Goal: Task Accomplishment & Management: Manage account settings

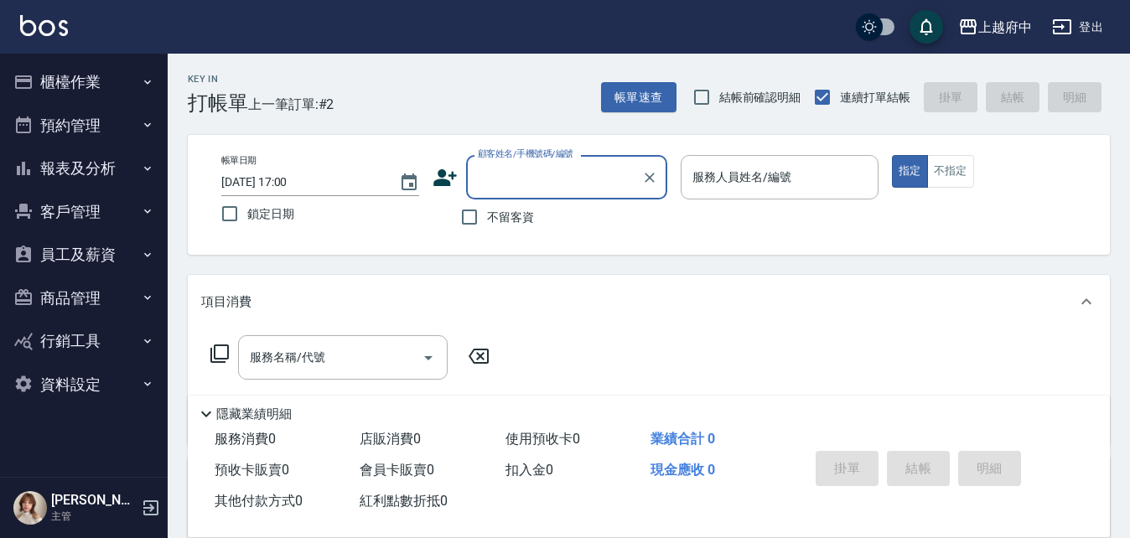
type input "ㄔ"
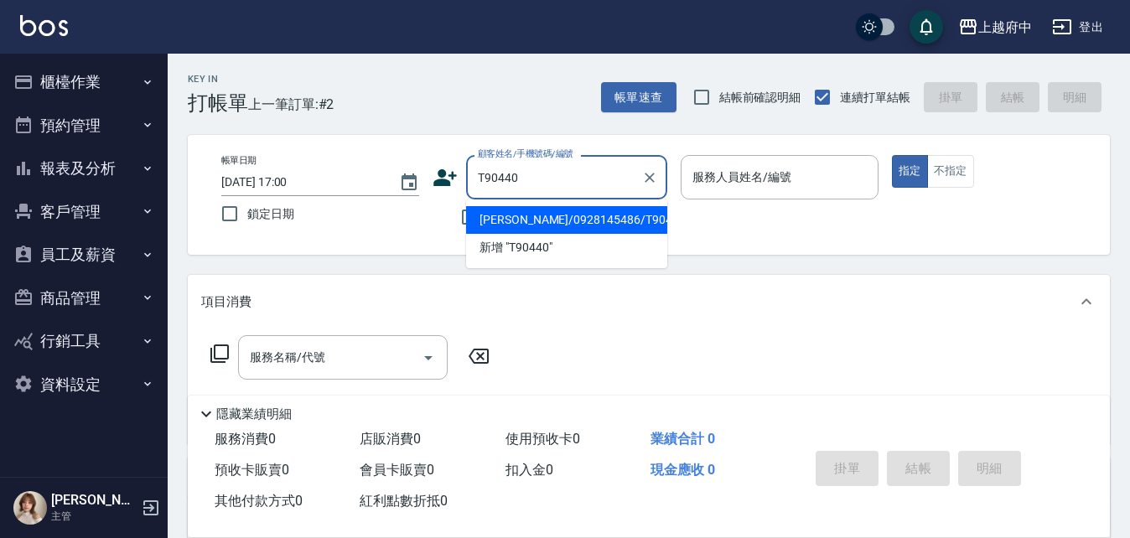
click at [511, 226] on li "[PERSON_NAME]/0928145486/T90440" at bounding box center [566, 220] width 201 height 28
type input "[PERSON_NAME]/0928145486/T90440"
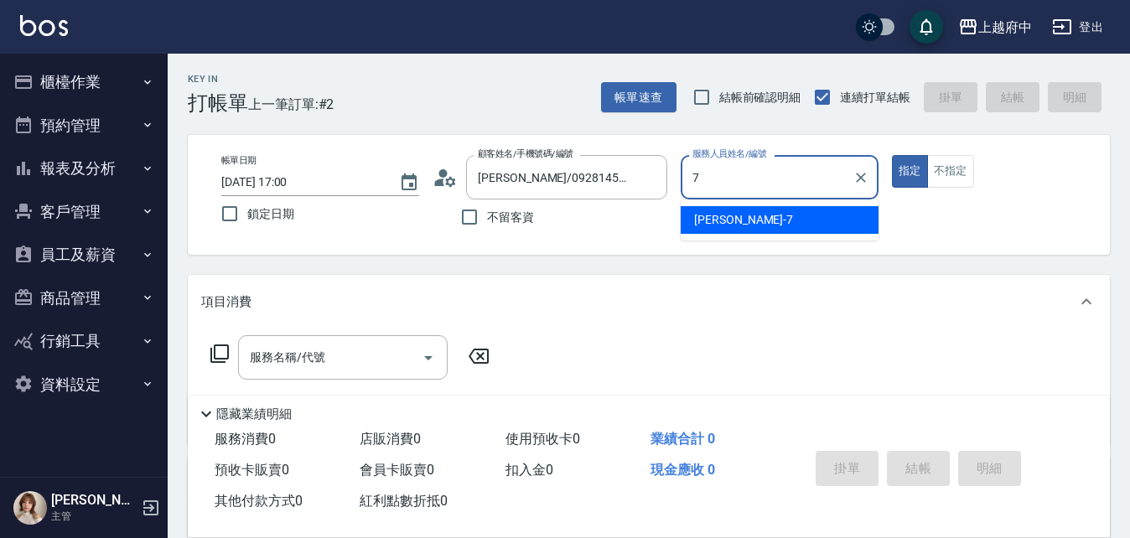
type input "Fanny-7"
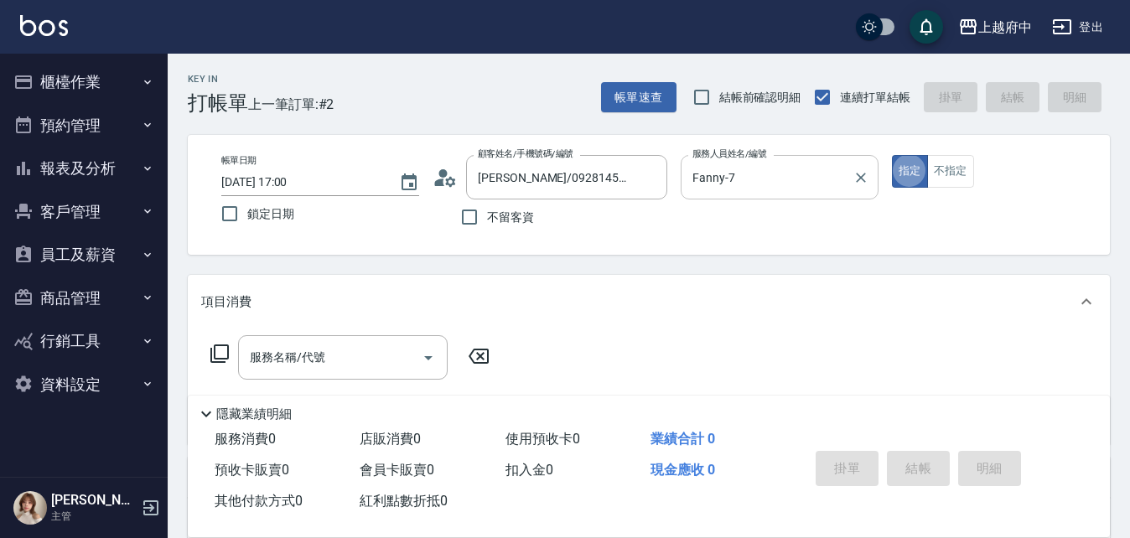
type button "true"
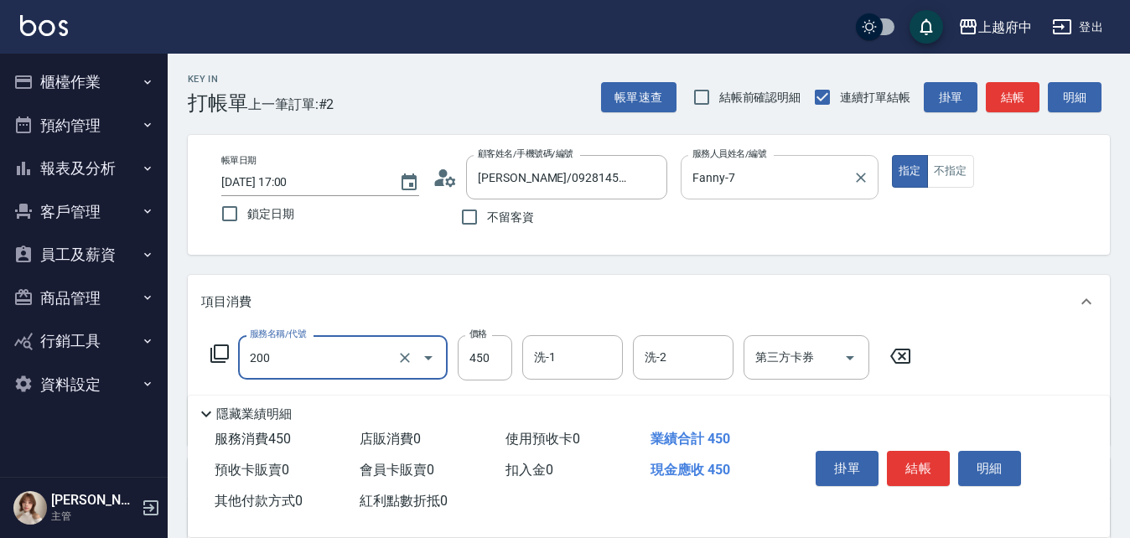
type input "有機洗髮(200)"
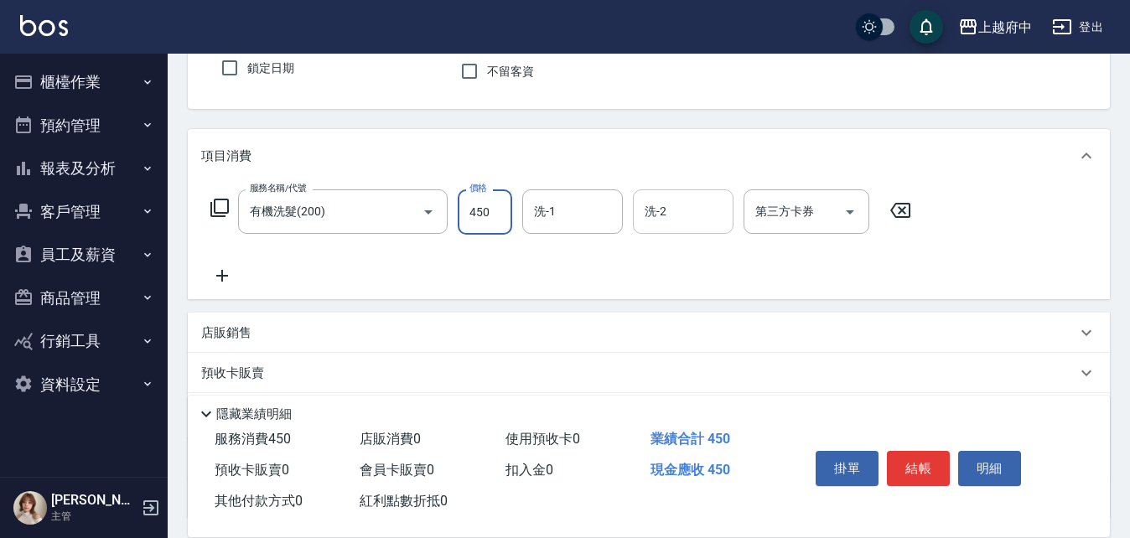
scroll to position [168, 0]
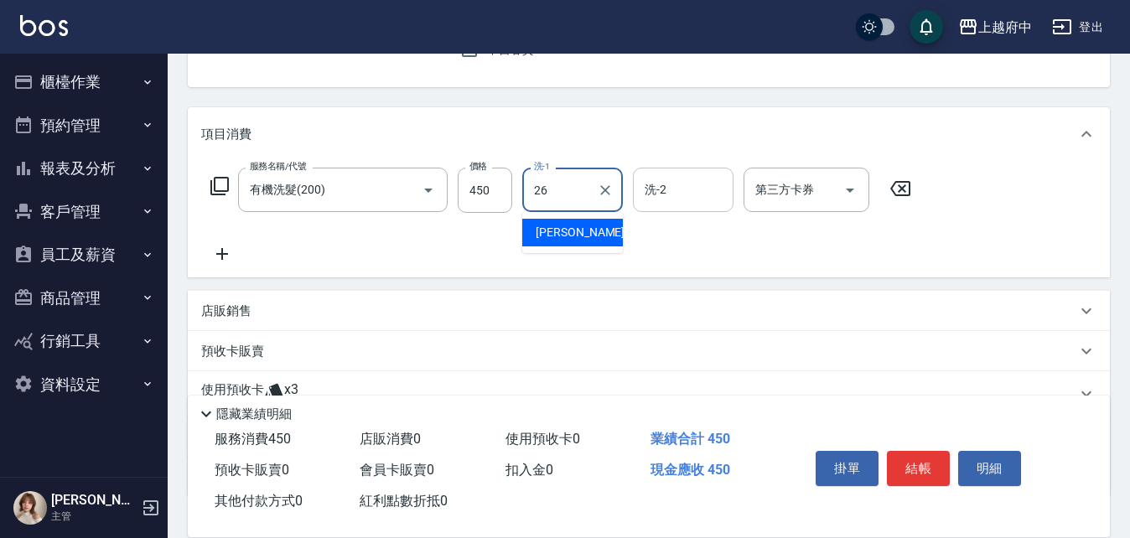
type input "[PERSON_NAME]-26"
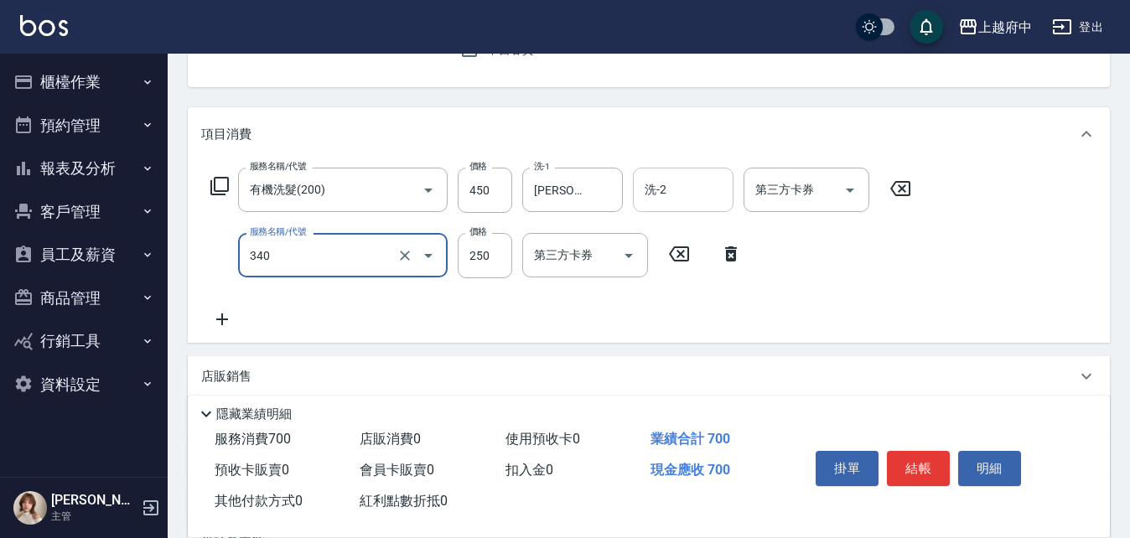
type input "剪髮(340)"
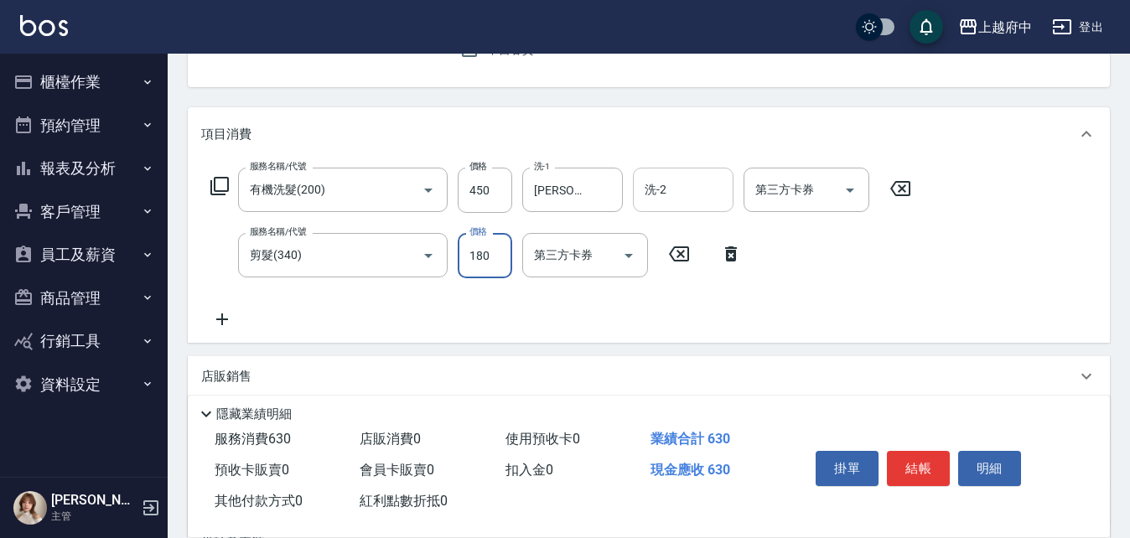
type input "180"
click at [728, 317] on div "服務名稱/代號 有機洗髮(200) 服務名稱/代號 價格 450 價格 洗-1 [PERSON_NAME]-26 洗-1 洗-2 洗-2 第三方卡券 第三方卡…" at bounding box center [561, 249] width 720 height 162
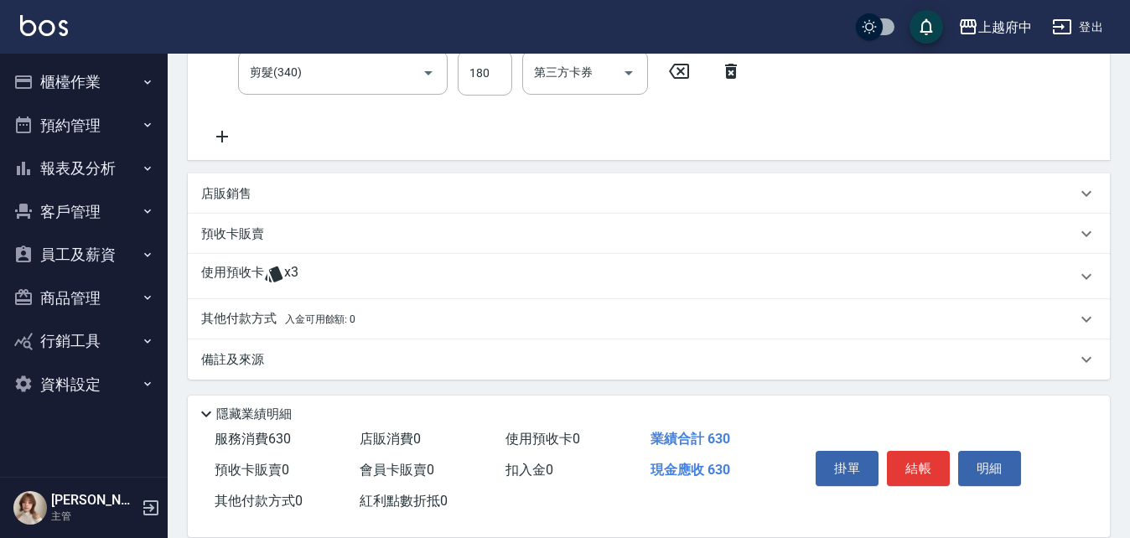
scroll to position [353, 0]
click at [267, 267] on icon at bounding box center [274, 272] width 20 height 20
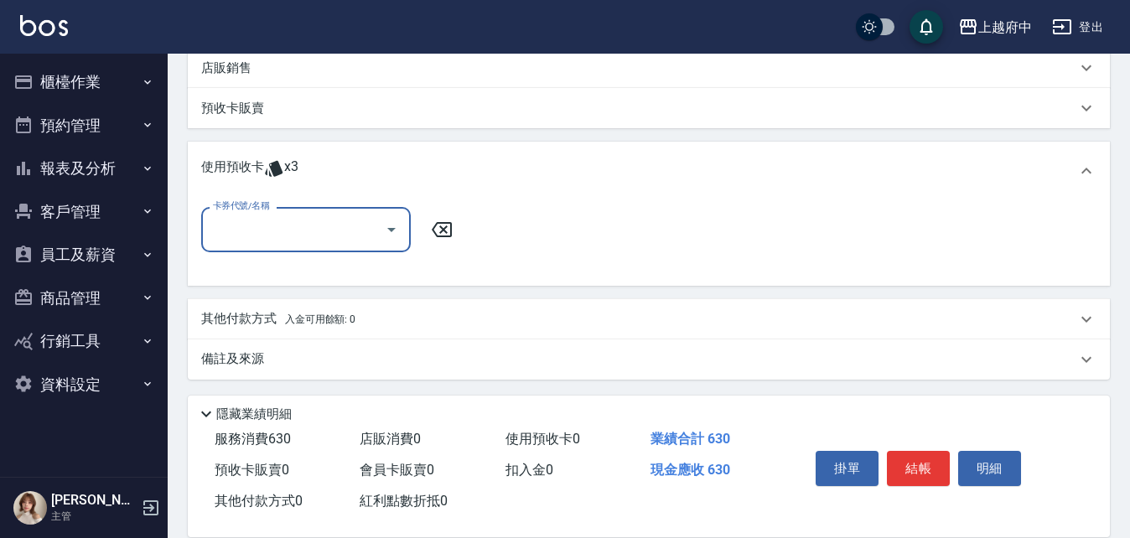
scroll to position [479, 0]
click at [386, 224] on icon "Open" at bounding box center [391, 227] width 20 height 20
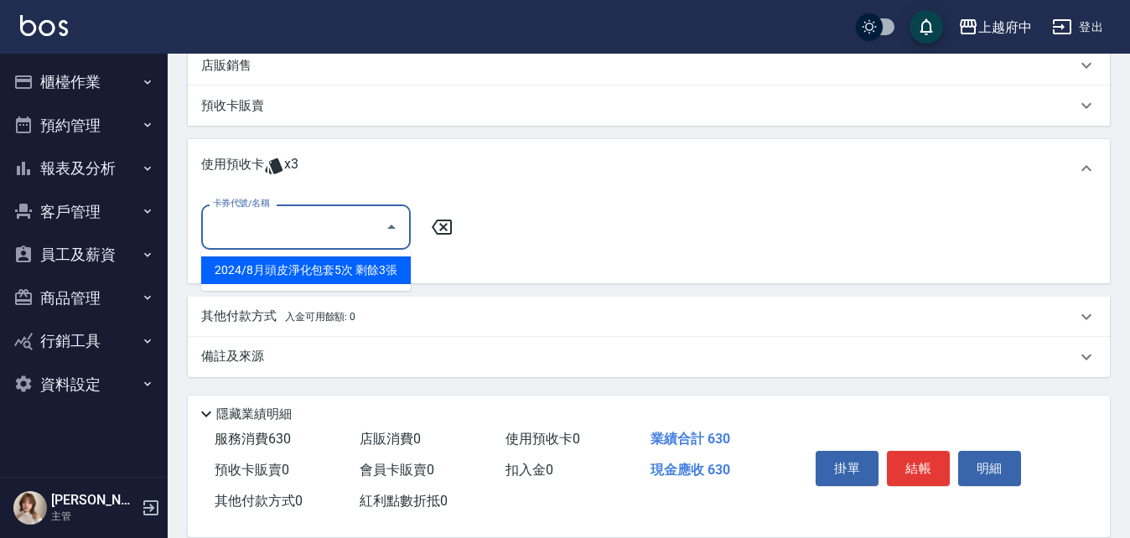
click at [354, 267] on div "2024/8月頭皮淨化包套5次 剩餘3張" at bounding box center [306, 271] width 210 height 28
type input "2024/8月頭皮淨化包套5次"
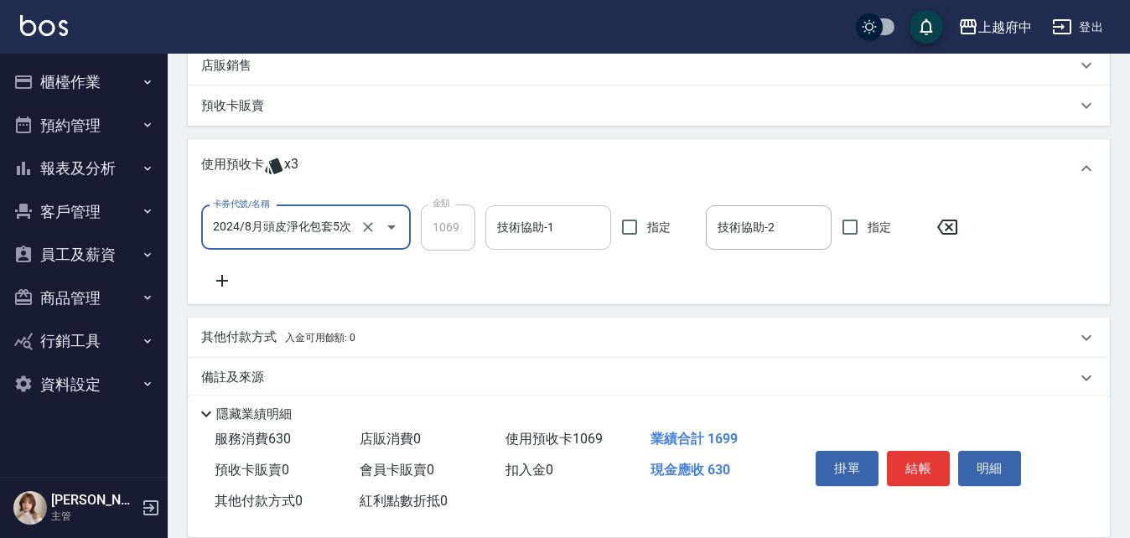
click at [531, 229] on input "技術協助-1" at bounding box center [548, 227] width 111 height 29
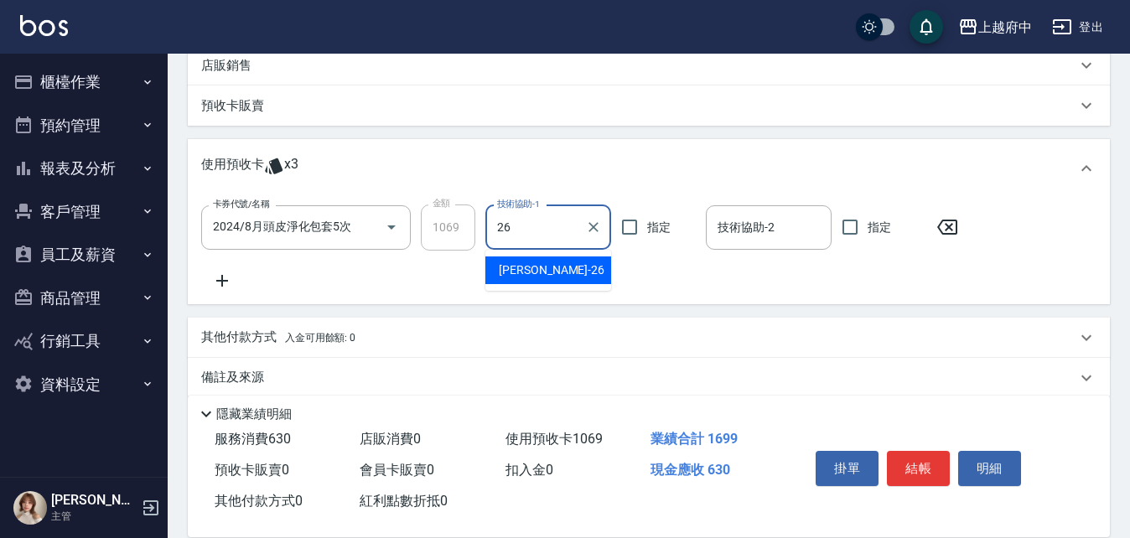
type input "[PERSON_NAME]-26"
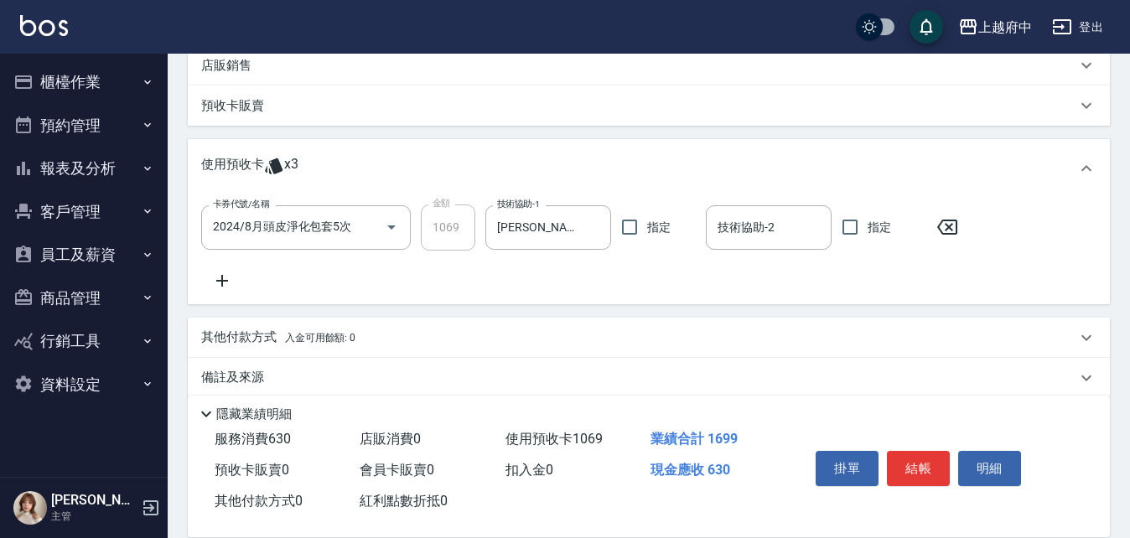
click at [649, 277] on div "卡券代號/名稱 2024/8月頭皮淨化包套5次 卡券代號/名稱 金額 1069 金額 技術協助-1 [PERSON_NAME]-26 技術協助-1 指定 技術…" at bounding box center [648, 248] width 895 height 86
click at [927, 467] on button "結帳" at bounding box center [918, 468] width 63 height 35
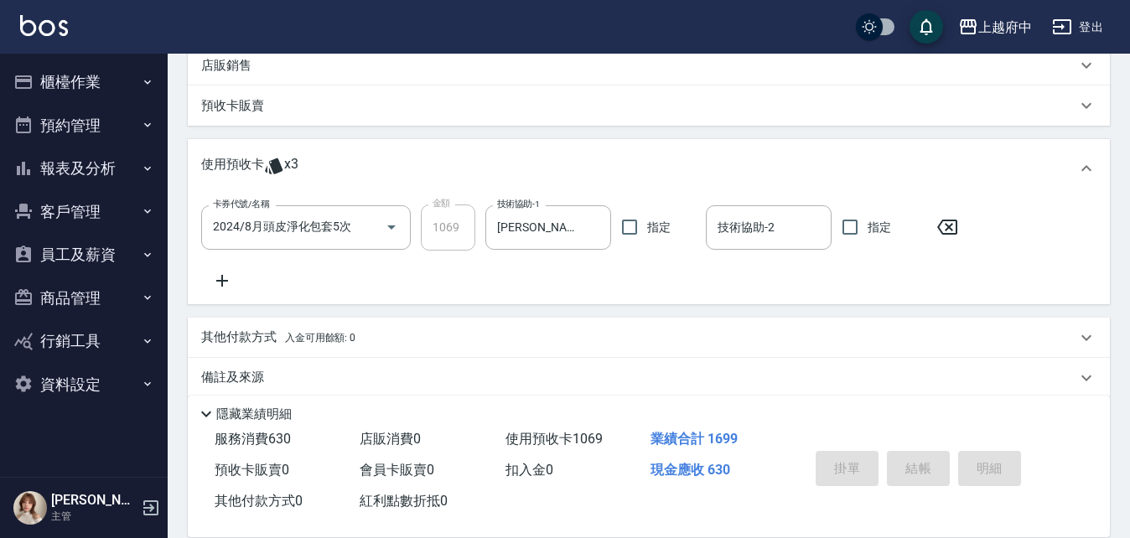
type input "[DATE] 17:57"
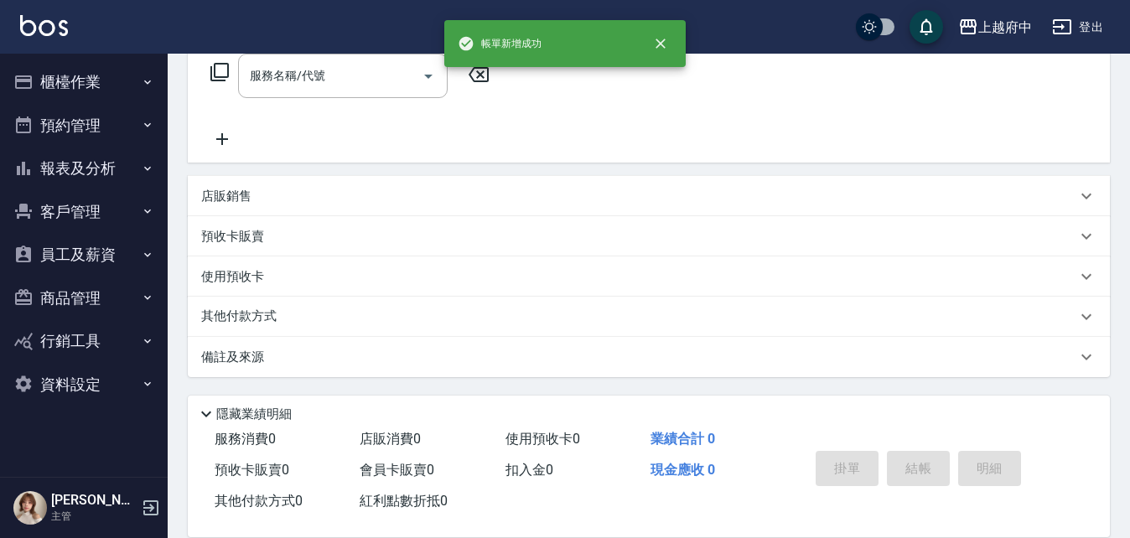
scroll to position [0, 0]
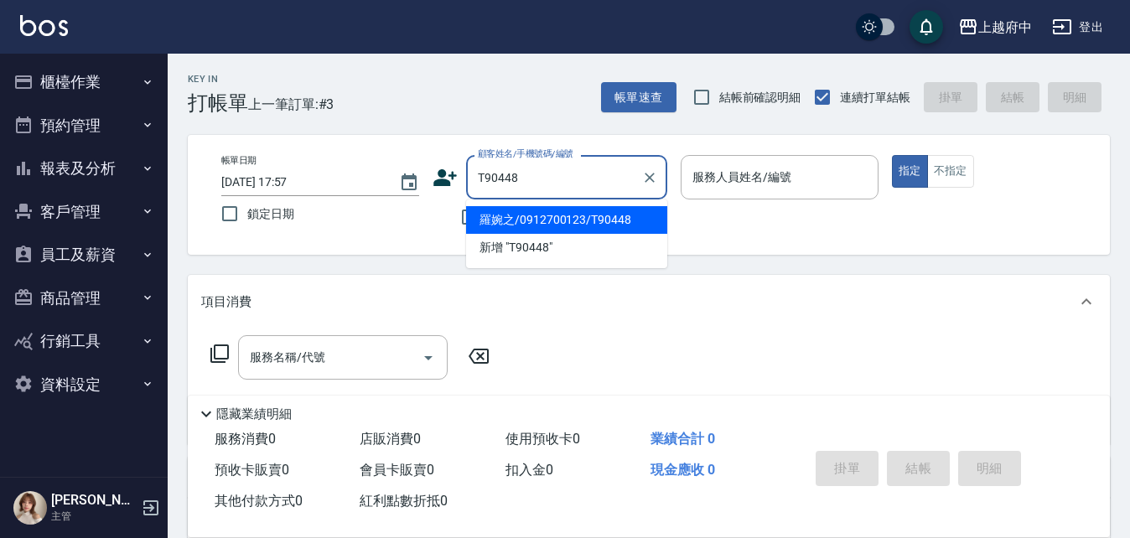
click at [578, 220] on li "羅婉之/0912700123/T90448" at bounding box center [566, 220] width 201 height 28
type input "羅婉之/0912700123/T90448"
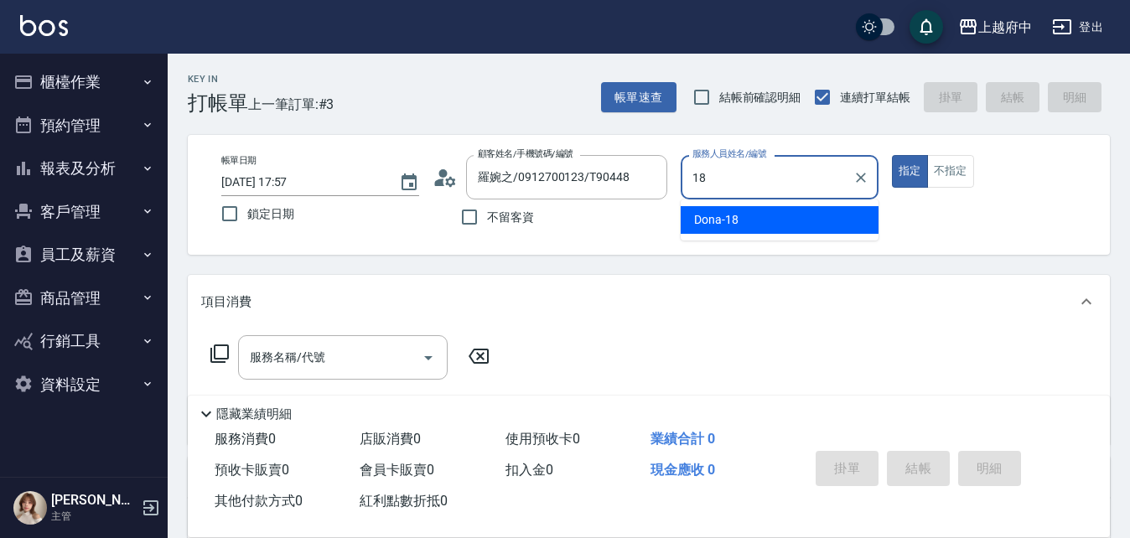
type input "Dona-18"
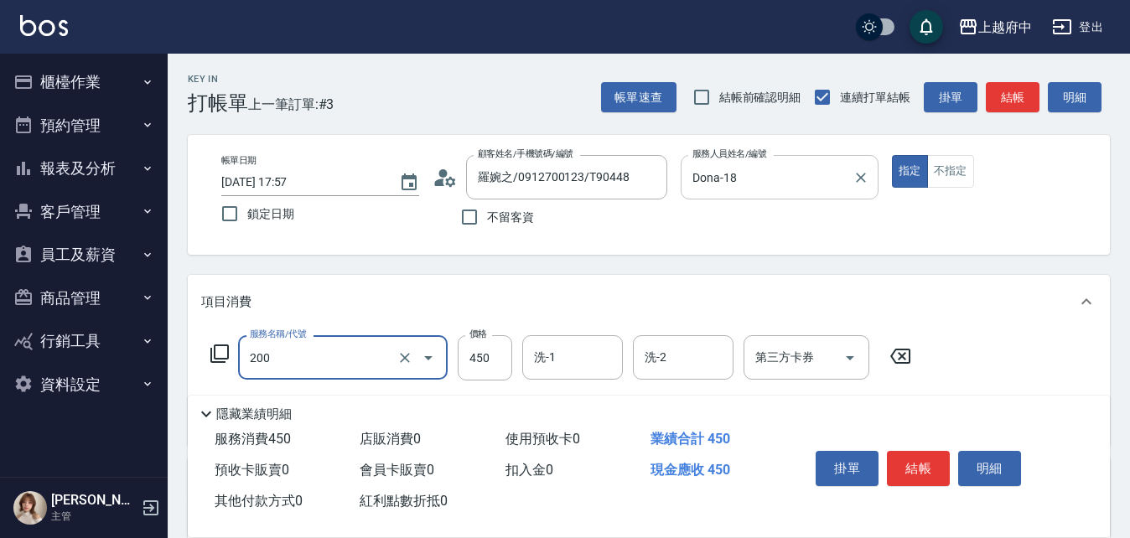
type input "有機洗髮(200)"
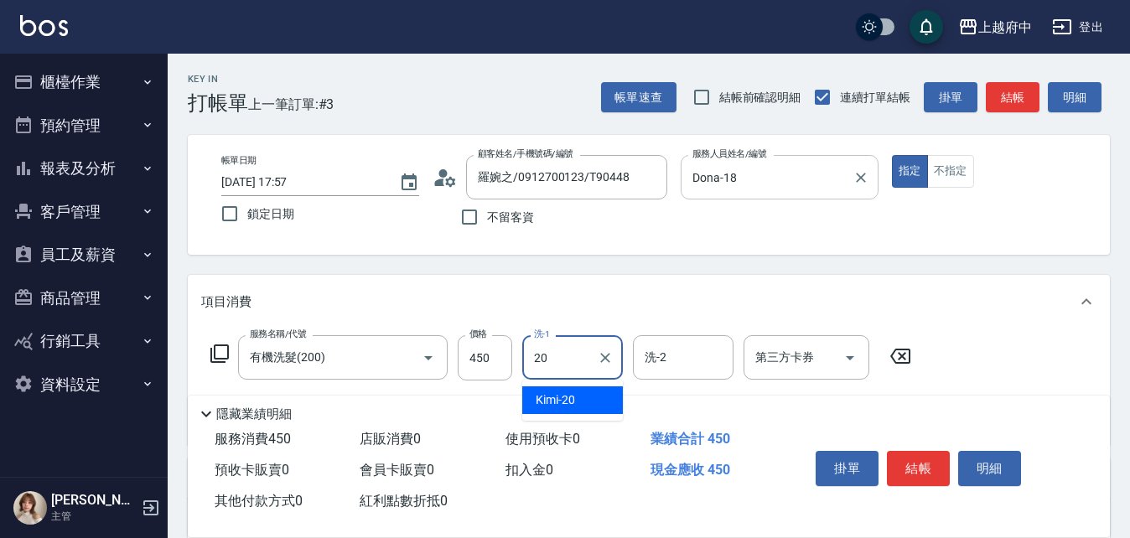
type input "Kimi-20"
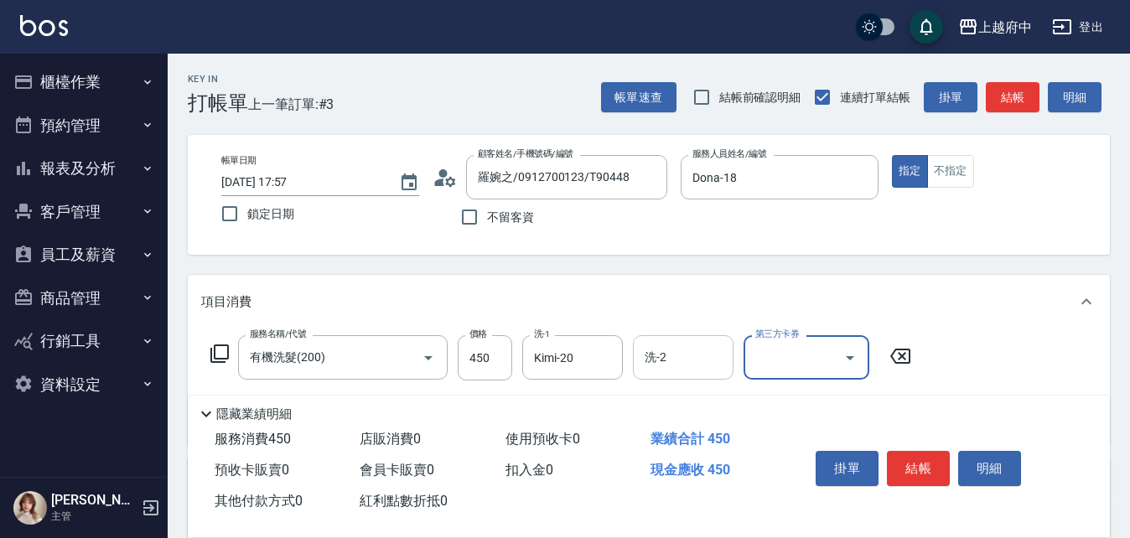
click at [664, 352] on input "洗-2" at bounding box center [683, 357] width 86 height 29
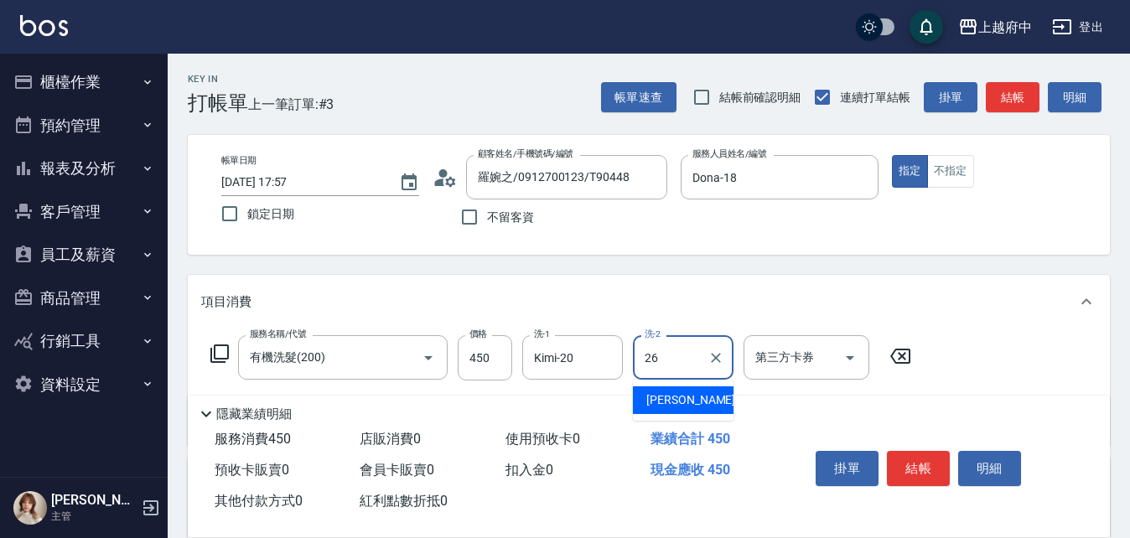
type input "[PERSON_NAME]-26"
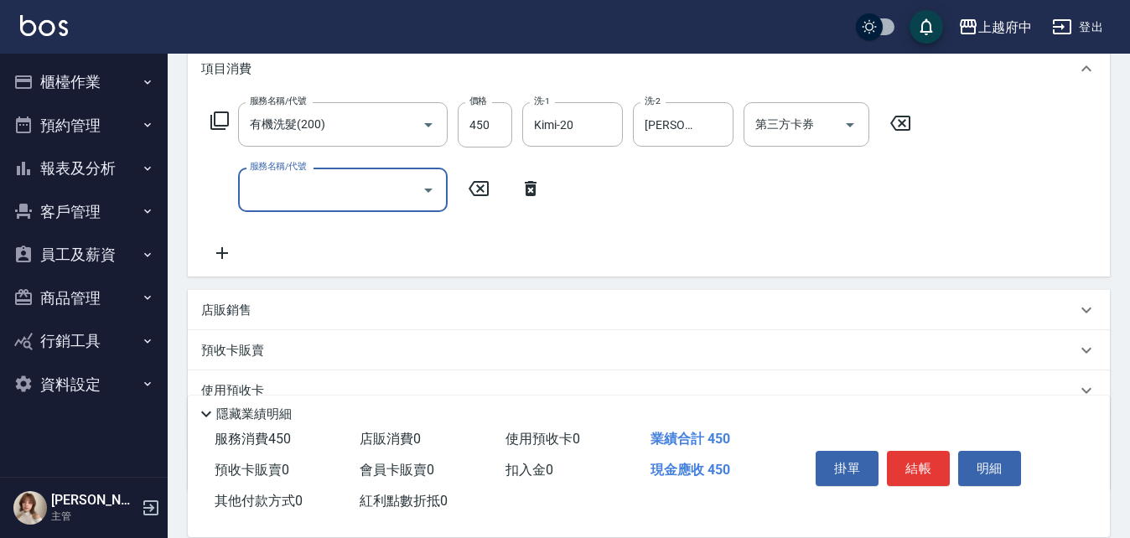
scroll to position [251, 0]
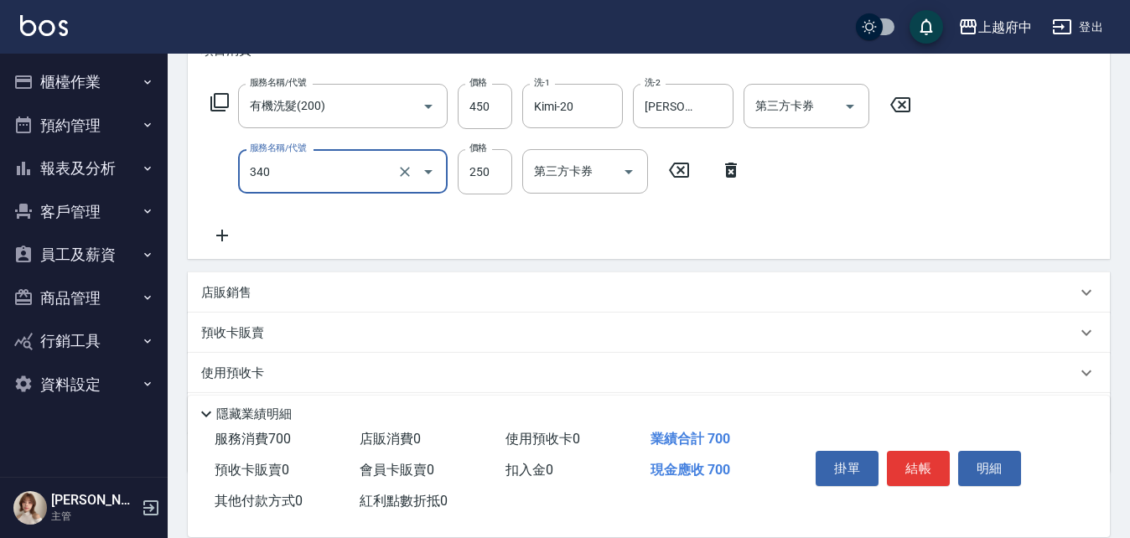
type input "剪髮(340)"
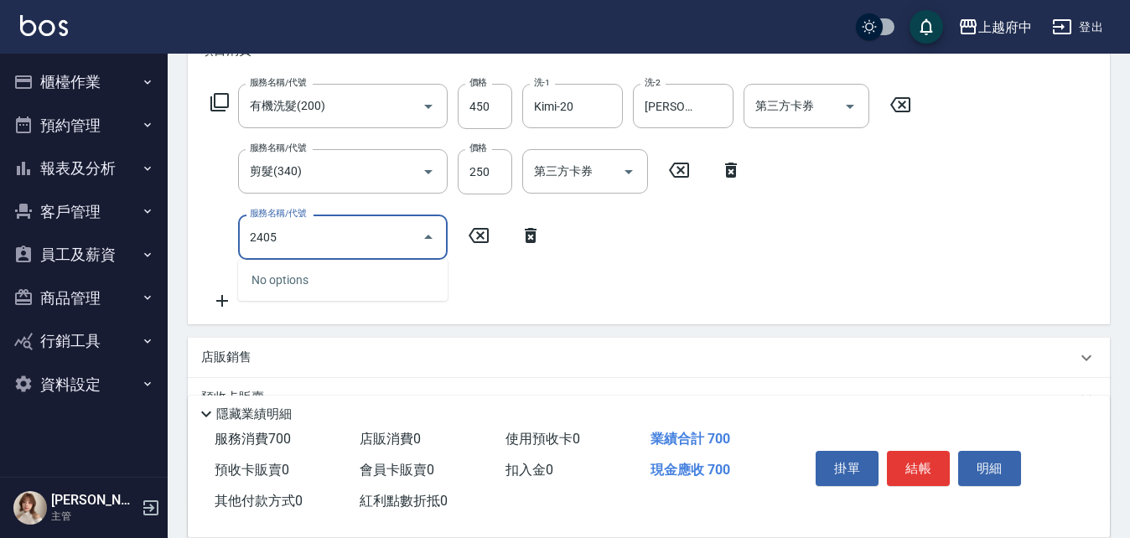
click at [251, 235] on input "2405" at bounding box center [330, 236] width 169 height 29
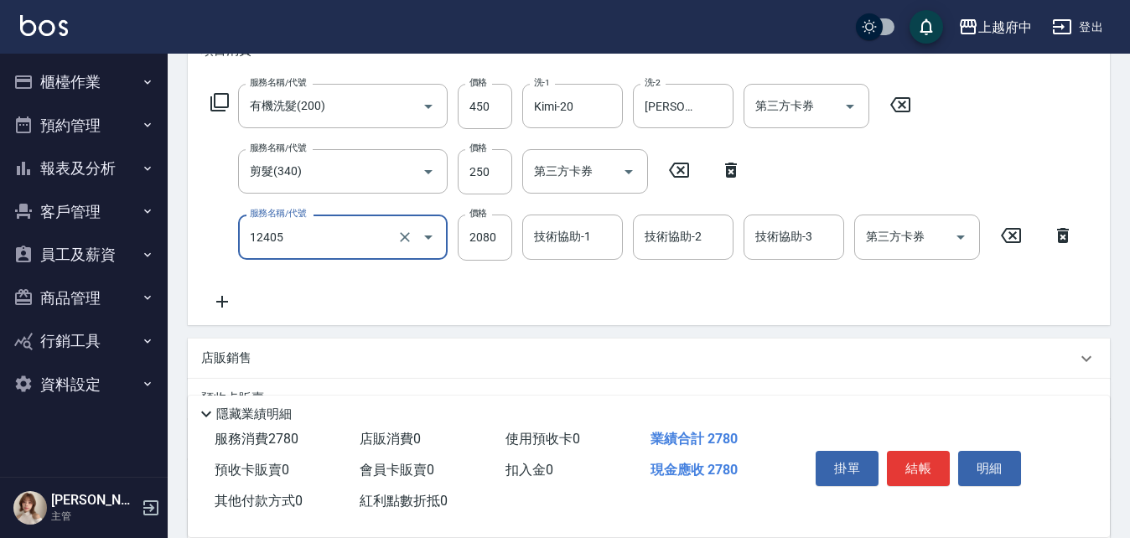
type input "染髮L(12405)"
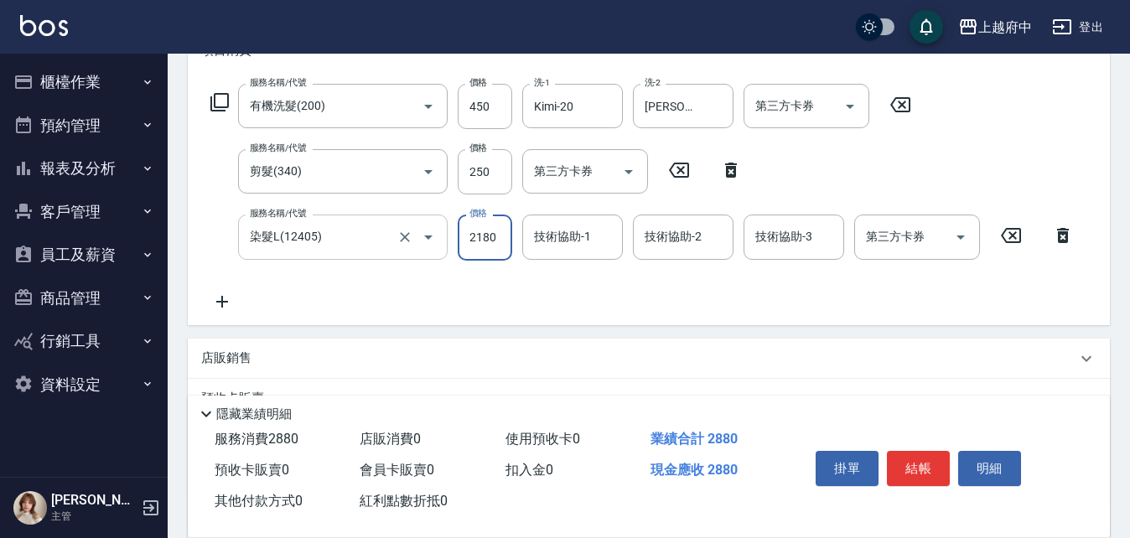
type input "2180"
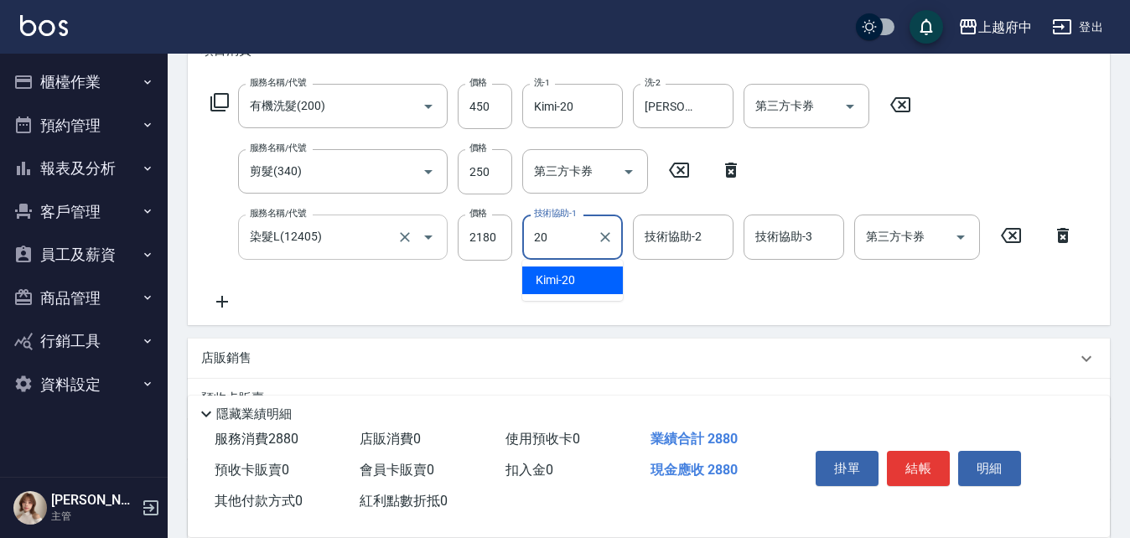
type input "Kimi-20"
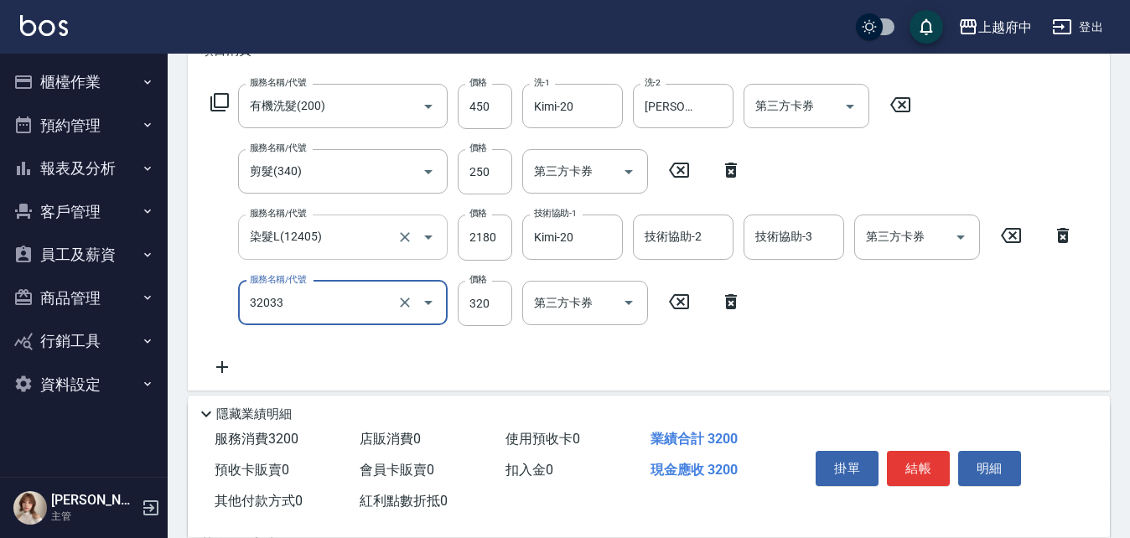
type input "頭皮隔離液(32033)"
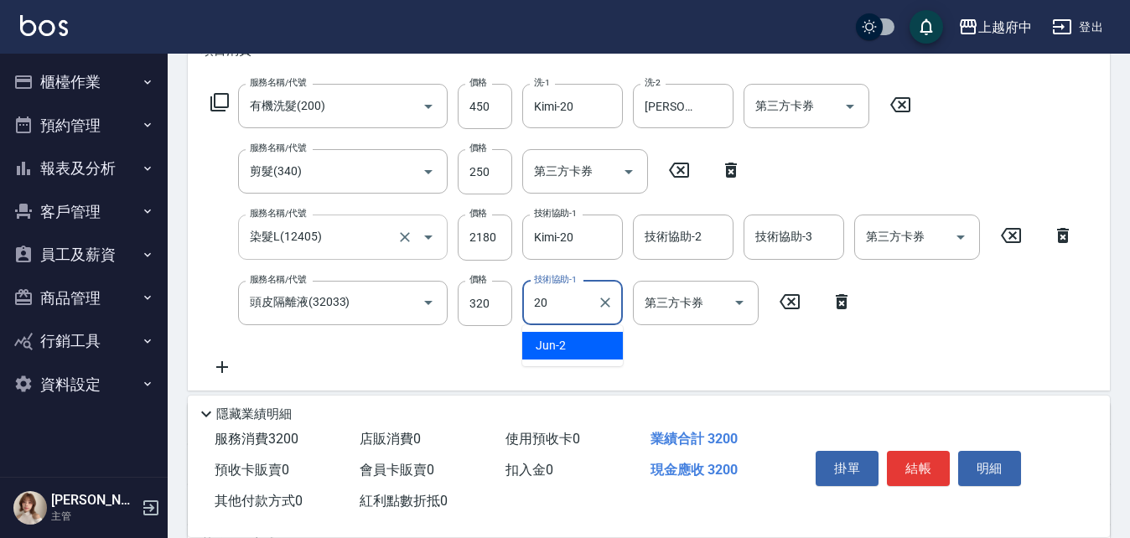
type input "Kimi-20"
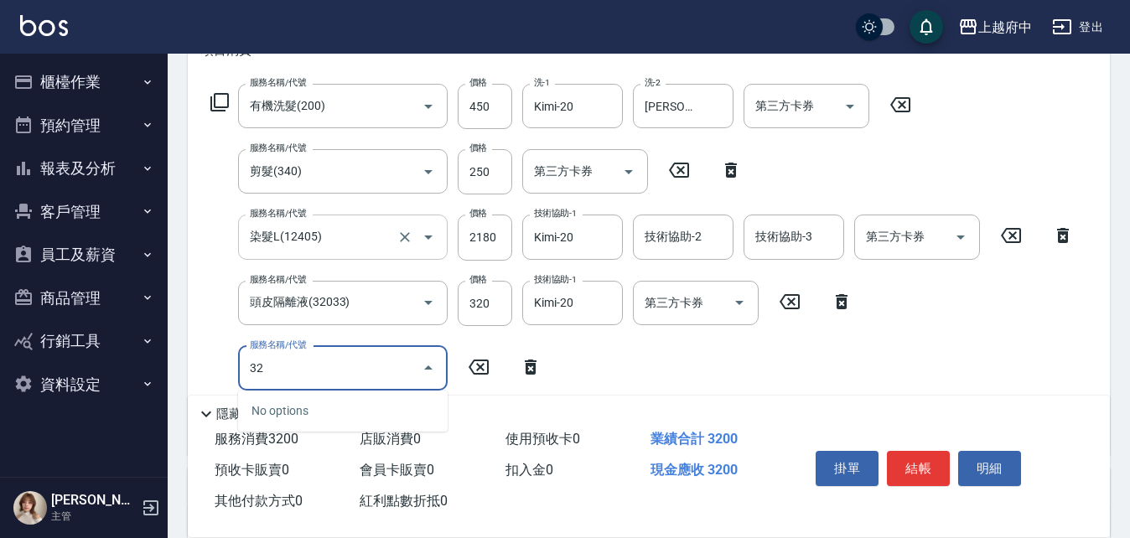
type input "3"
type input "蘆薈敷膜(83203)"
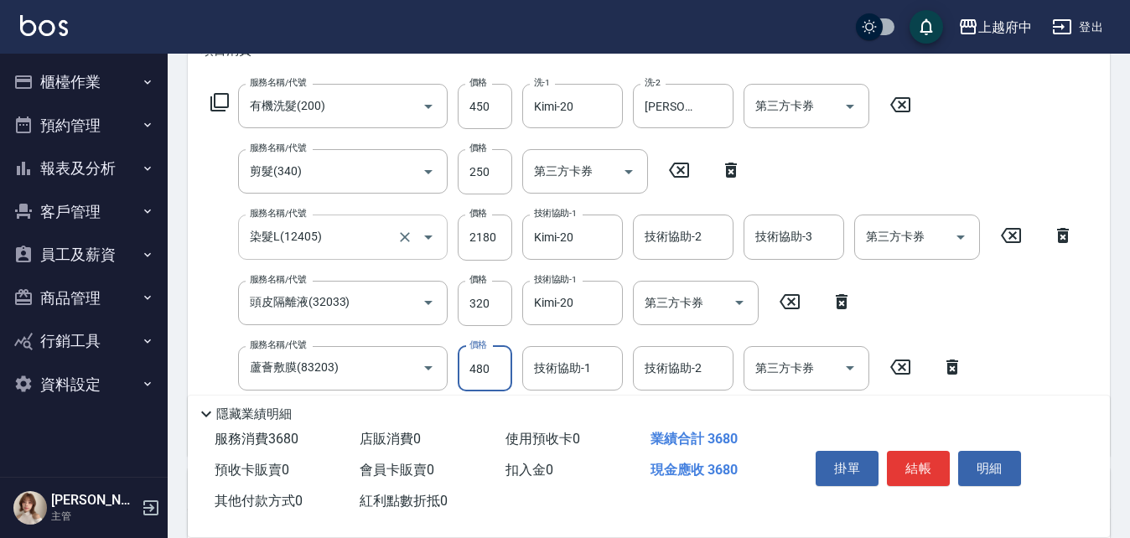
type input "480"
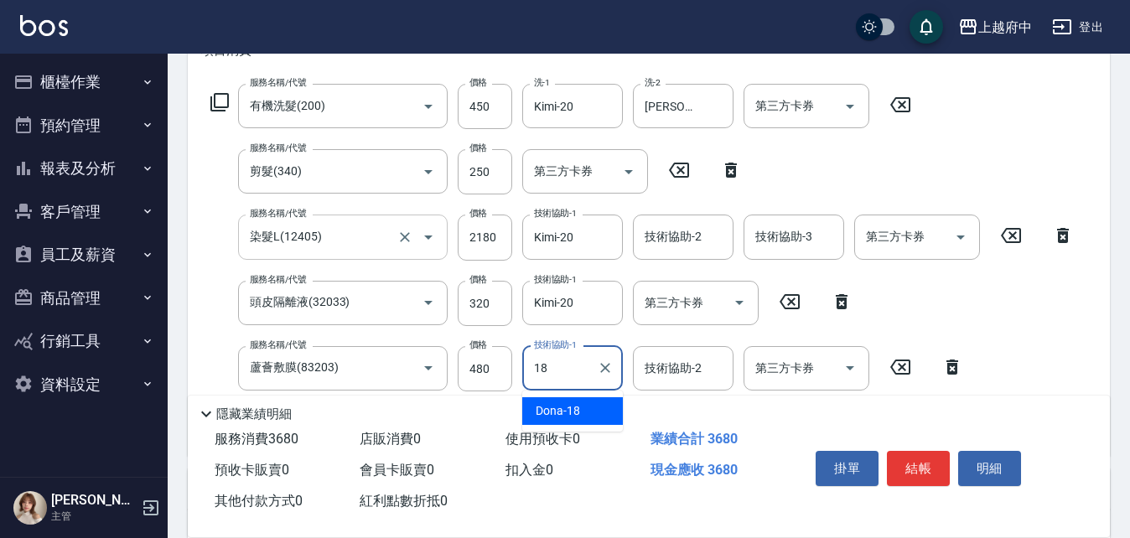
type input "Dona-18"
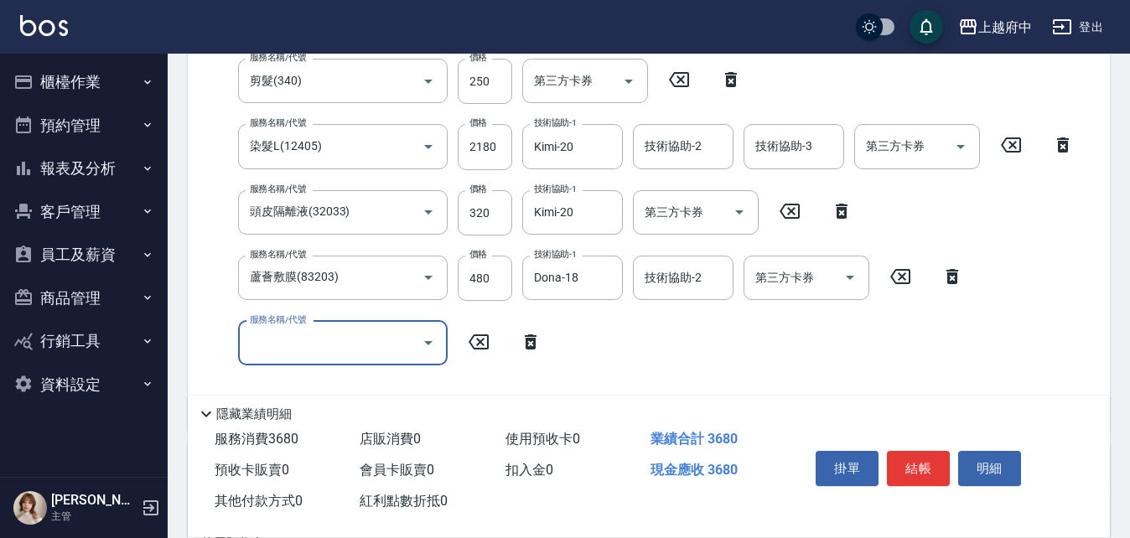
scroll to position [419, 0]
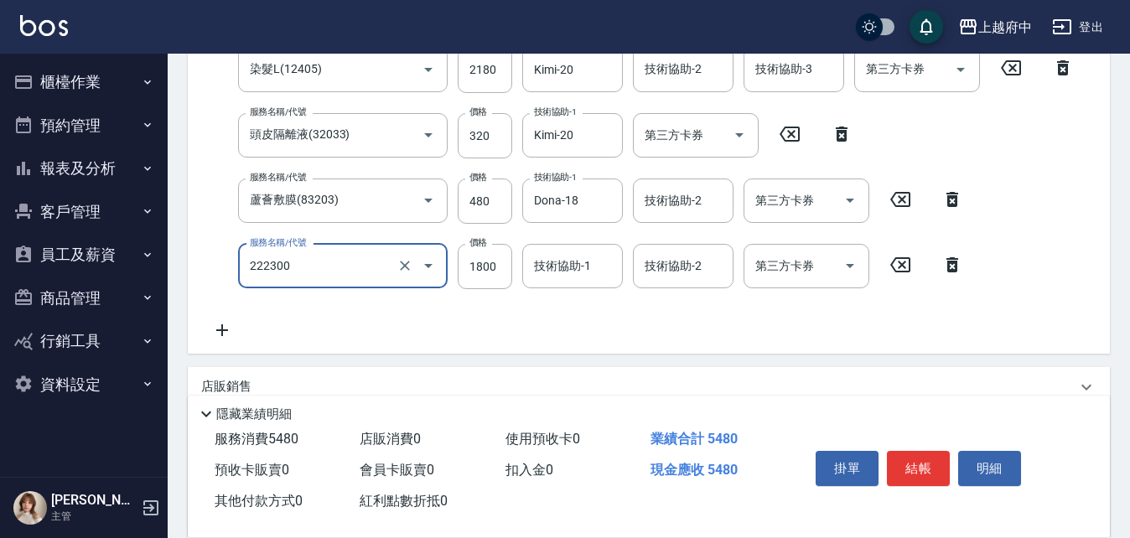
type input "結構三段式(222300)"
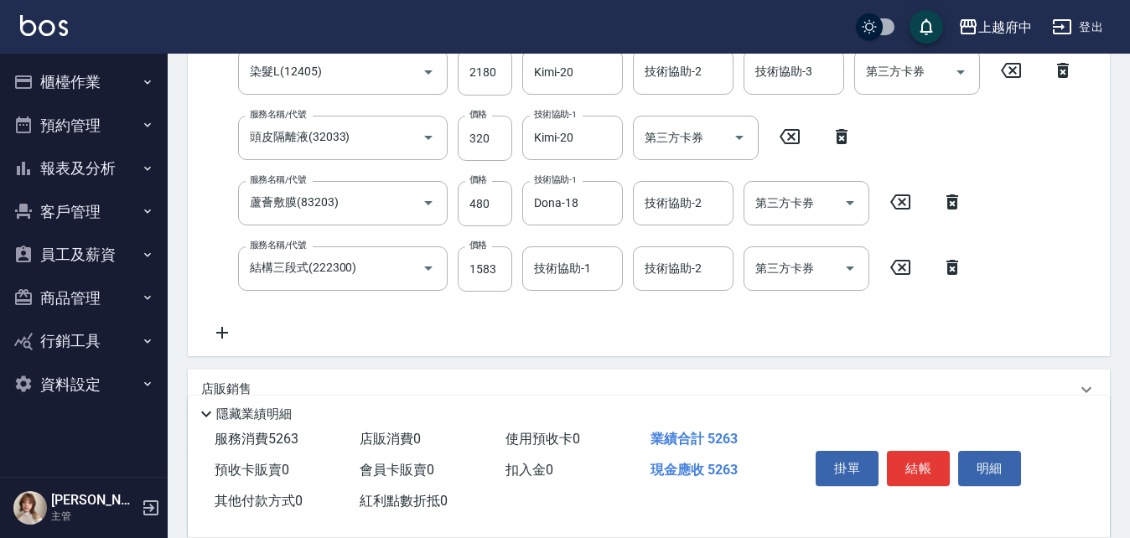
click at [611, 334] on div "服務名稱/代號 有機洗髮(200) 服務名稱/代號 價格 450 價格 洗-1 Kimi-20 洗-1 洗-2 [PERSON_NAME]-26 洗-2 第三…" at bounding box center [642, 131] width 883 height 424
click at [484, 275] on input "1583" at bounding box center [485, 268] width 54 height 45
type input "1587"
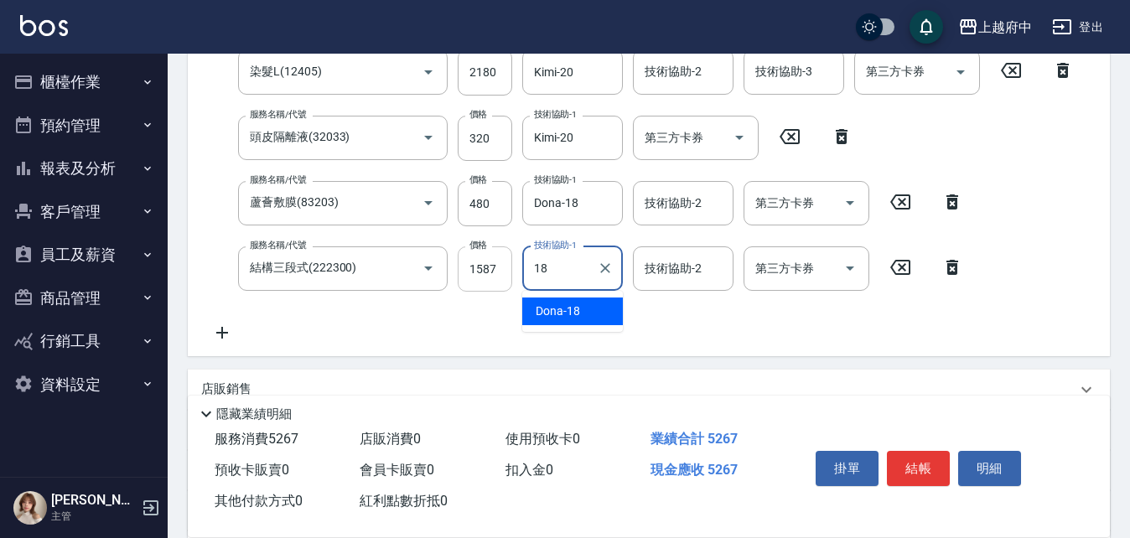
type input "Dona-18"
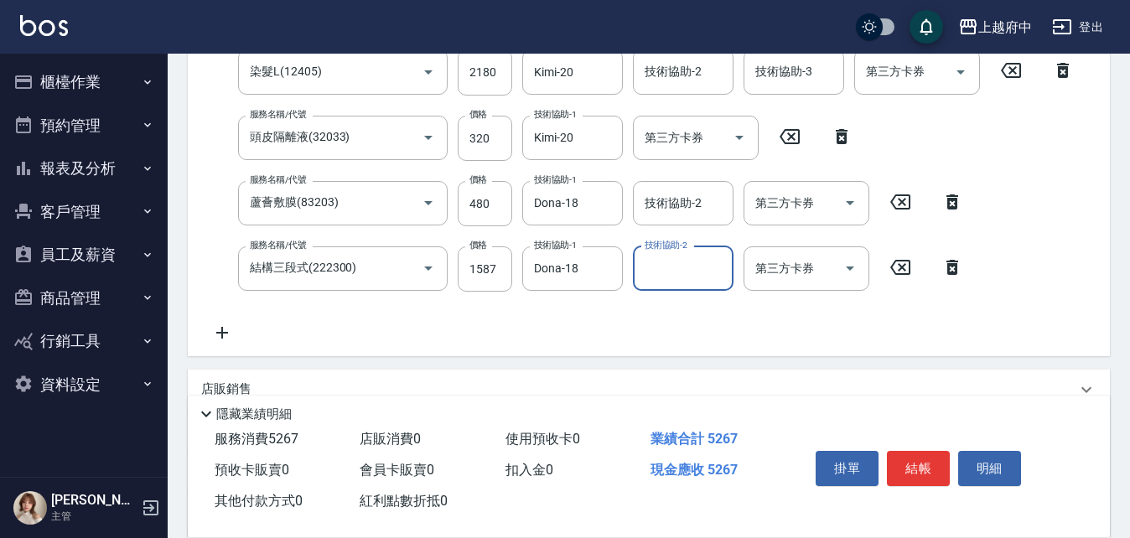
click at [578, 303] on div "服務名稱/代號 有機洗髮(200) 服務名稱/代號 價格 450 價格 洗-1 Kimi-20 洗-1 洗-2 [PERSON_NAME]-26 洗-2 第三…" at bounding box center [642, 131] width 883 height 424
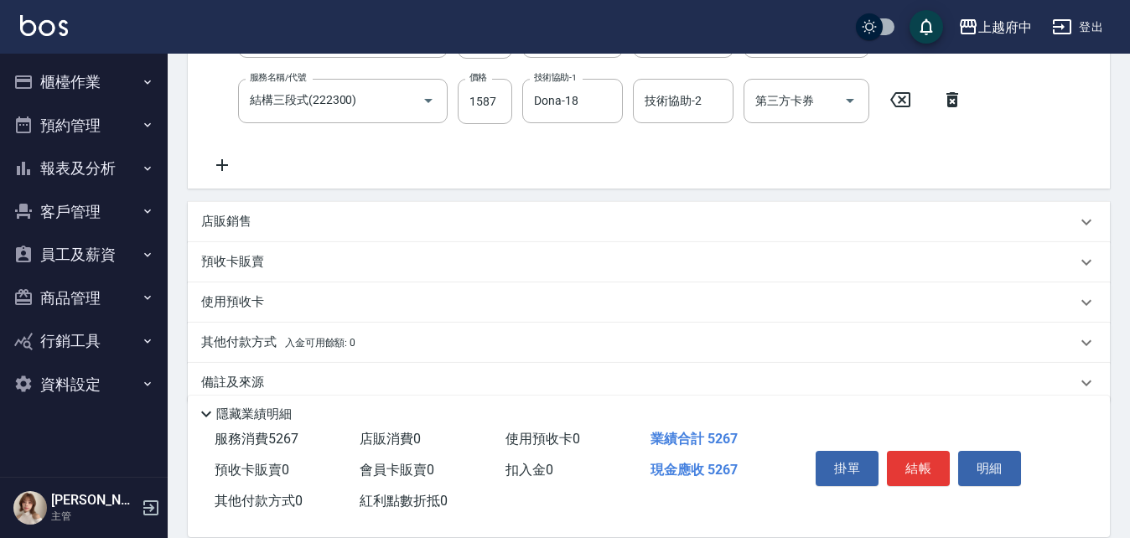
scroll to position [610, 0]
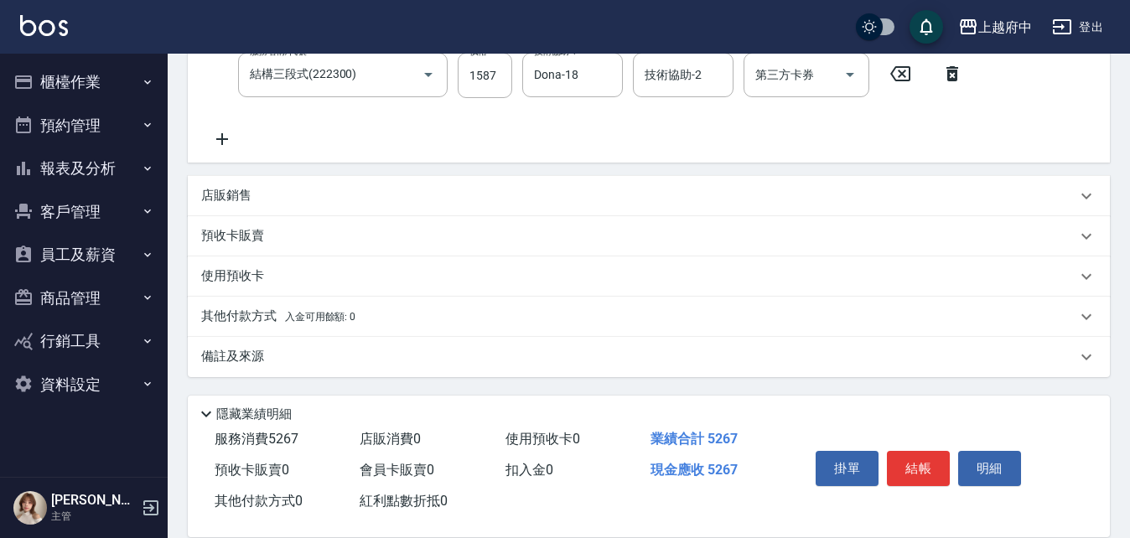
click at [225, 200] on p "店販銷售" at bounding box center [226, 196] width 50 height 18
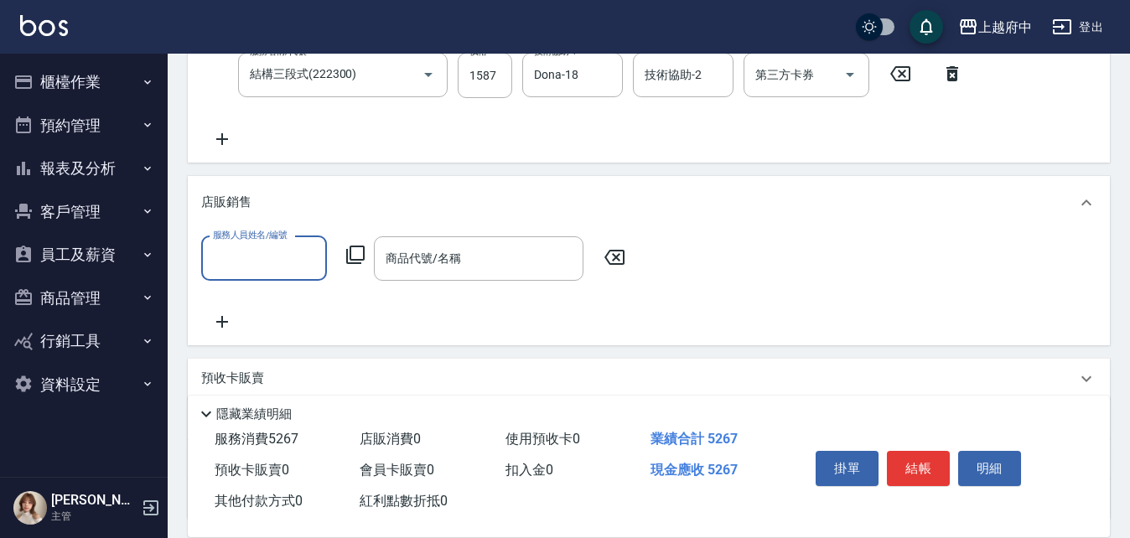
scroll to position [0, 0]
click at [220, 200] on p "店販銷售" at bounding box center [226, 203] width 50 height 18
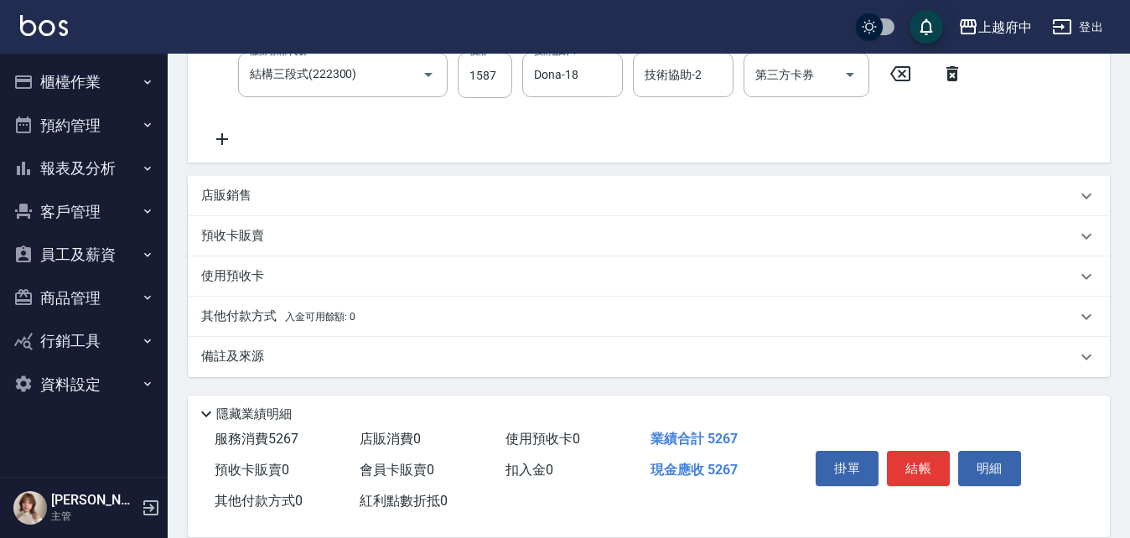
click at [245, 309] on p "其他付款方式 入金可用餘額: 0" at bounding box center [278, 317] width 154 height 18
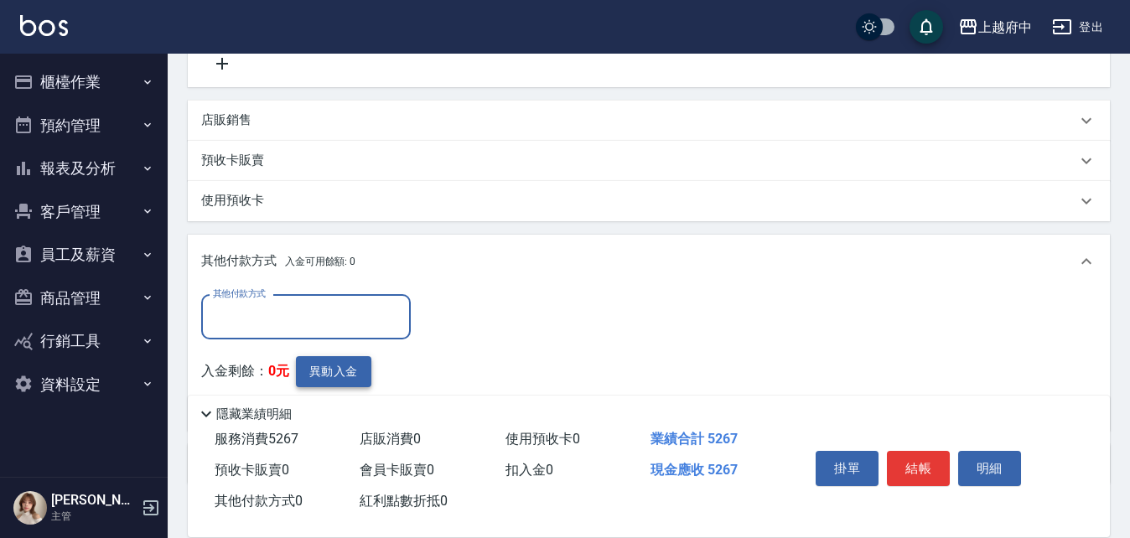
scroll to position [778, 0]
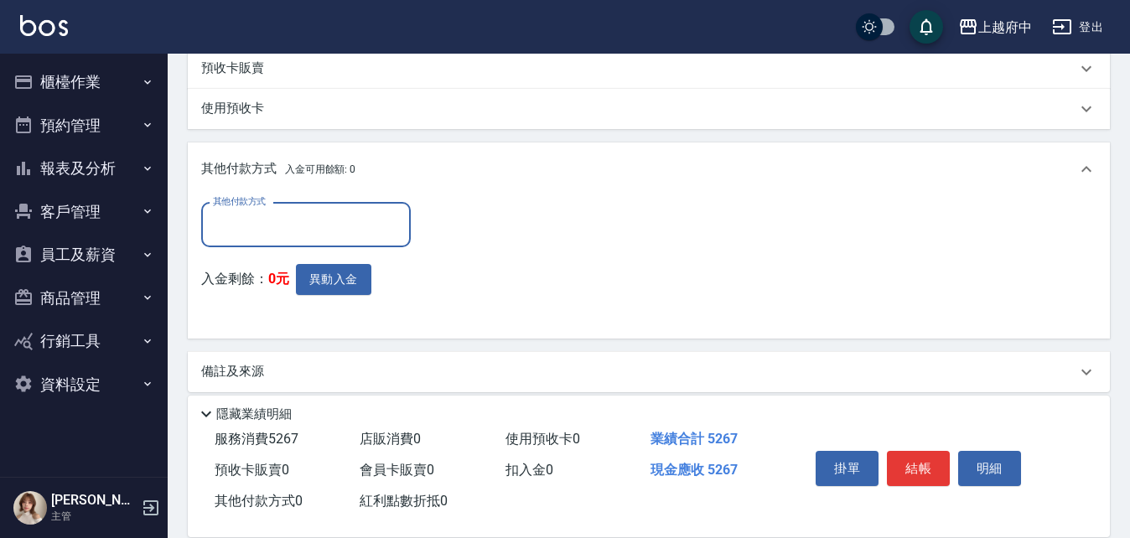
click at [268, 222] on input "其他付款方式" at bounding box center [306, 224] width 194 height 29
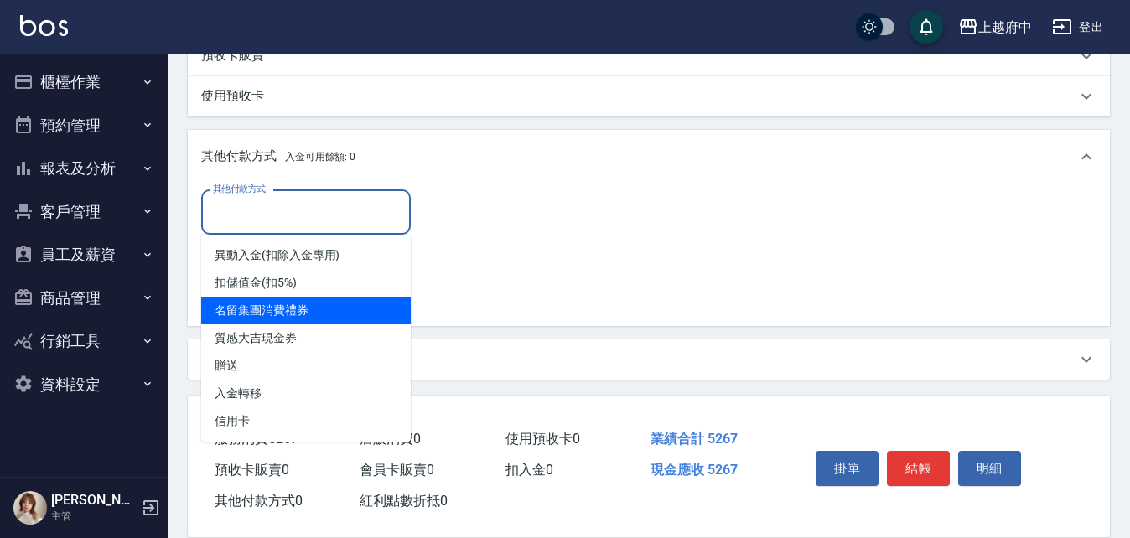
scroll to position [793, 0]
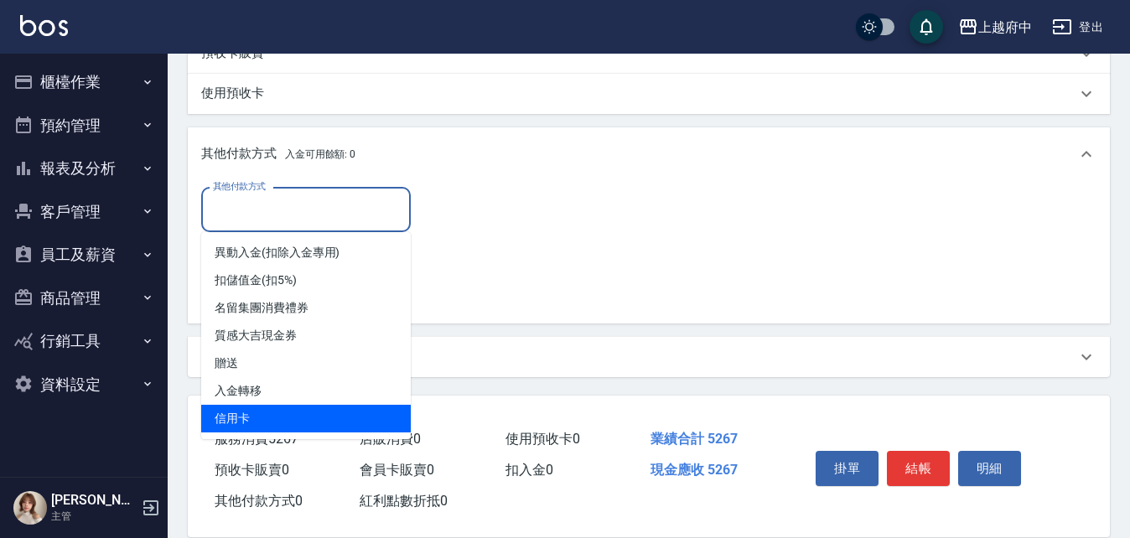
click at [245, 412] on span "信用卡" at bounding box center [306, 419] width 210 height 28
type input "信用卡"
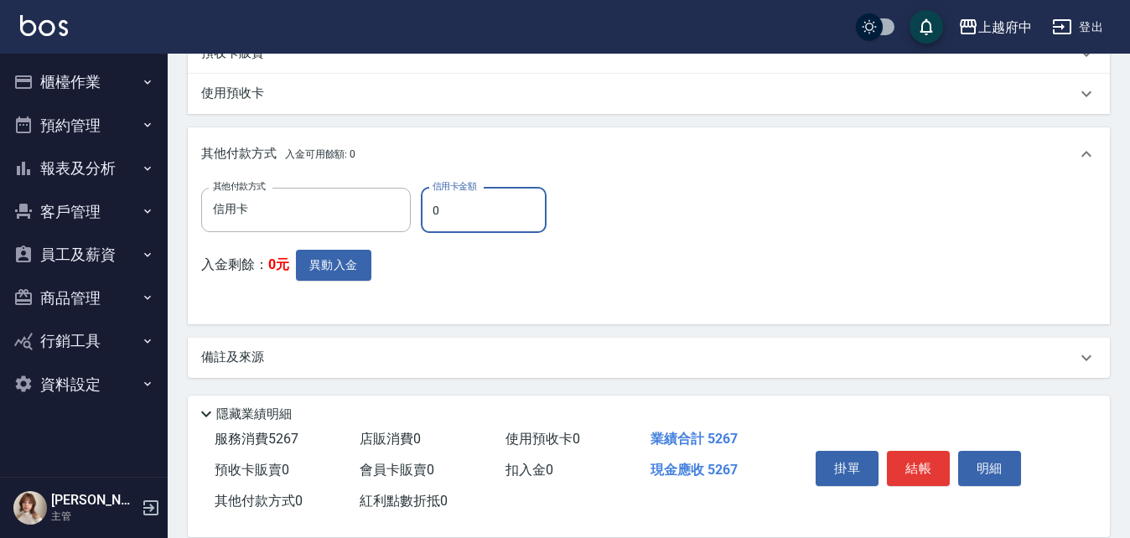
drag, startPoint x: 469, startPoint y: 204, endPoint x: 429, endPoint y: 211, distance: 40.1
click at [429, 211] on input "0" at bounding box center [484, 210] width 126 height 45
type input "5267"
click at [533, 269] on div "入金剩餘： 0元 異動入金" at bounding box center [378, 280] width 355 height 61
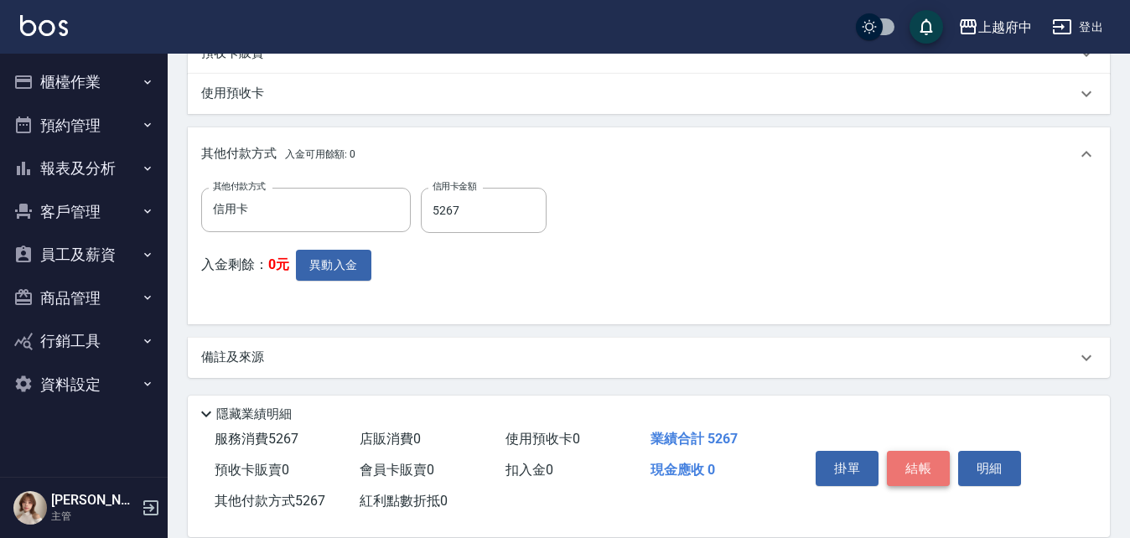
click at [912, 469] on button "結帳" at bounding box center [918, 468] width 63 height 35
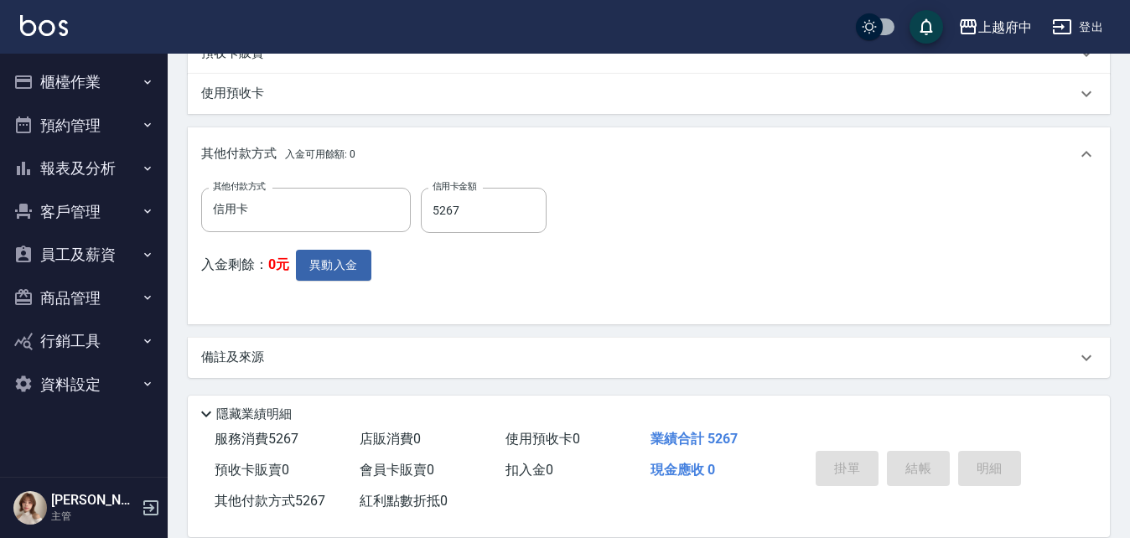
type input "[DATE] 18:04"
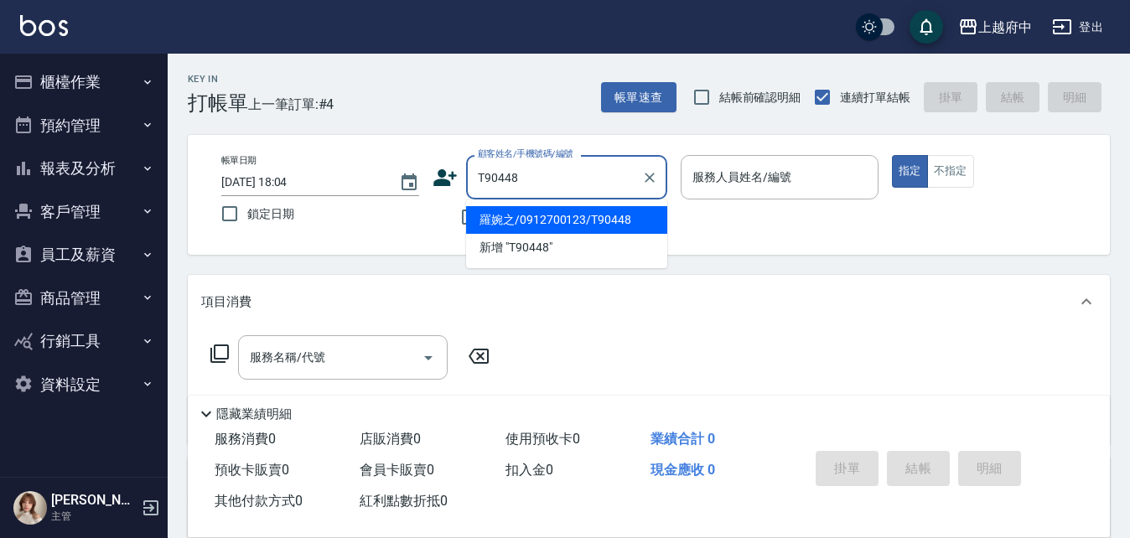
click at [526, 212] on li "羅婉之/0912700123/T90448" at bounding box center [566, 220] width 201 height 28
type input "羅婉之/0912700123/T90448"
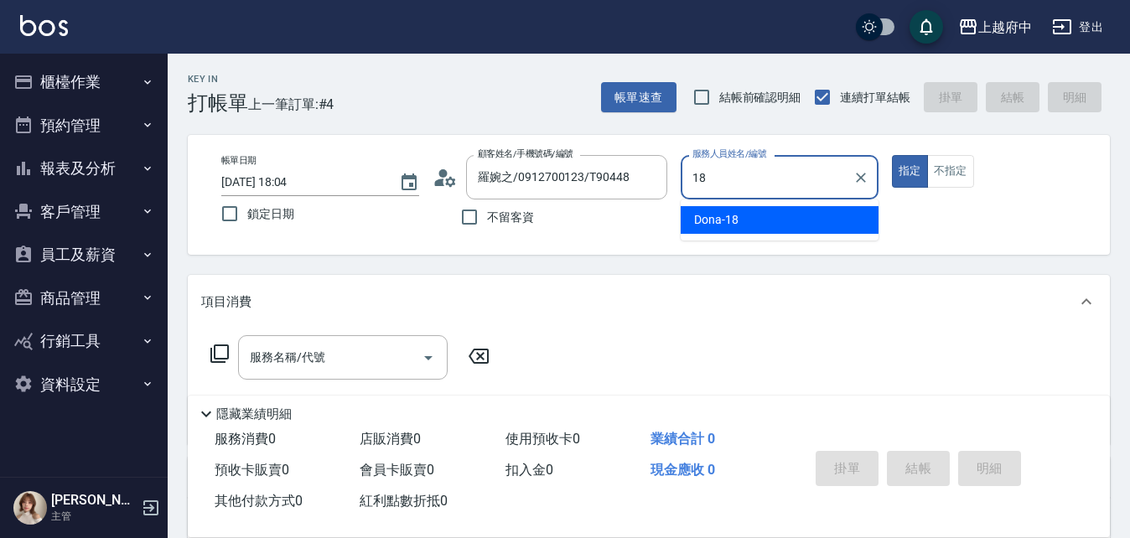
type input "Dona-18"
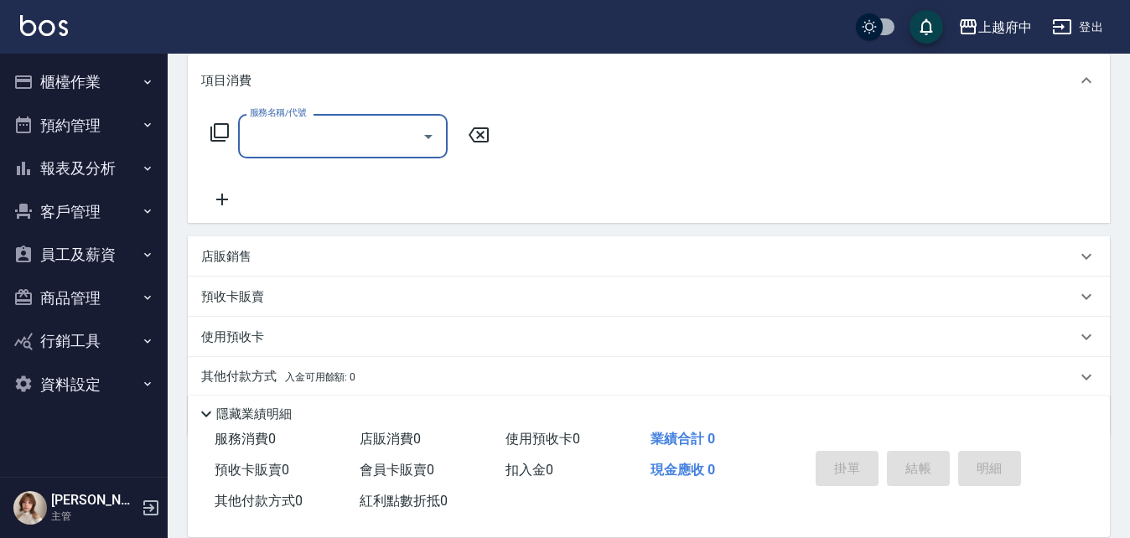
scroll to position [282, 0]
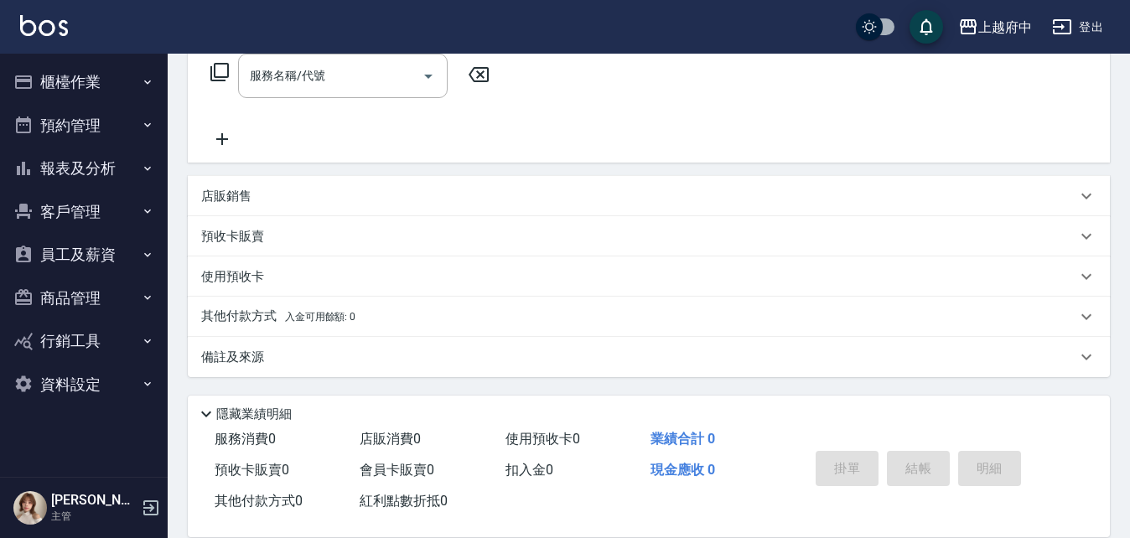
click at [229, 236] on p "預收卡販賣" at bounding box center [232, 237] width 63 height 18
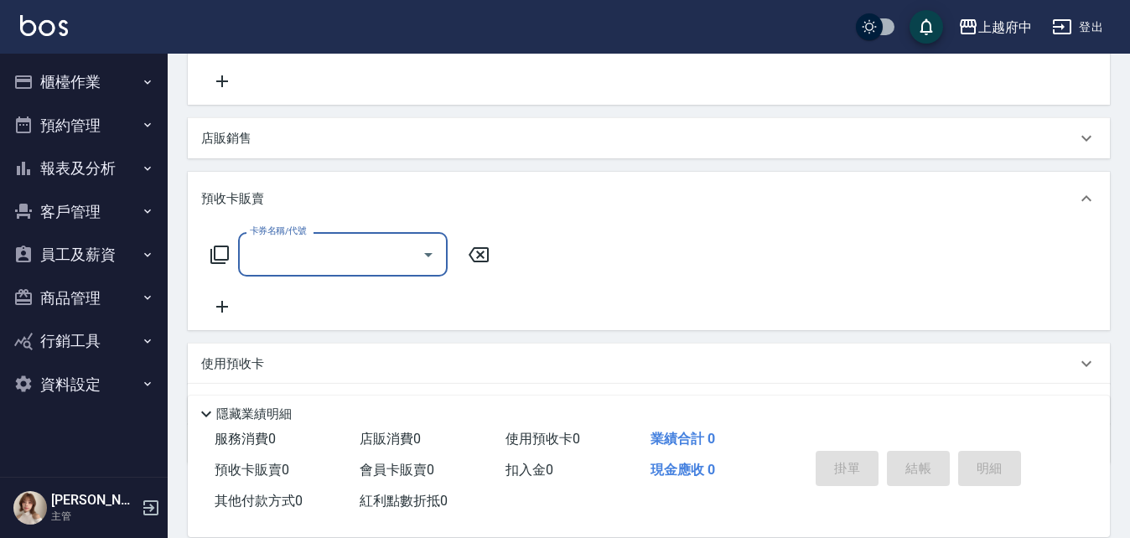
scroll to position [366, 0]
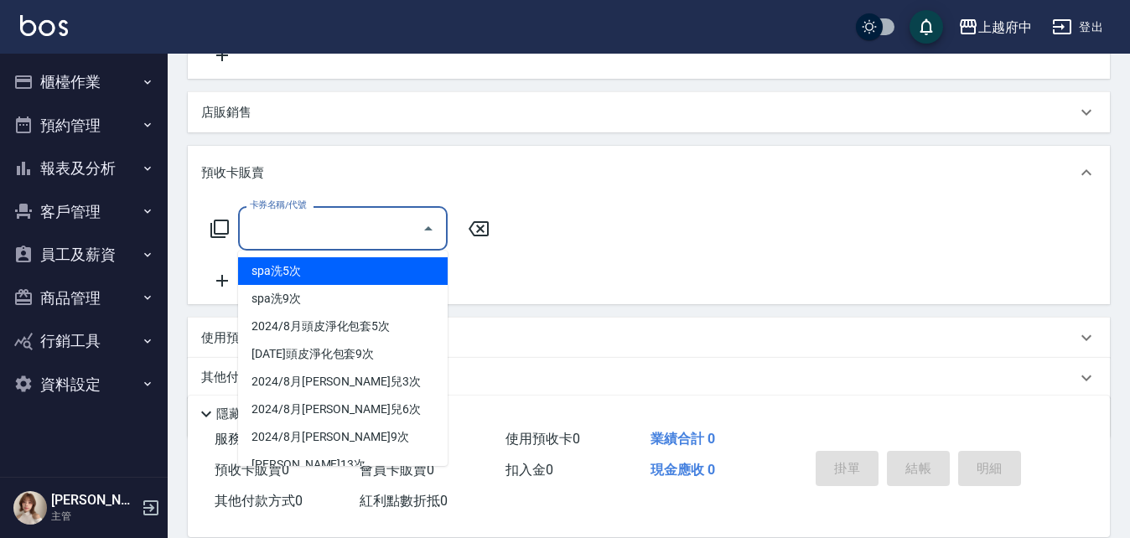
click at [331, 236] on input "卡券名稱/代號" at bounding box center [330, 228] width 169 height 29
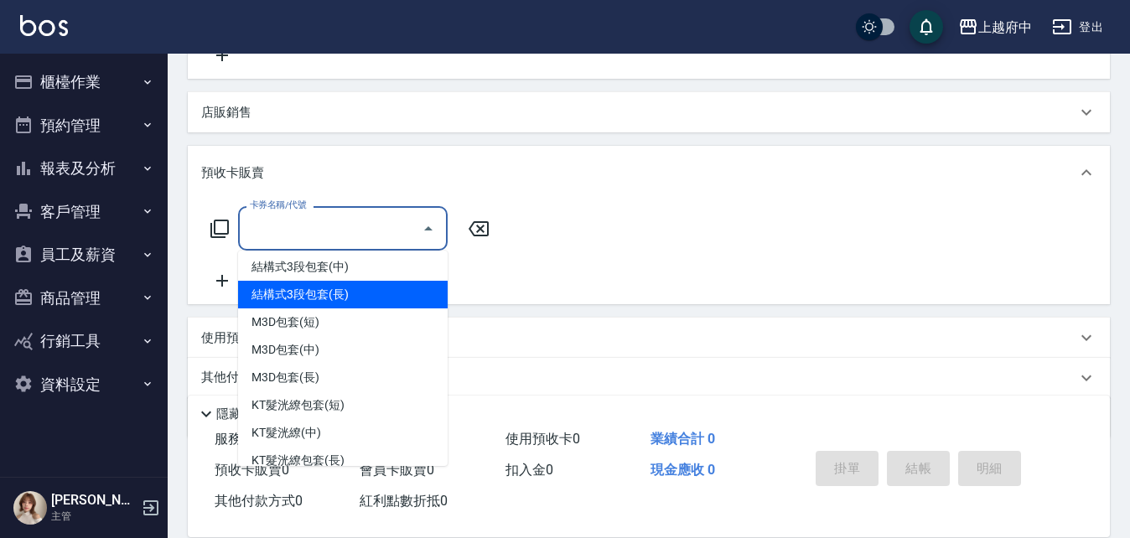
scroll to position [503, 0]
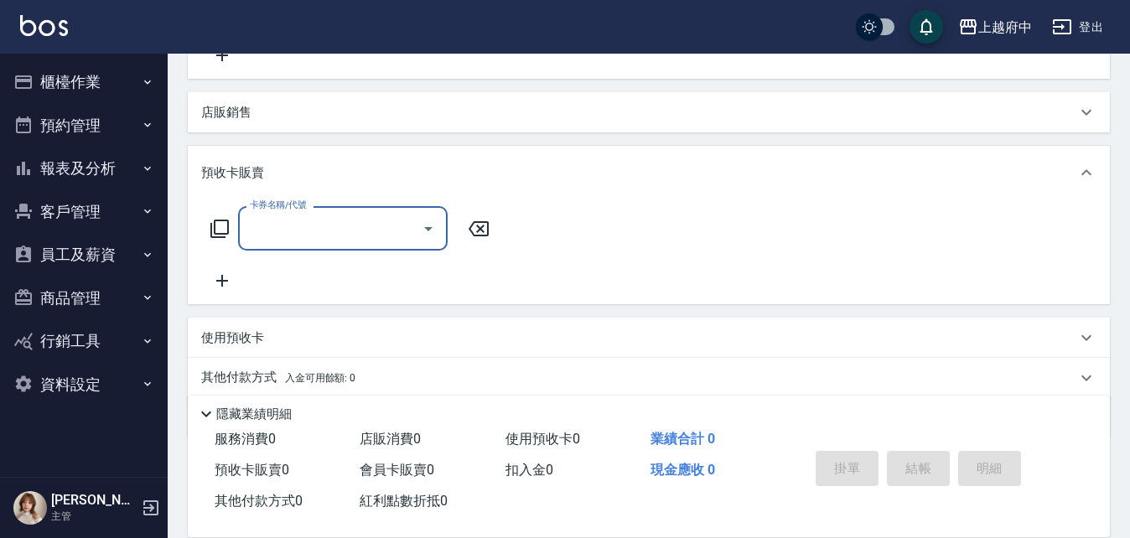
click at [350, 231] on input "卡券名稱/代號" at bounding box center [330, 228] width 169 height 29
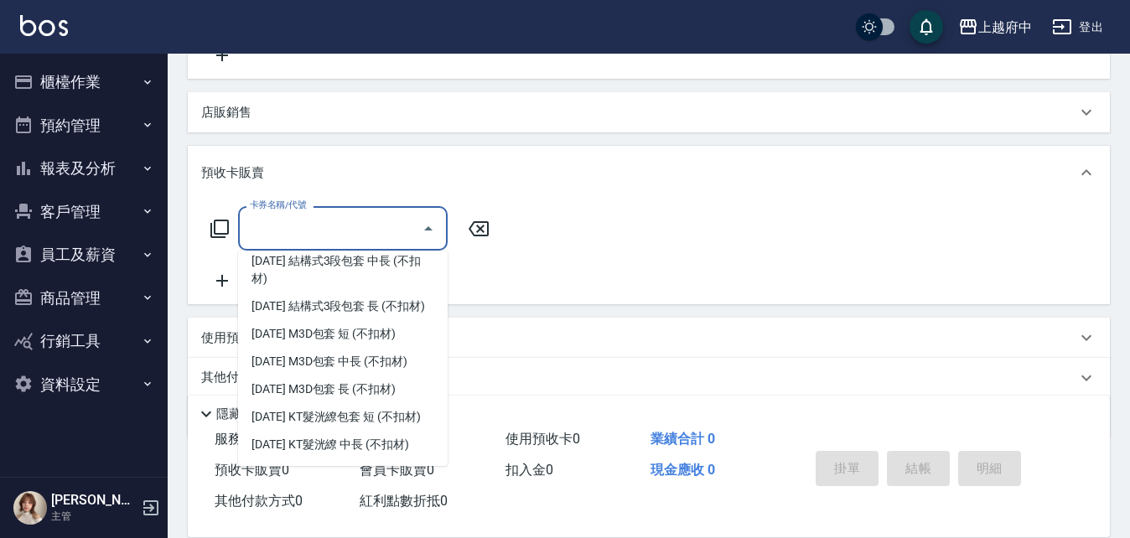
scroll to position [838, 0]
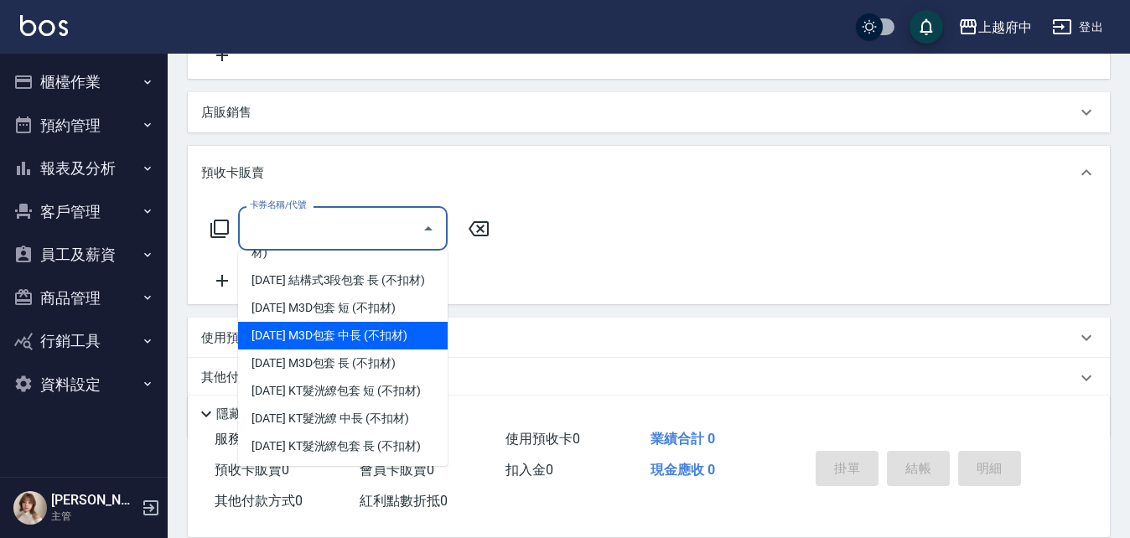
click at [366, 350] on span "[DATE] M3D包套 中長 (不扣材)" at bounding box center [343, 336] width 210 height 28
type input "[DATE] M3D包套 中長 (不扣材)(202510)"
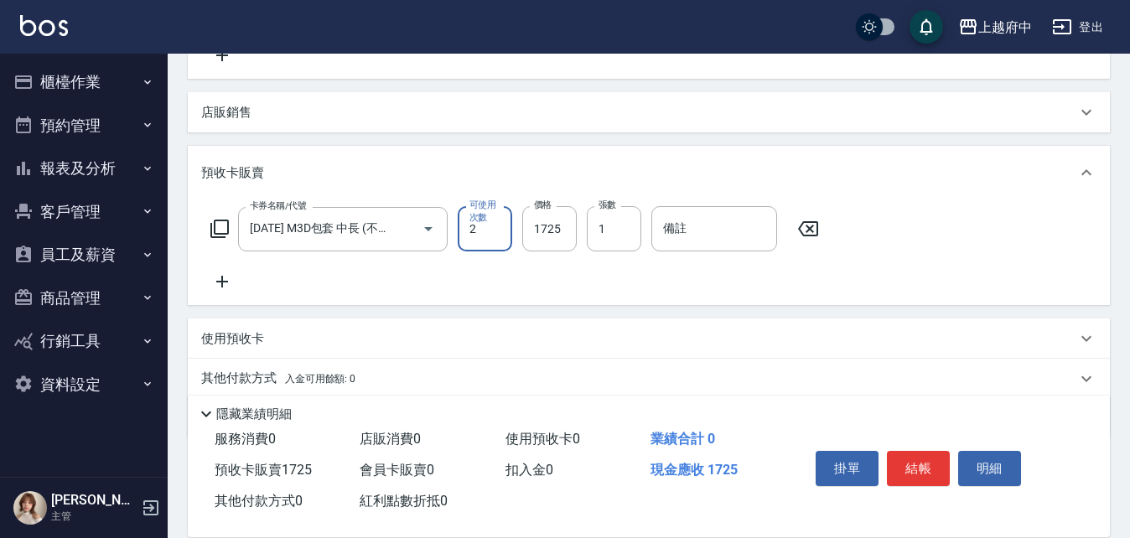
type input "2"
type input "3726"
click at [596, 282] on div "卡券名稱/代號 [DATE] M3D包套 中長 (不扣材)(202510) 卡券名稱/代號 可使用次數 2 可使用次數 價格 3726 價格 張數 1 張數 …" at bounding box center [648, 249] width 895 height 86
click at [926, 454] on button "結帳" at bounding box center [918, 468] width 63 height 35
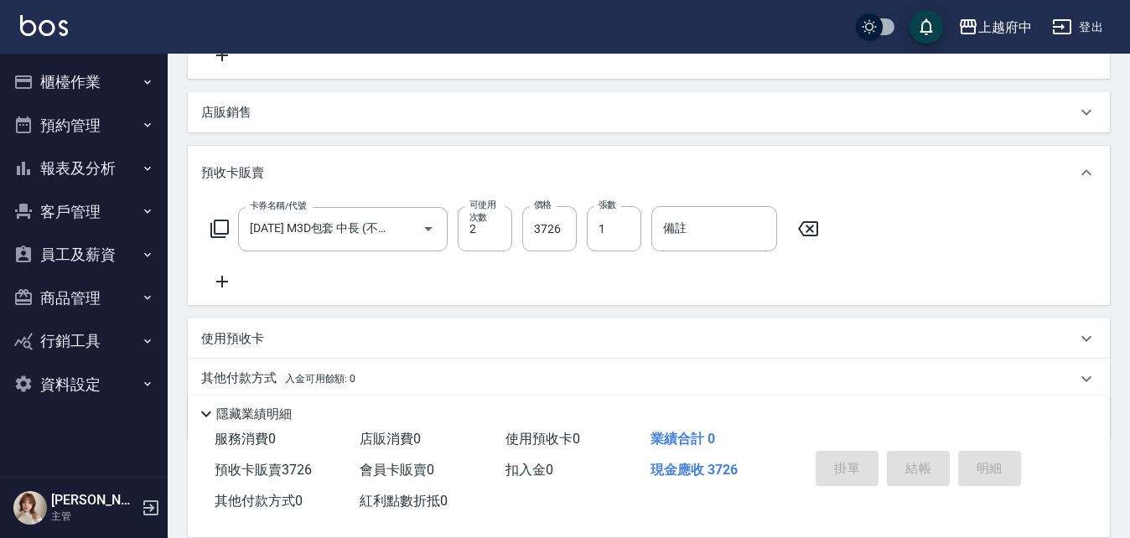
type input "[DATE] 18:06"
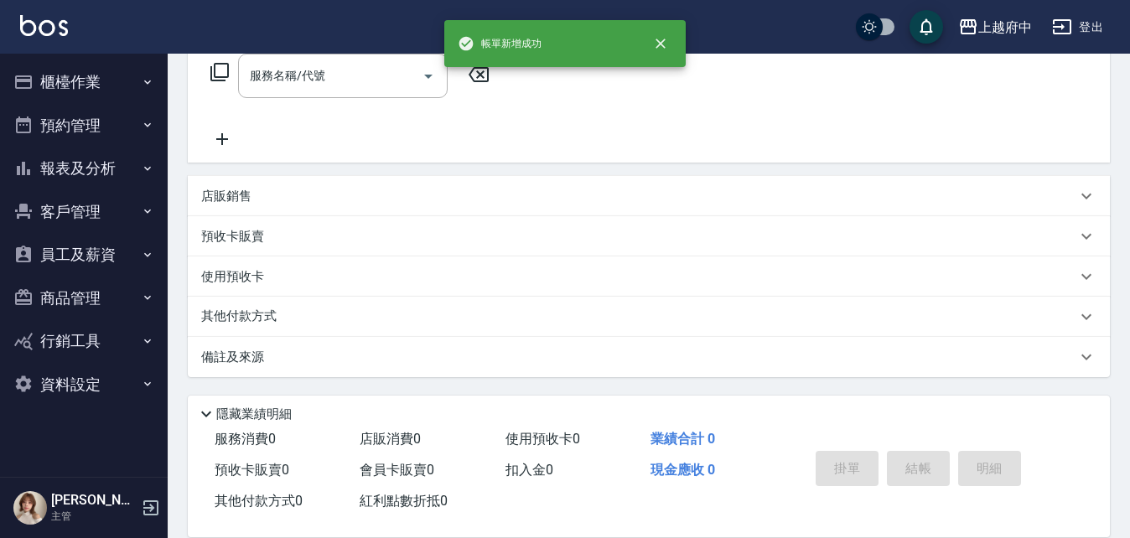
scroll to position [0, 0]
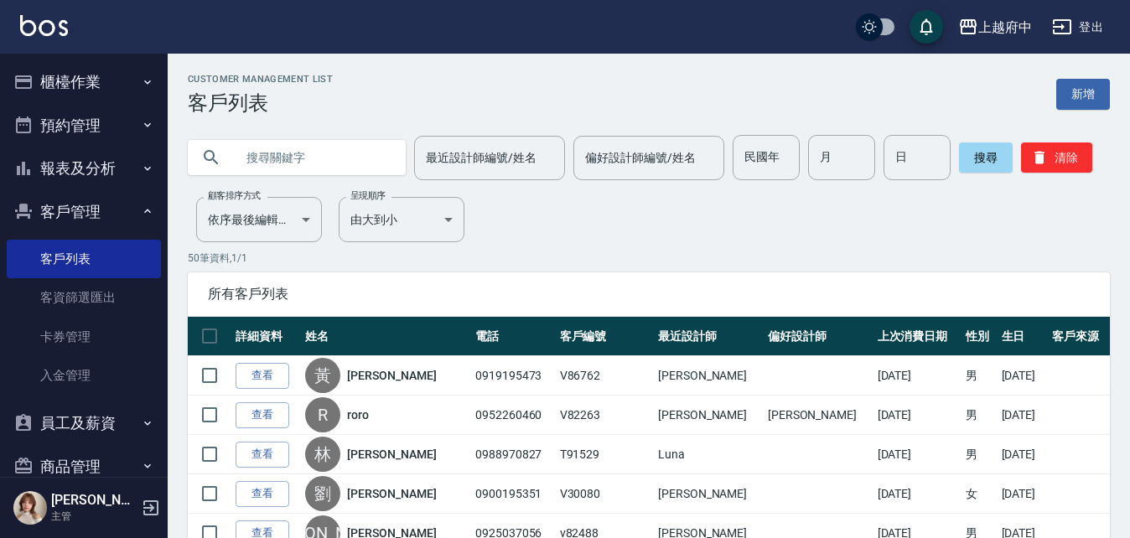
click at [330, 169] on input "text" at bounding box center [314, 157] width 158 height 45
type input "0983920192"
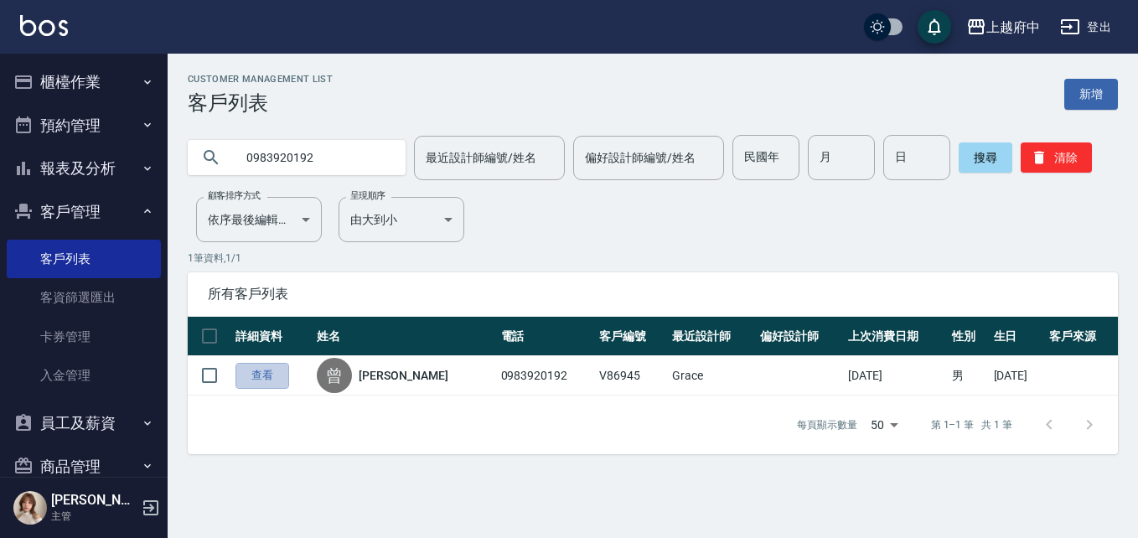
click at [273, 373] on link "查看" at bounding box center [263, 376] width 54 height 26
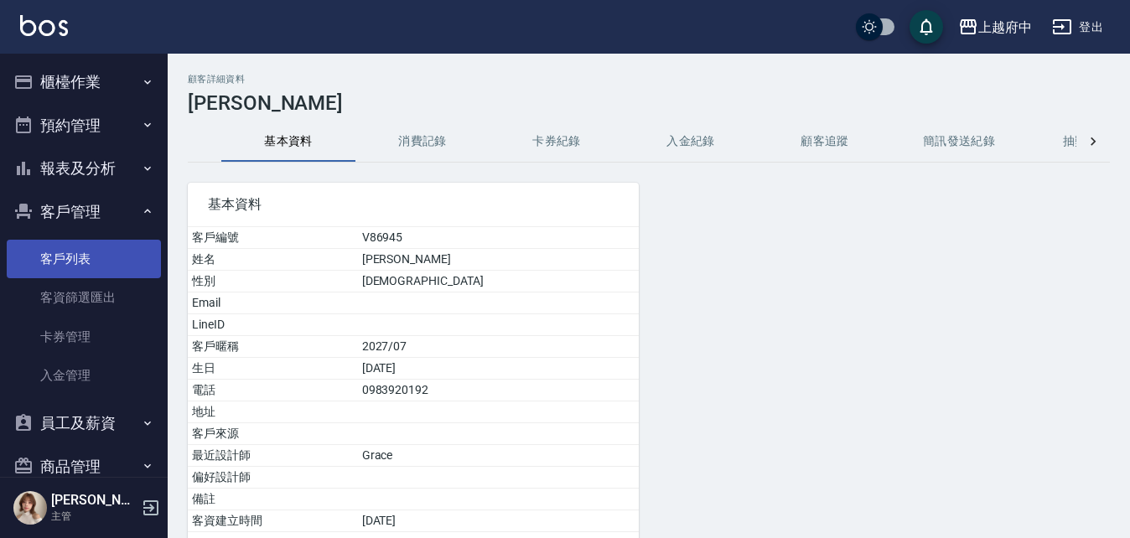
click at [57, 266] on link "客戶列表" at bounding box center [84, 259] width 154 height 39
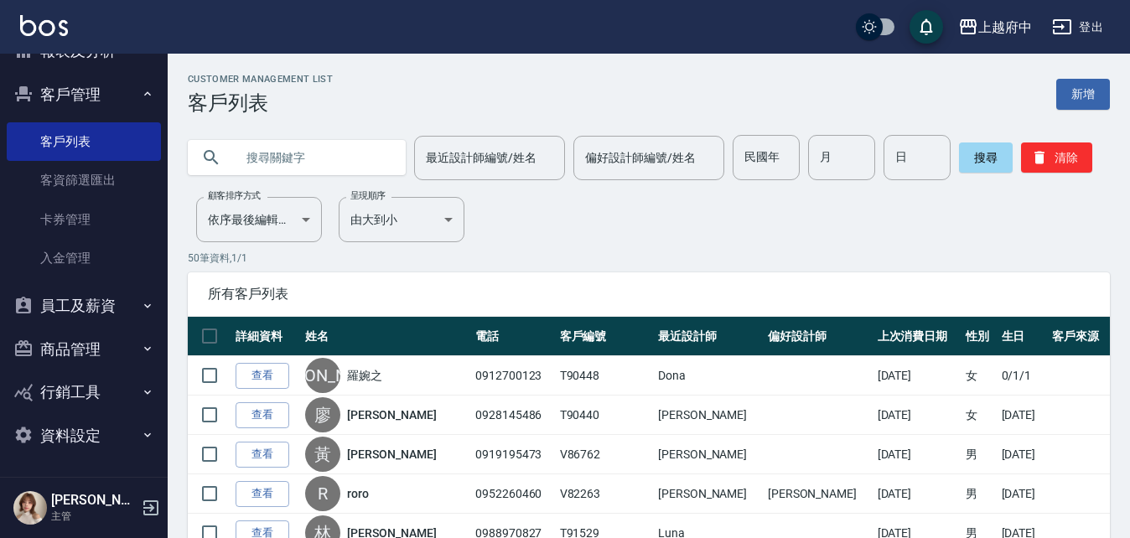
click at [85, 336] on button "商品管理" at bounding box center [84, 350] width 154 height 44
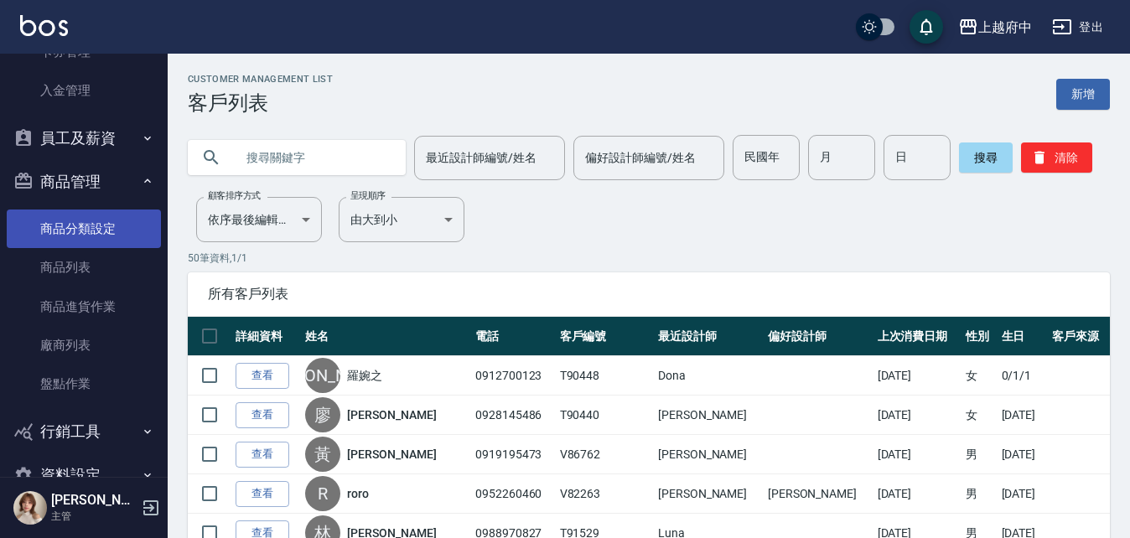
click at [88, 225] on link "商品分類設定" at bounding box center [84, 229] width 154 height 39
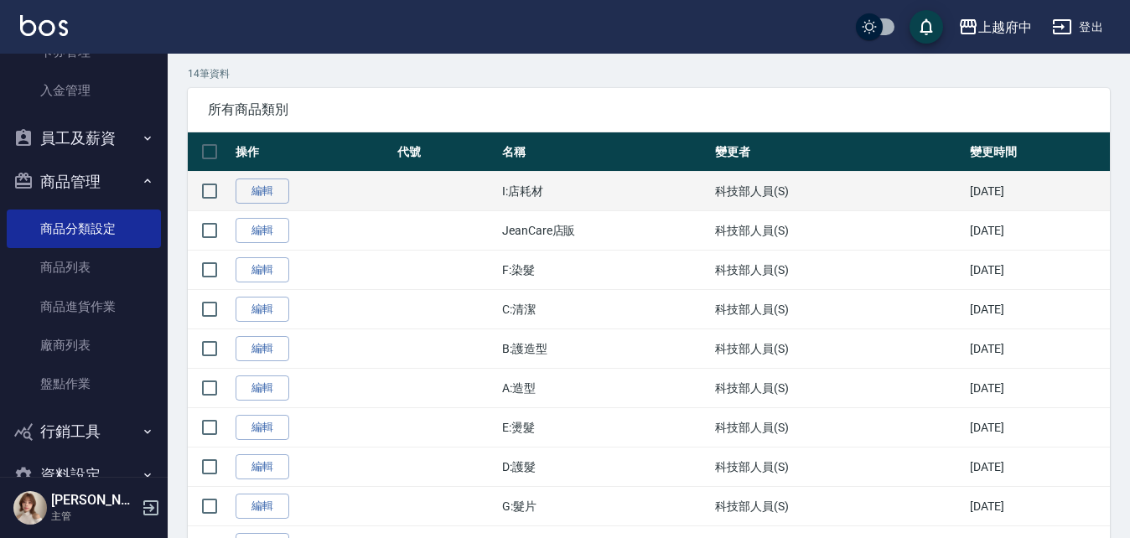
scroll to position [84, 0]
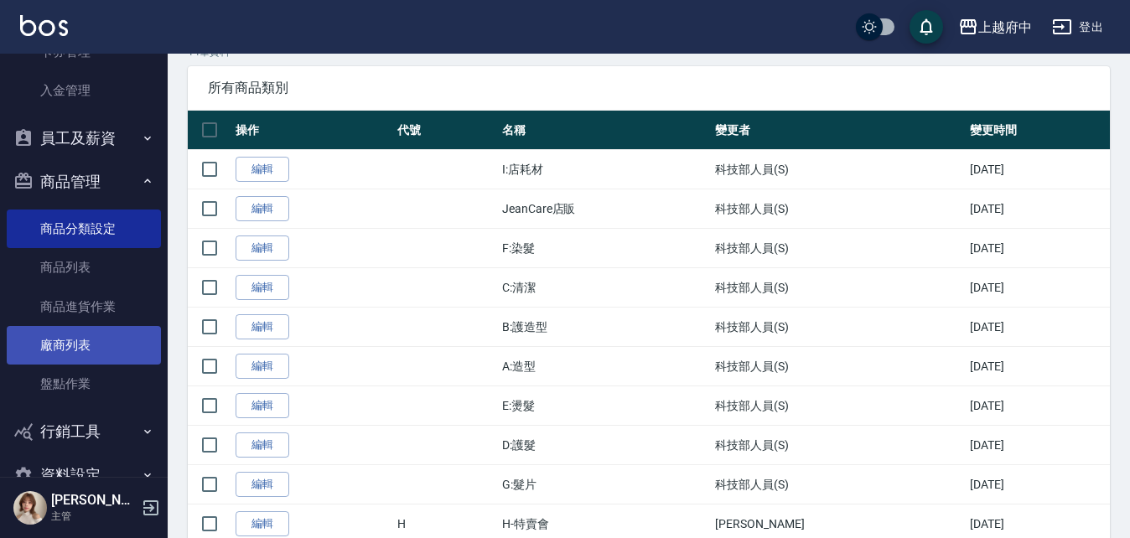
click at [74, 346] on link "廠商列表" at bounding box center [84, 345] width 154 height 39
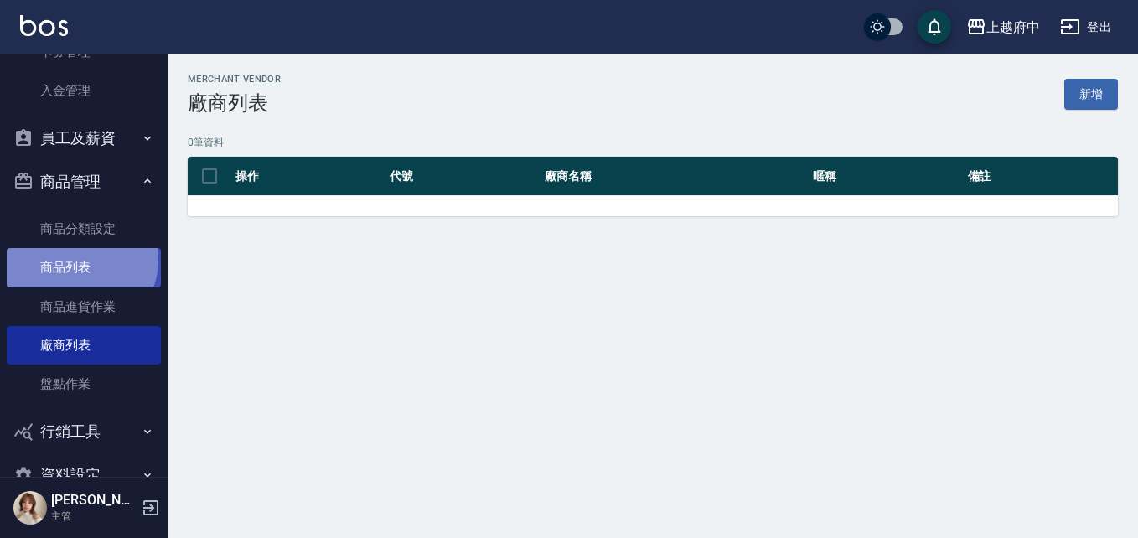
click at [78, 260] on link "商品列表" at bounding box center [84, 267] width 154 height 39
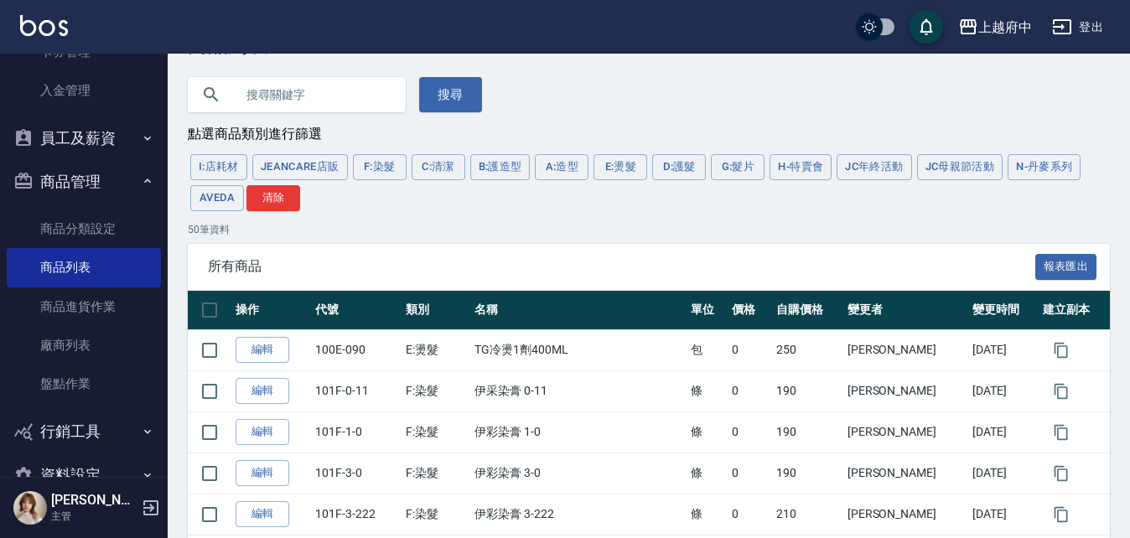
scroll to position [84, 0]
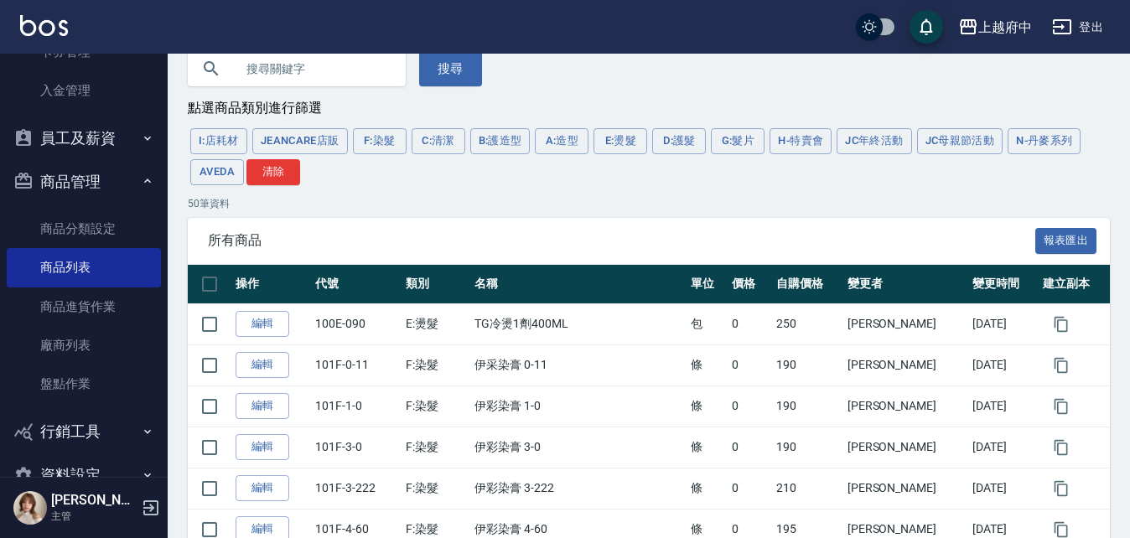
click at [272, 71] on input "text" at bounding box center [314, 68] width 158 height 45
type input "1號"
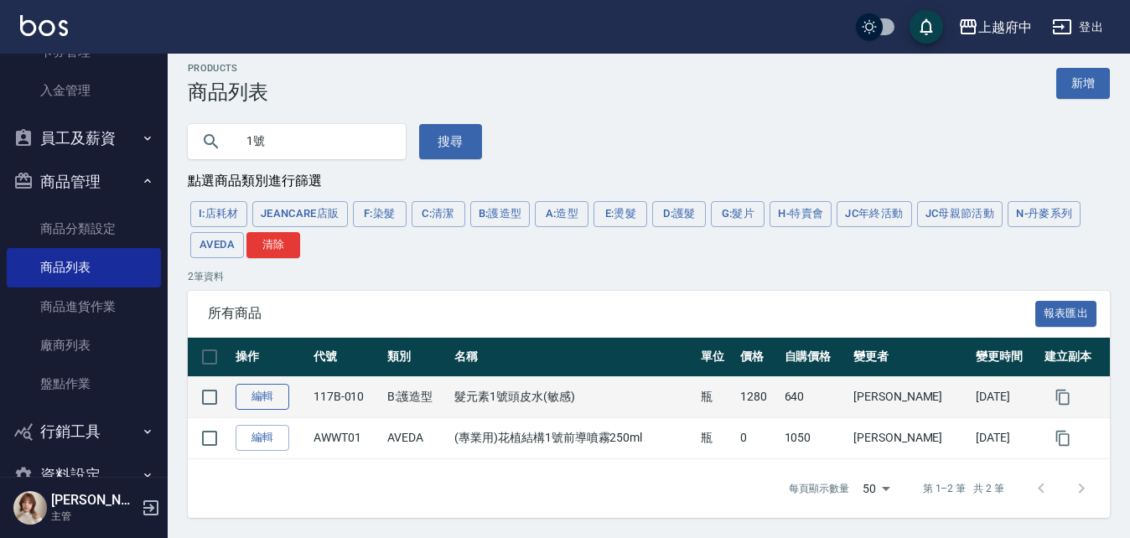
click at [273, 397] on link "編輯" at bounding box center [263, 397] width 54 height 26
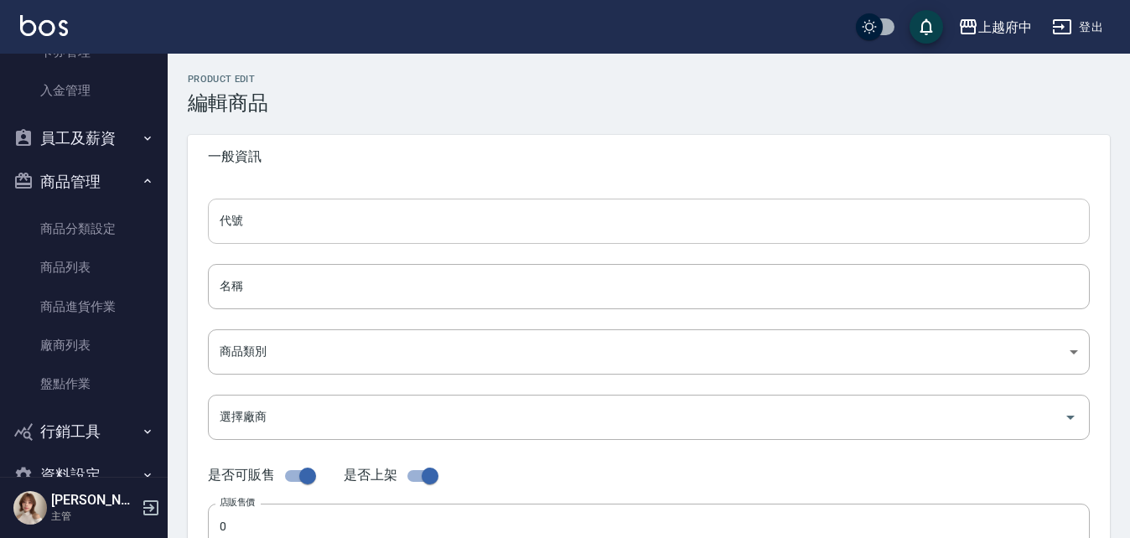
type input "117B-010"
type input "髮元素1號頭皮水(敏感)"
type input "80a5041c-1dff-46ad-9b52-9243a007b1a7"
type input "1280"
type input "640"
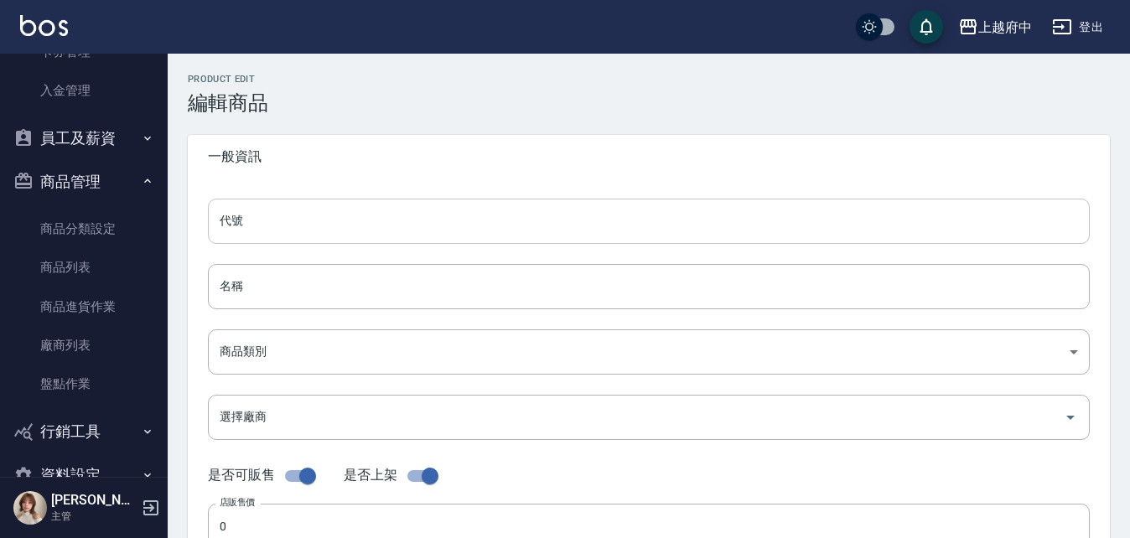
type input "640"
type input "瓶"
type input "UNSET"
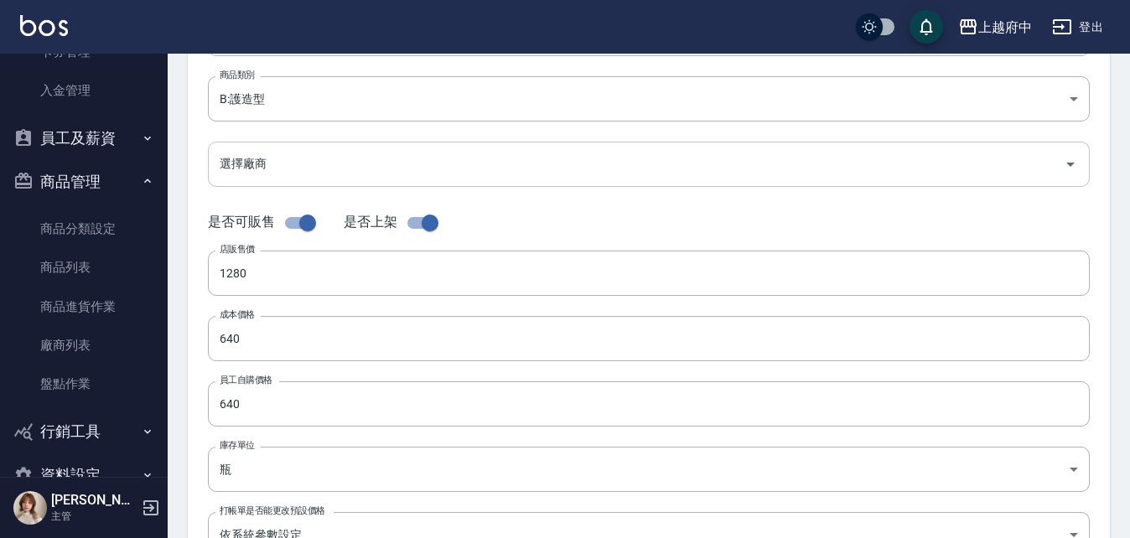
scroll to position [251, 0]
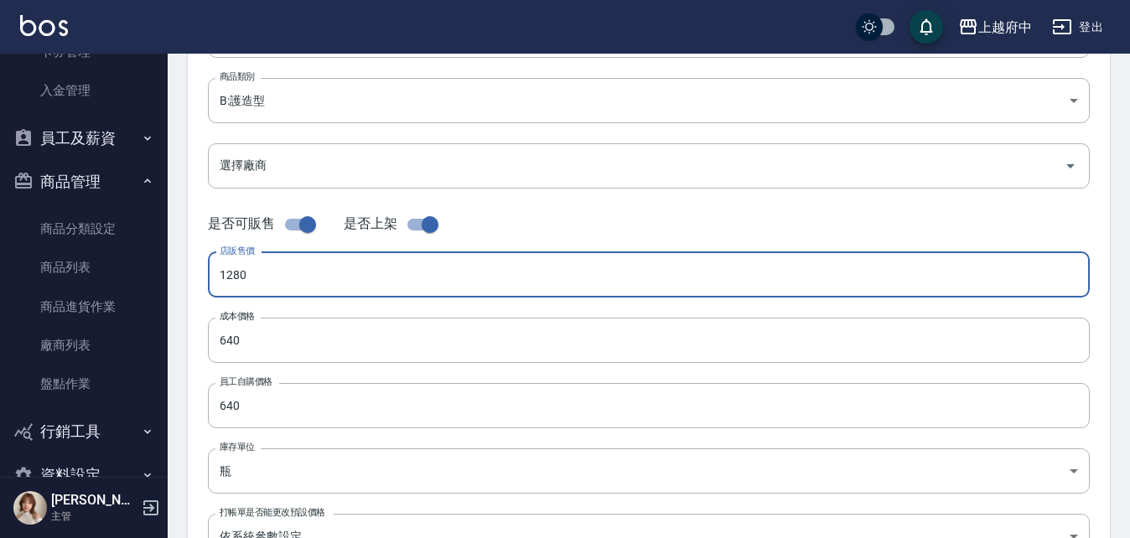
click at [263, 283] on input "1280" at bounding box center [649, 274] width 882 height 45
drag, startPoint x: 263, startPoint y: 283, endPoint x: 201, endPoint y: 283, distance: 62.0
click at [201, 283] on div "代號 117B-010 代號 名稱 髮元素1號頭皮水(敏感) 名稱 商品類別 B:護造型 80a5041c-1dff-46ad-9b52-9243a007…" at bounding box center [649, 263] width 922 height 672
type input "980"
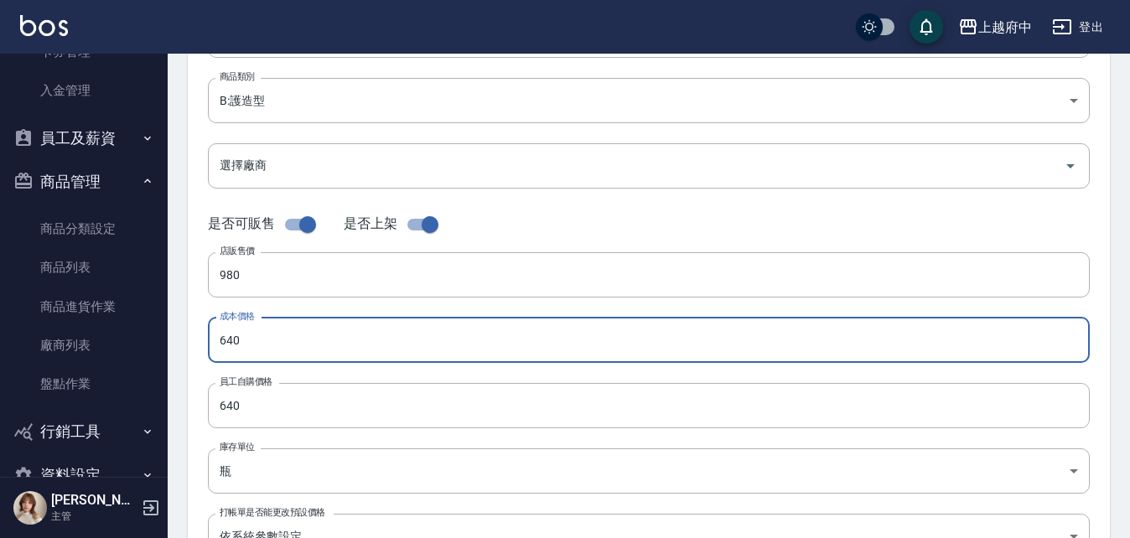
click at [349, 349] on input "640" at bounding box center [649, 340] width 882 height 45
drag, startPoint x: 340, startPoint y: 344, endPoint x: 178, endPoint y: 350, distance: 162.8
click at [178, 350] on div "Product Edit 編輯商品 一般資訊 代號 117B-010 代號 名稱 髮元素1號頭皮水(敏感) 名稱 商品類別 B:護造型 80a5041c-…" at bounding box center [649, 353] width 962 height 1063
type input "490"
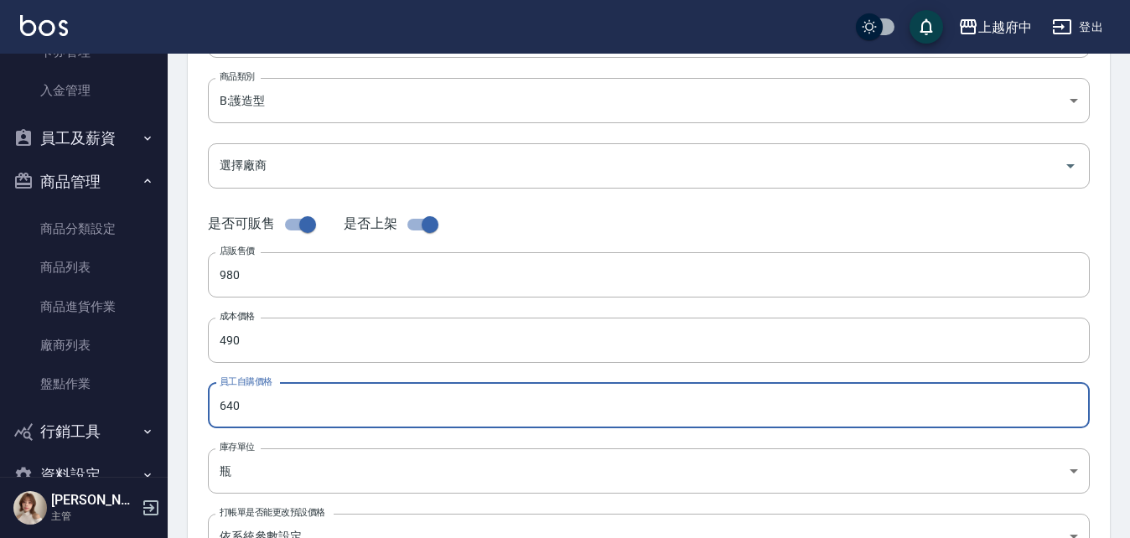
drag, startPoint x: 282, startPoint y: 409, endPoint x: 149, endPoint y: 420, distance: 132.9
click at [156, 425] on div "上越府中 登出 櫃檯作業 打帳單 帳單列表 掛單列表 營業儀表板 現金收支登錄 材料自購登錄 每日結帳 排班表 現場電腦打卡 預約管理 預約管理 單日預約紀錄…" at bounding box center [565, 327] width 1130 height 1157
type input "490"
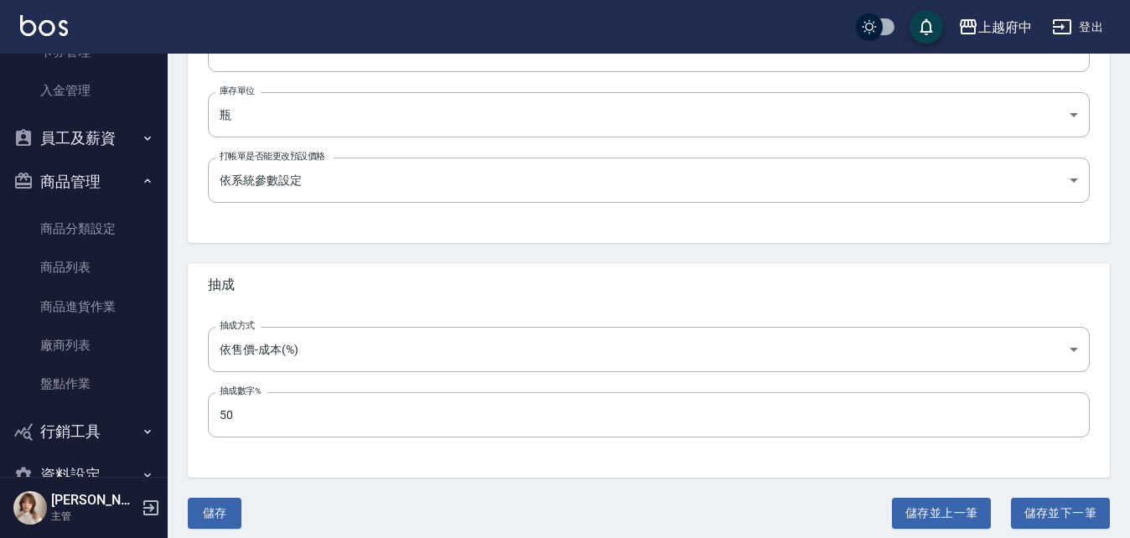
scroll to position [619, 0]
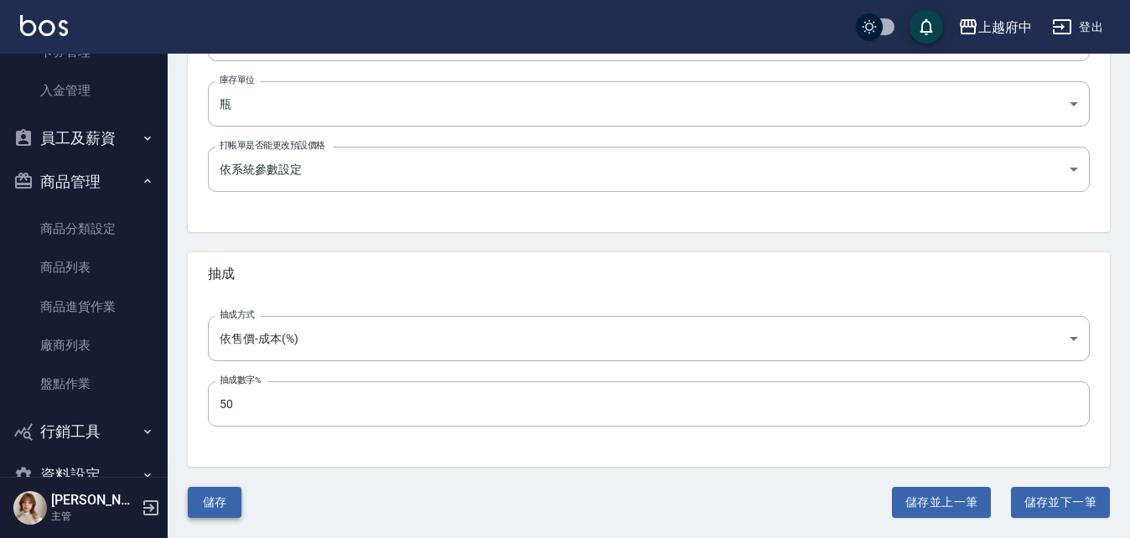
click at [227, 499] on button "儲存" at bounding box center [215, 502] width 54 height 31
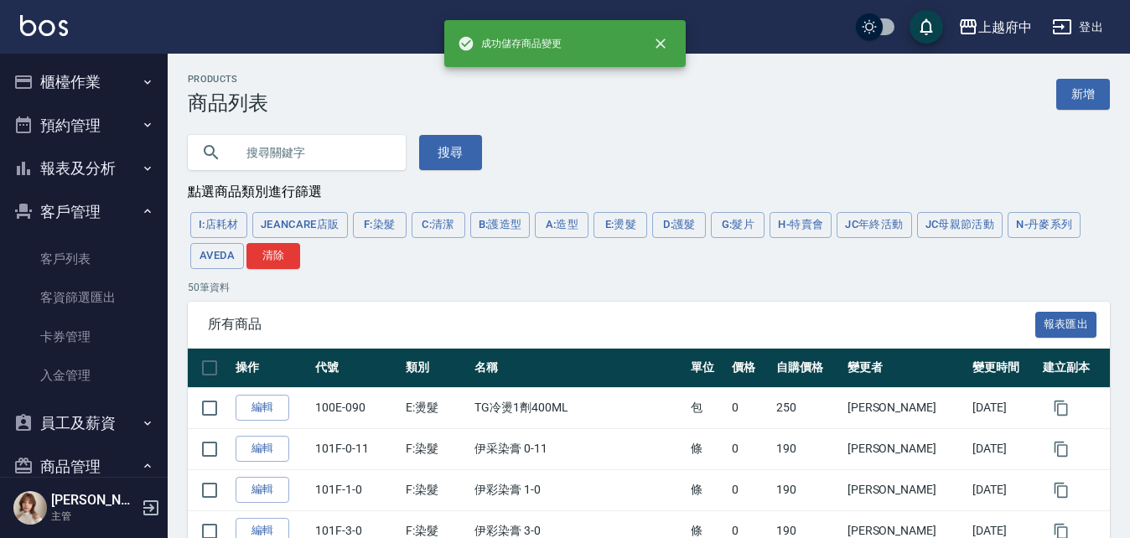
click at [73, 85] on button "櫃檯作業" at bounding box center [84, 82] width 154 height 44
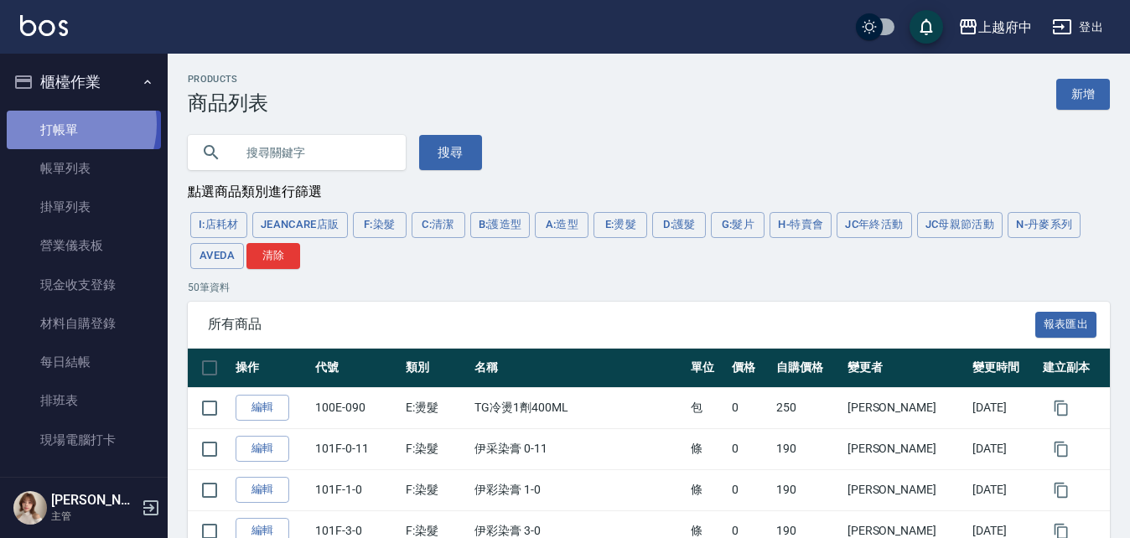
click at [63, 124] on link "打帳單" at bounding box center [84, 130] width 154 height 39
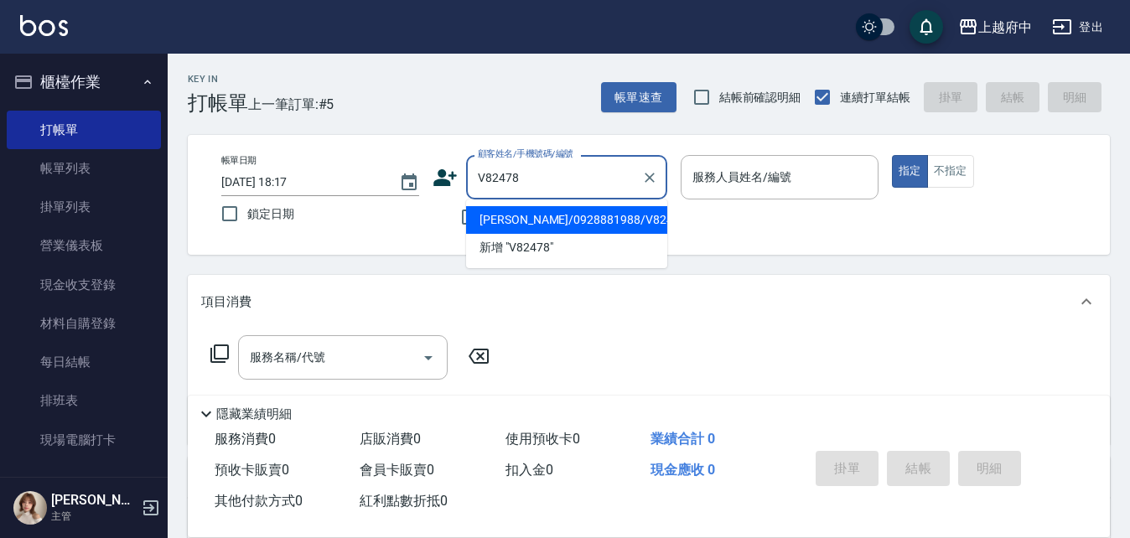
click at [555, 222] on li "林彥伶/0928881988/V82478" at bounding box center [566, 220] width 201 height 28
type input "林彥伶/0928881988/V82478"
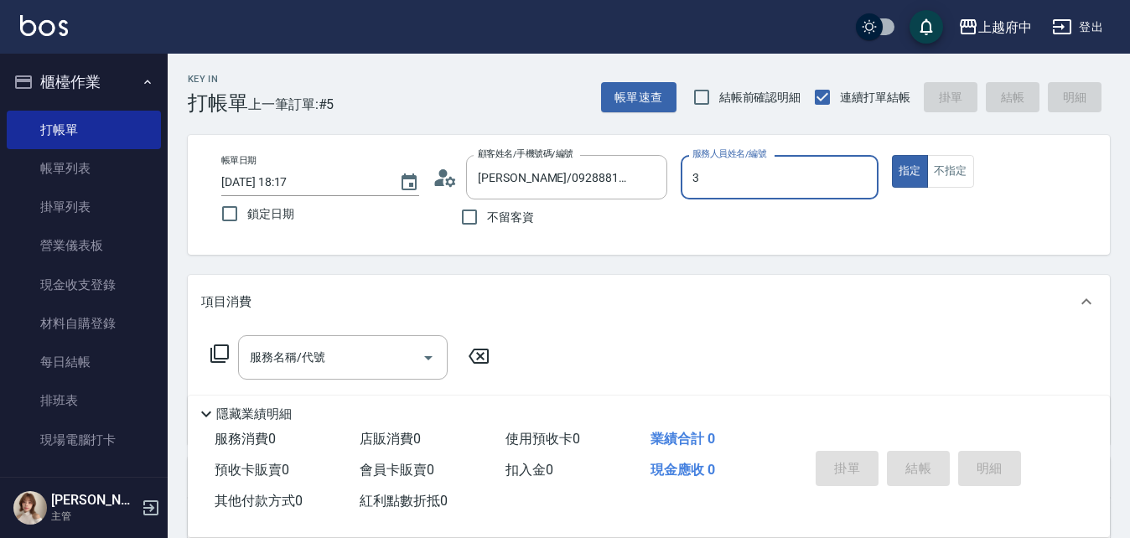
type input "黎黎-3"
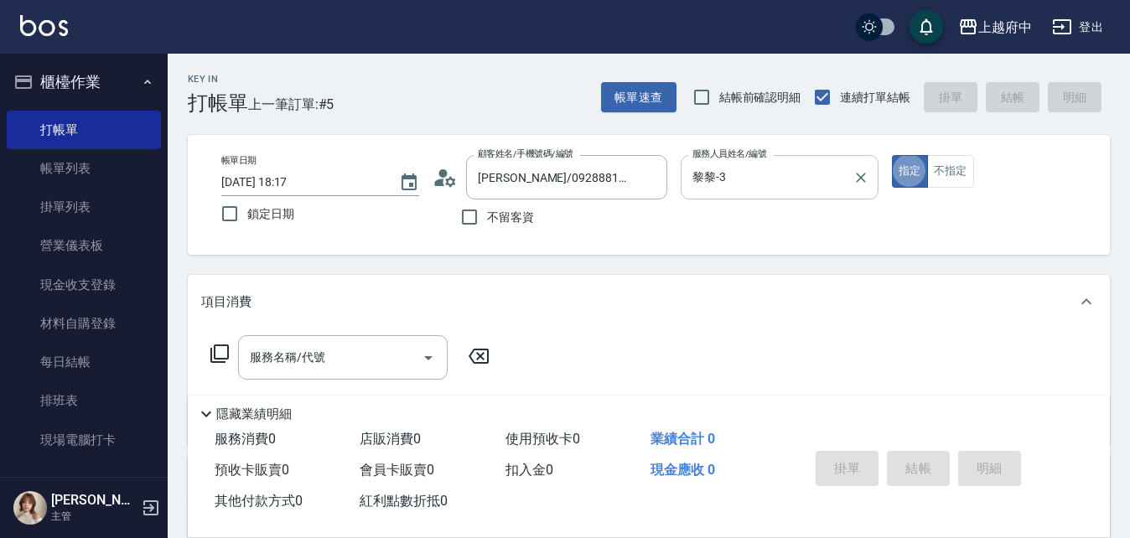
type button "true"
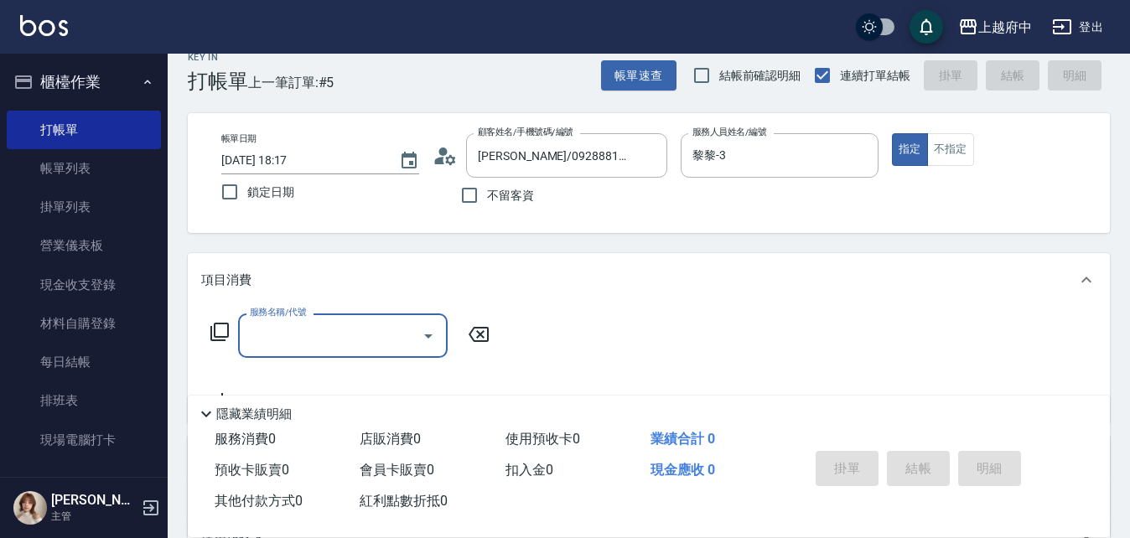
scroll to position [84, 0]
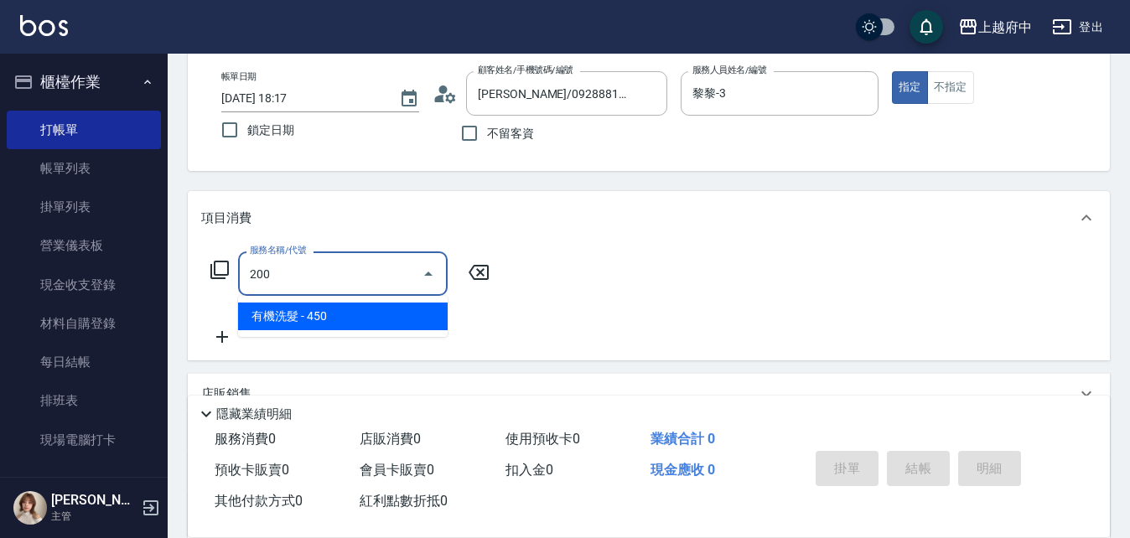
type input "有機洗髮(200)"
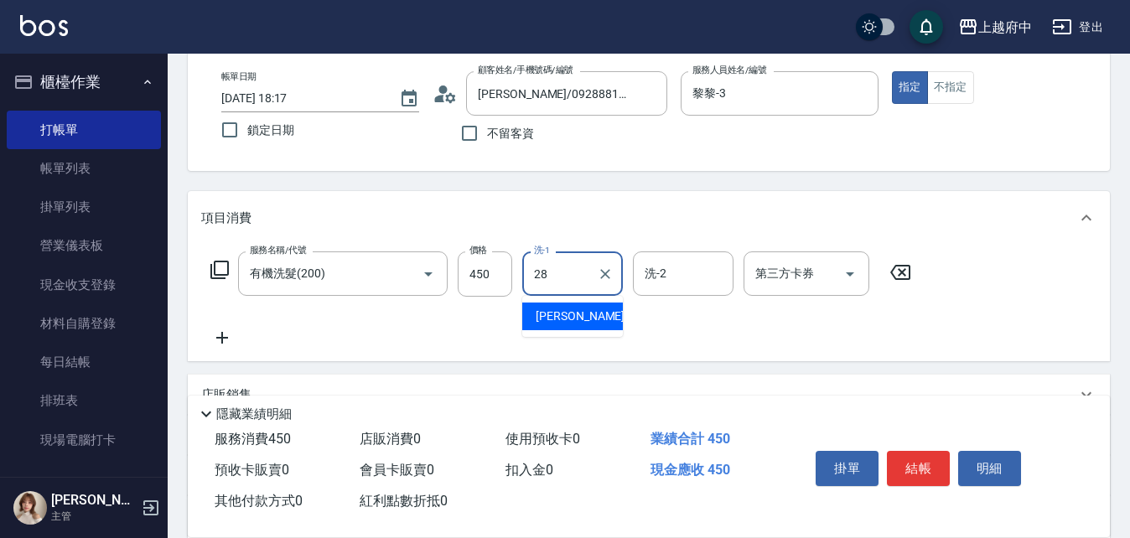
type input "李鎮宇-28"
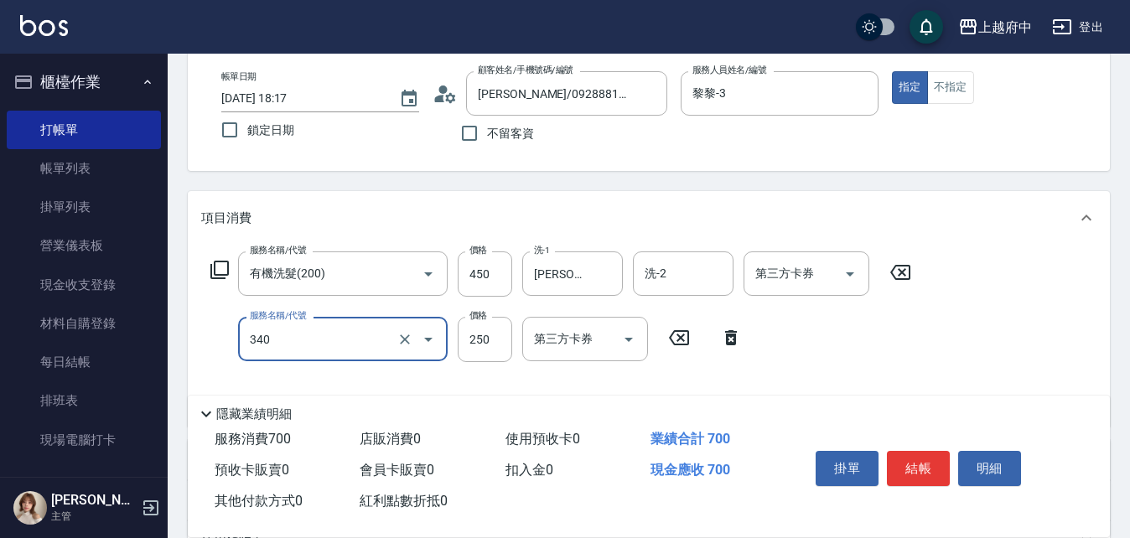
type input "剪髮(340)"
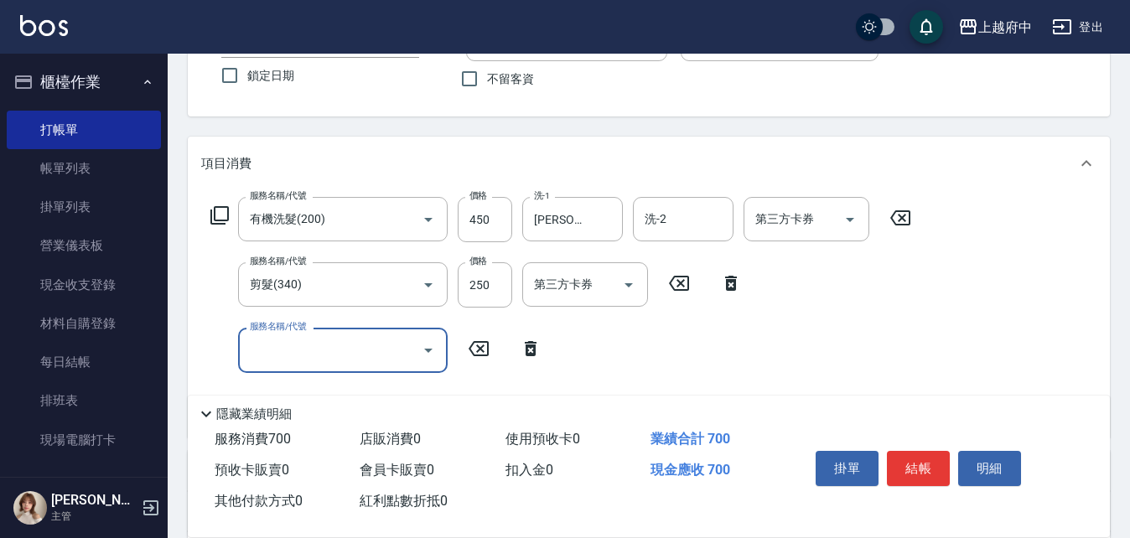
scroll to position [168, 0]
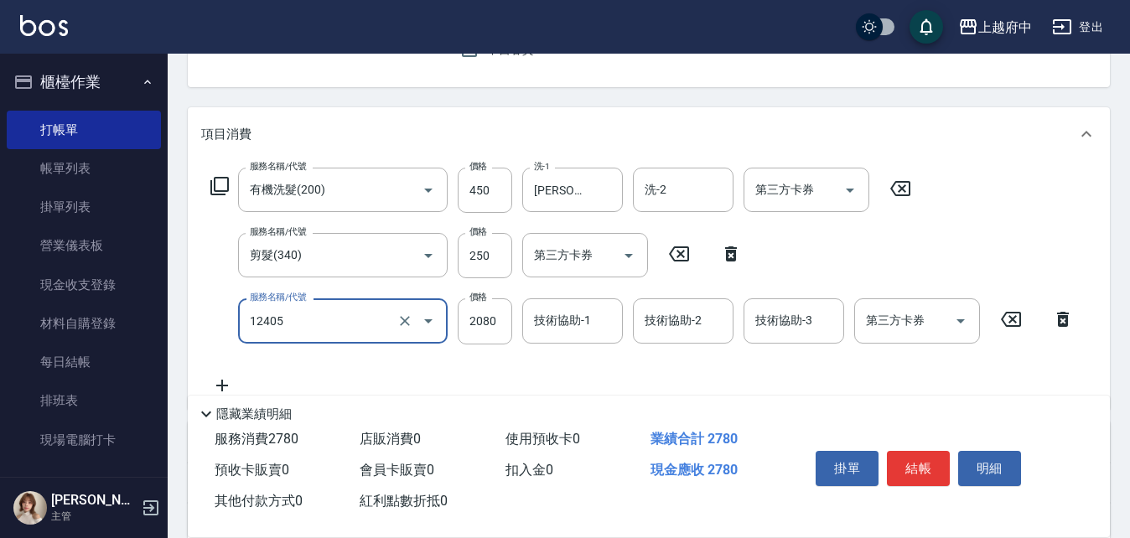
type input "染髮L(12405)"
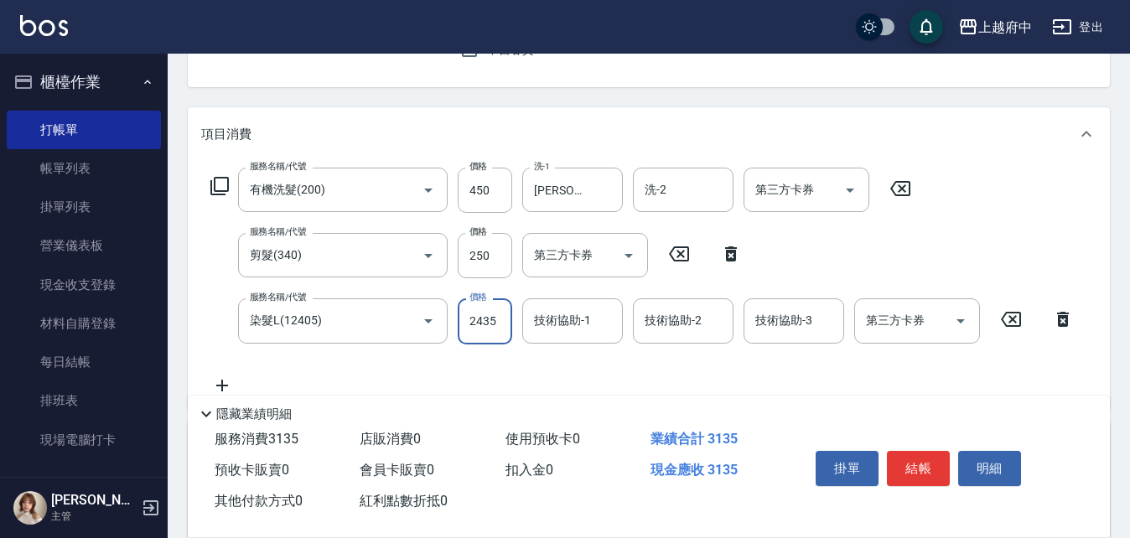
type input "2435"
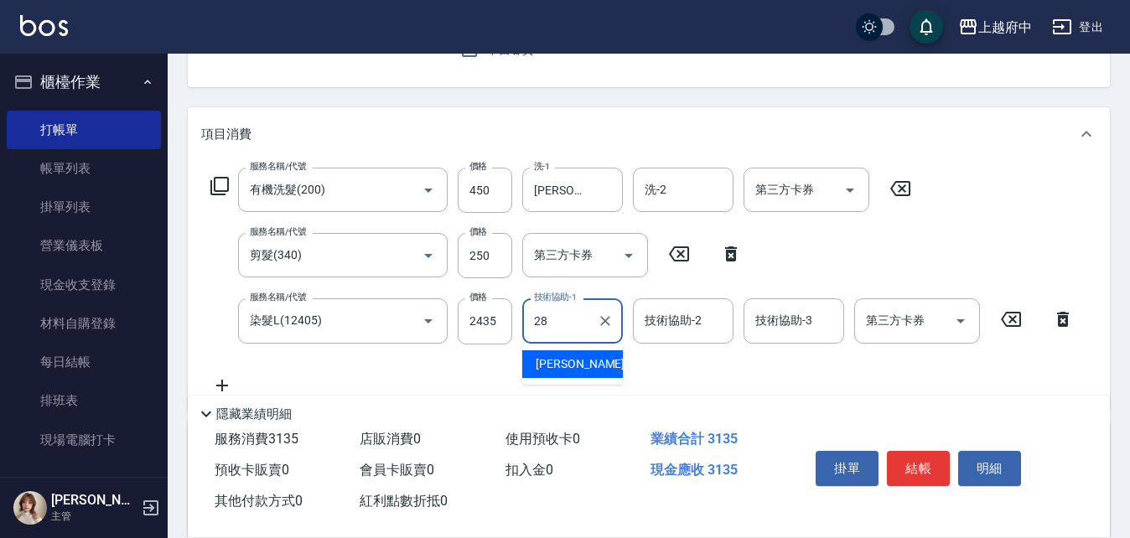
type input "李鎮宇-28"
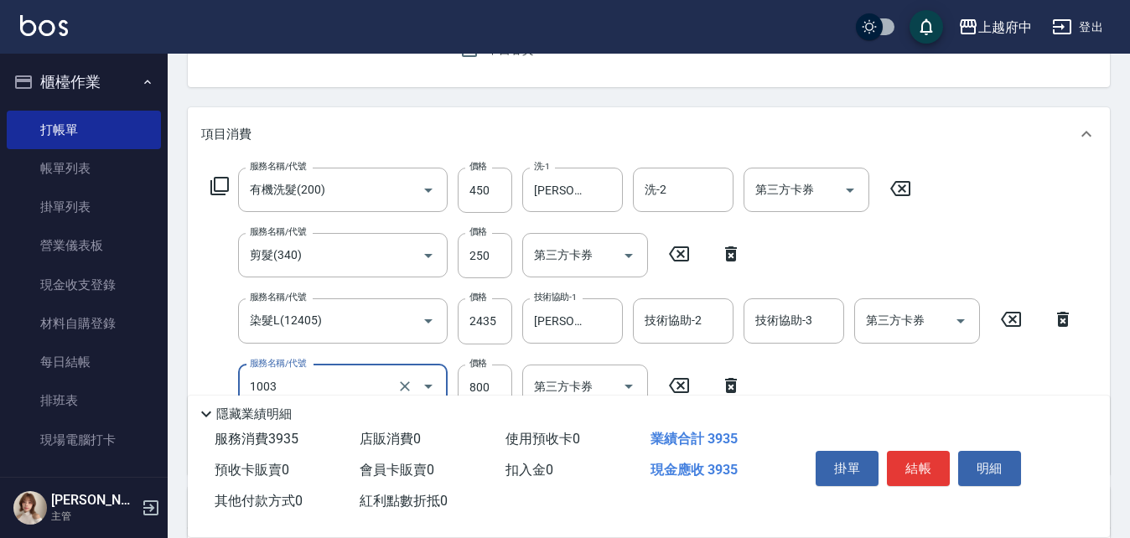
type input "+升級結構染 (含隔離)(1003)"
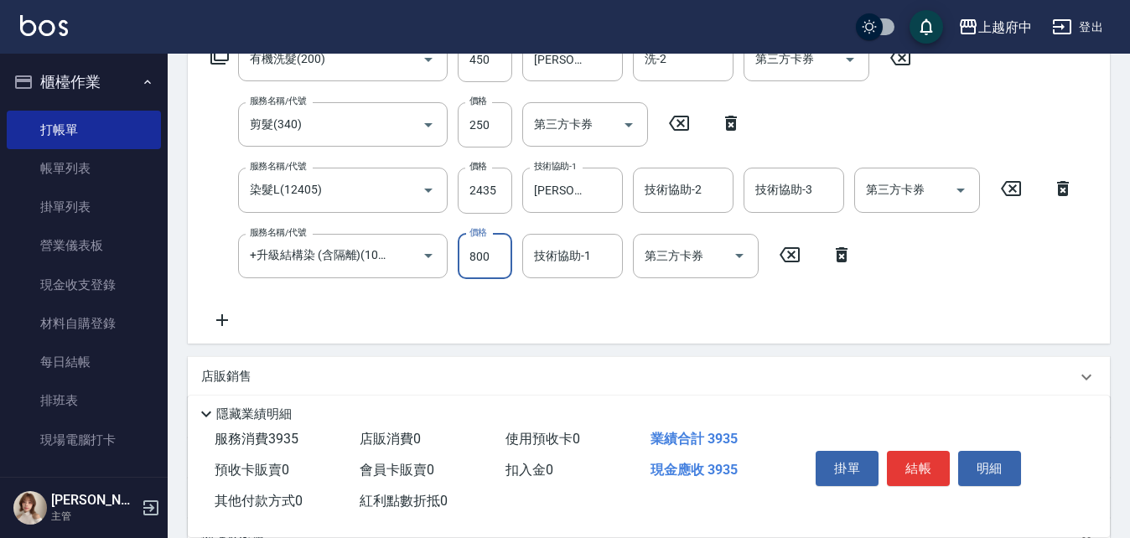
scroll to position [335, 0]
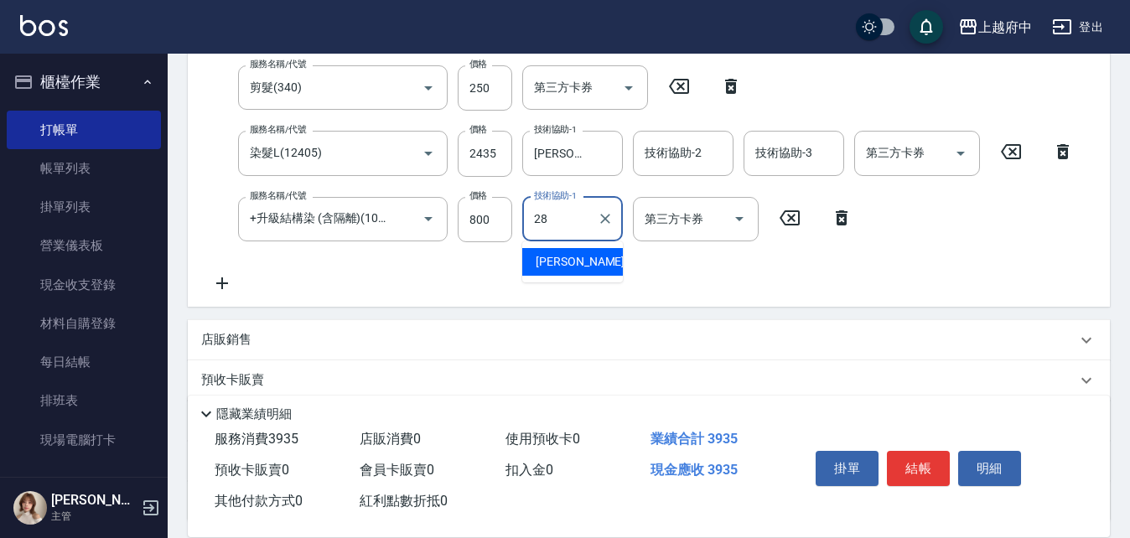
type input "李鎮宇-28"
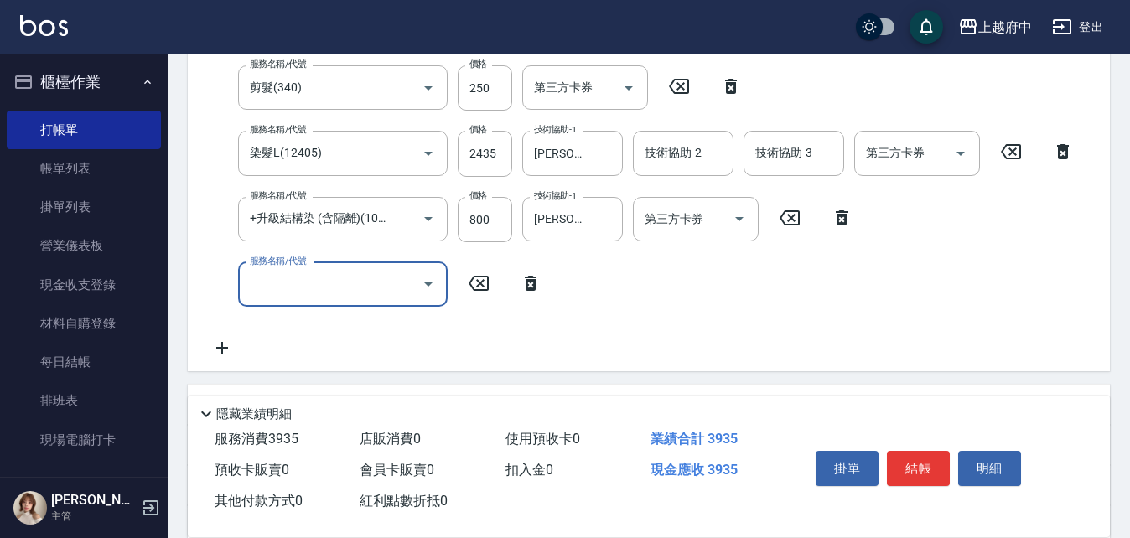
scroll to position [0, 0]
type input "結構三段式(222300)"
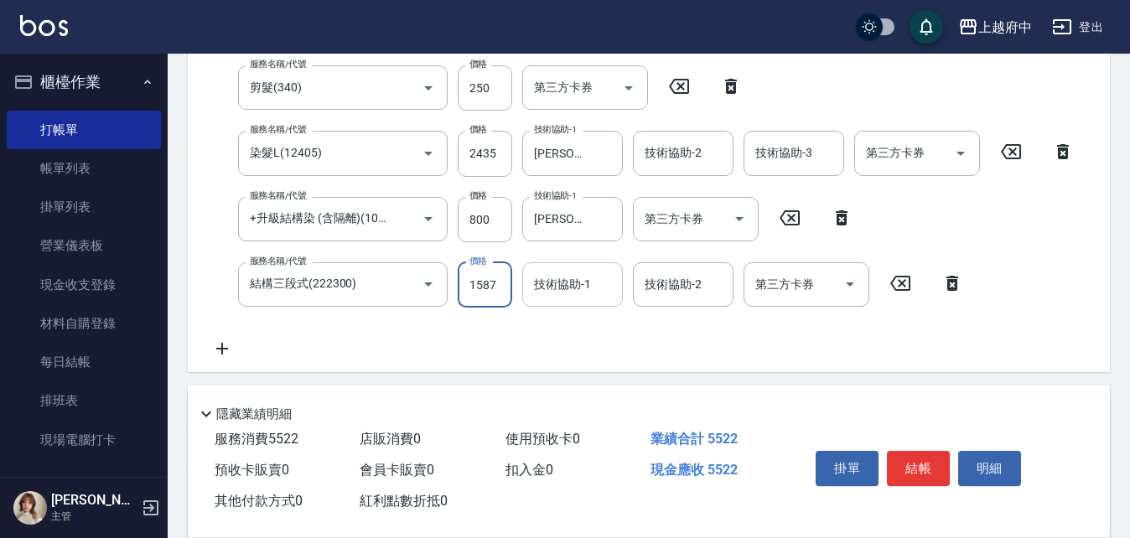
type input "1587"
click at [578, 287] on input "技術協助-1" at bounding box center [573, 284] width 86 height 29
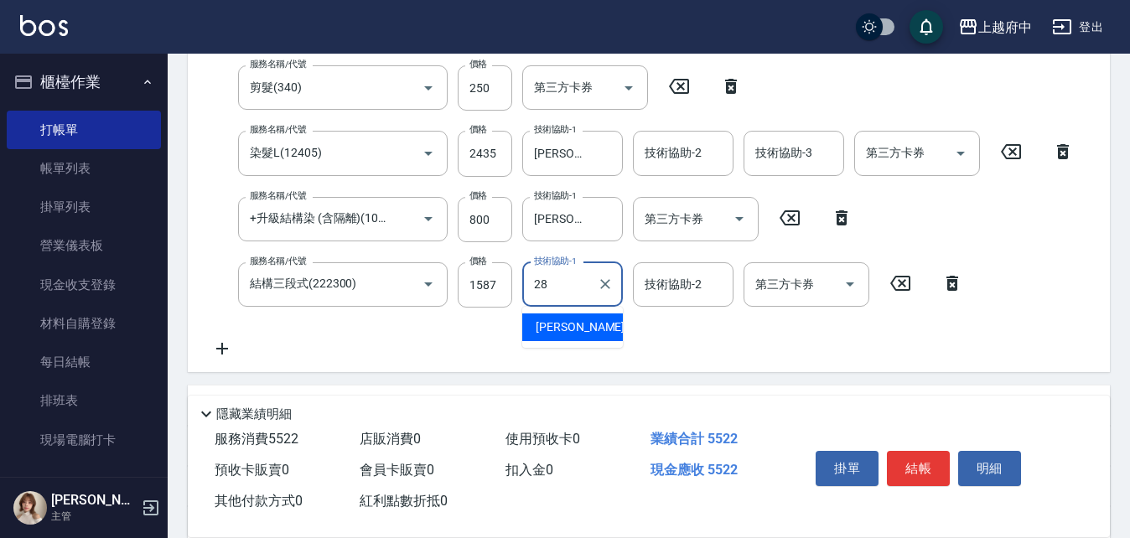
type input "李鎮宇-28"
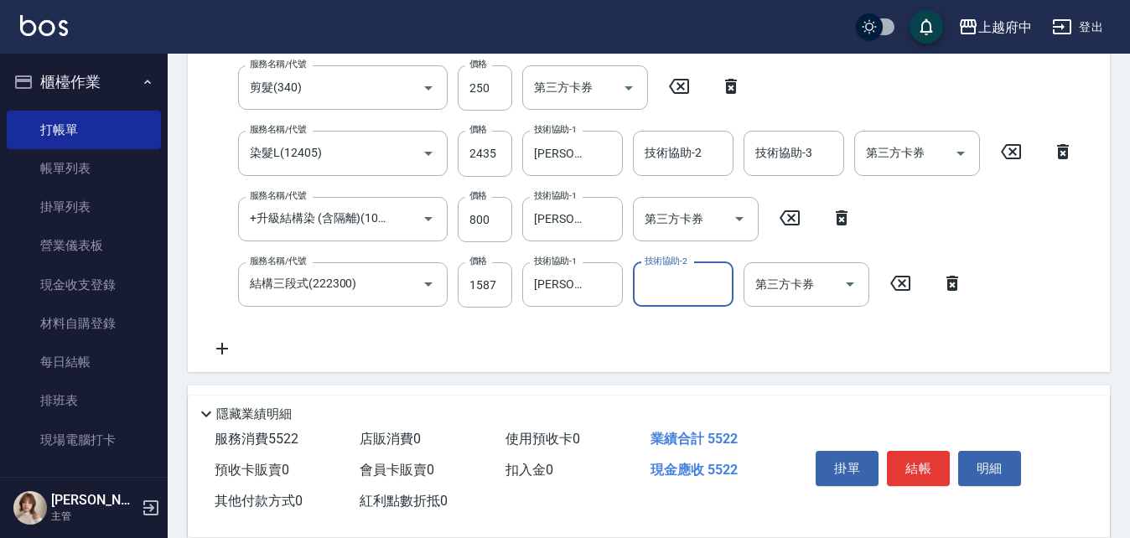
click at [557, 340] on div "服務名稱/代號 有機洗髮(200) 服務名稱/代號 價格 450 價格 洗-1 李鎮宇-28 洗-1 洗-2 洗-2 第三方卡券 第三方卡券 服務名稱/代號 …" at bounding box center [642, 179] width 883 height 359
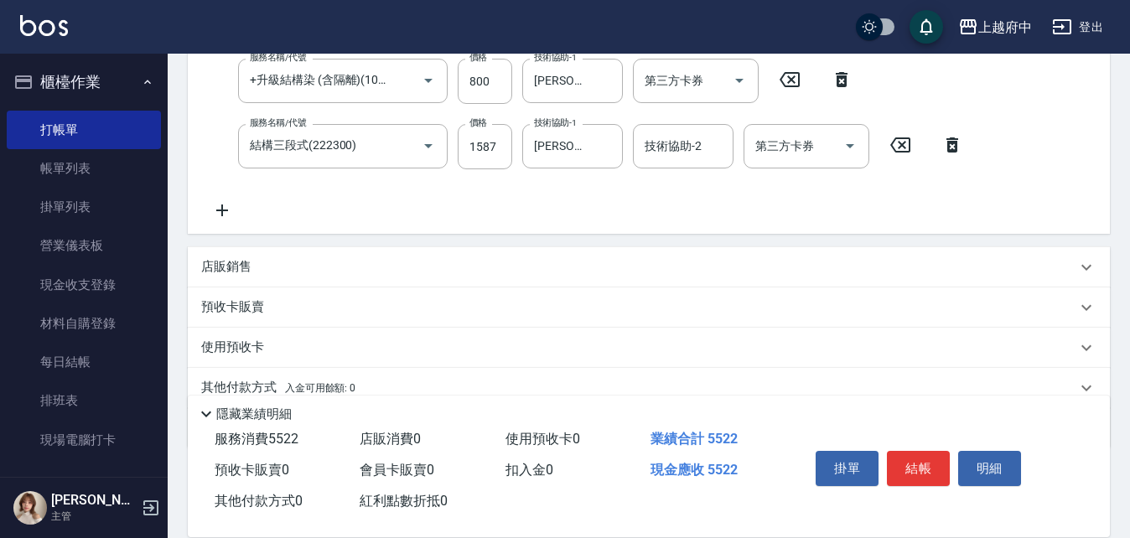
scroll to position [503, 0]
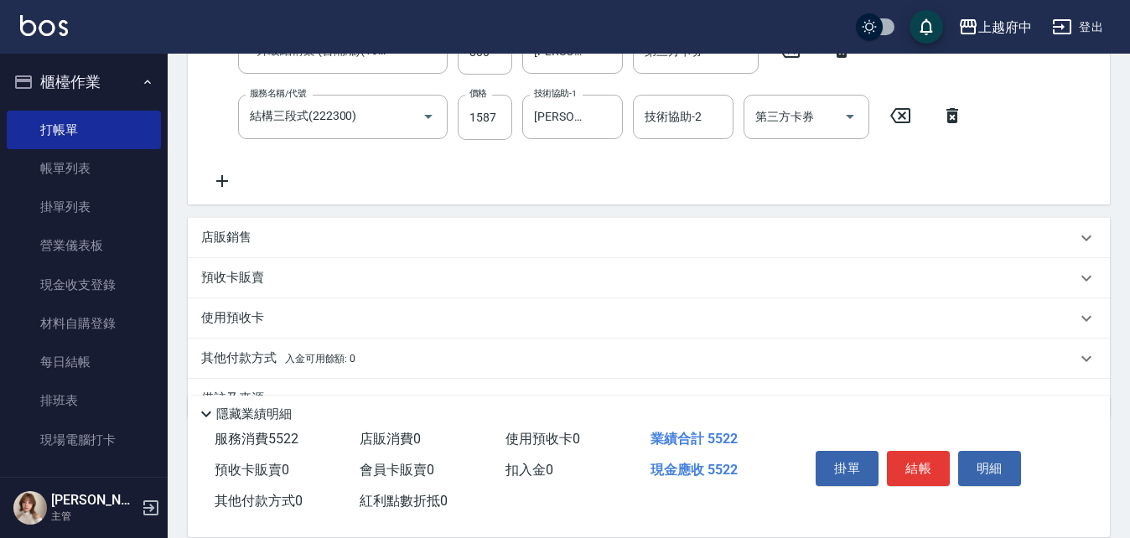
click at [229, 236] on p "店販銷售" at bounding box center [226, 238] width 50 height 18
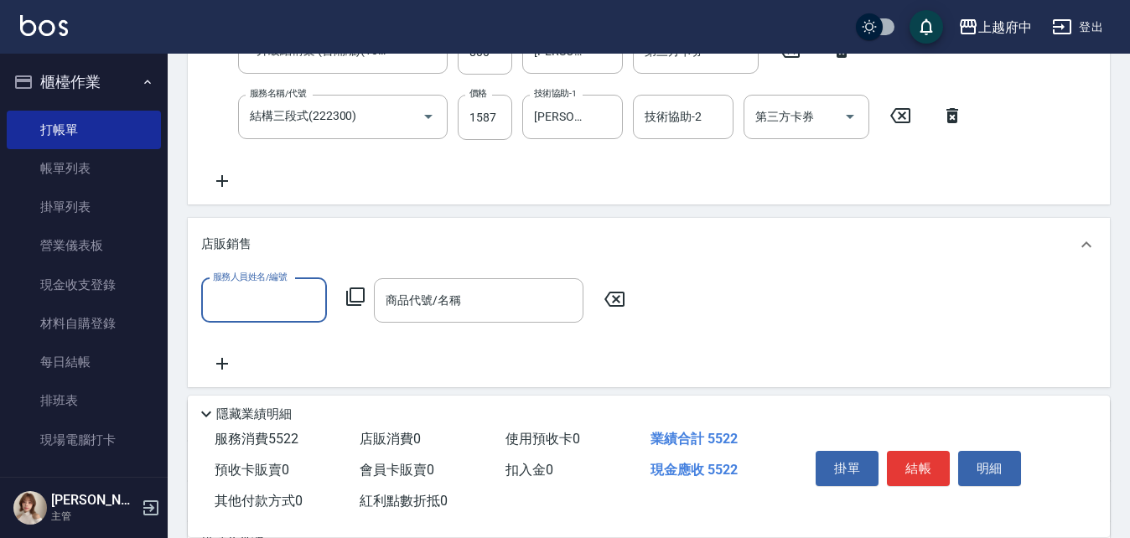
scroll to position [0, 0]
type input "黎黎-3"
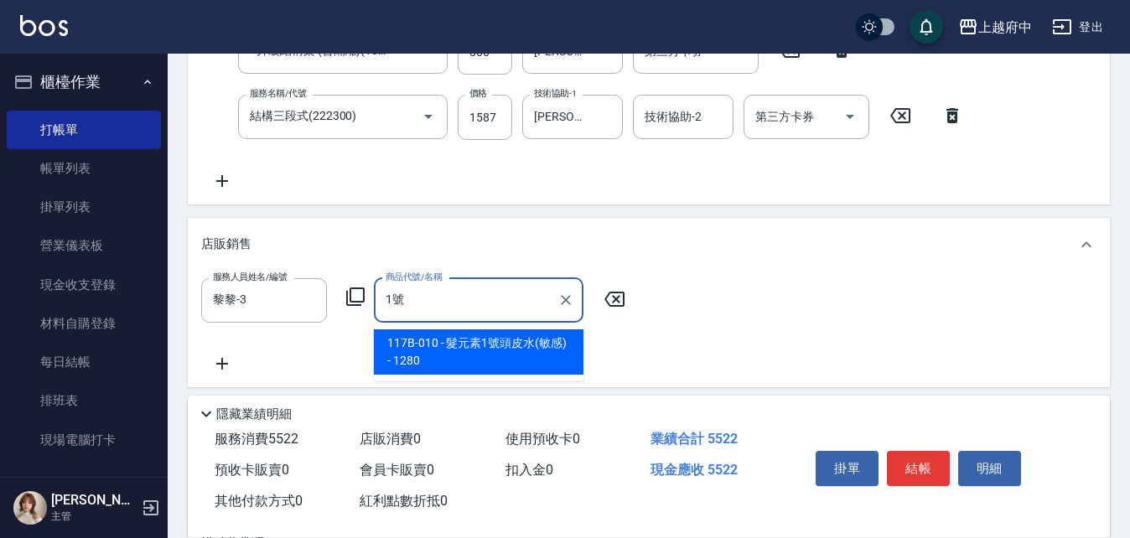
click at [437, 346] on span "117B-010 - 髮元素1號頭皮水(敏感) - 1280" at bounding box center [479, 351] width 210 height 45
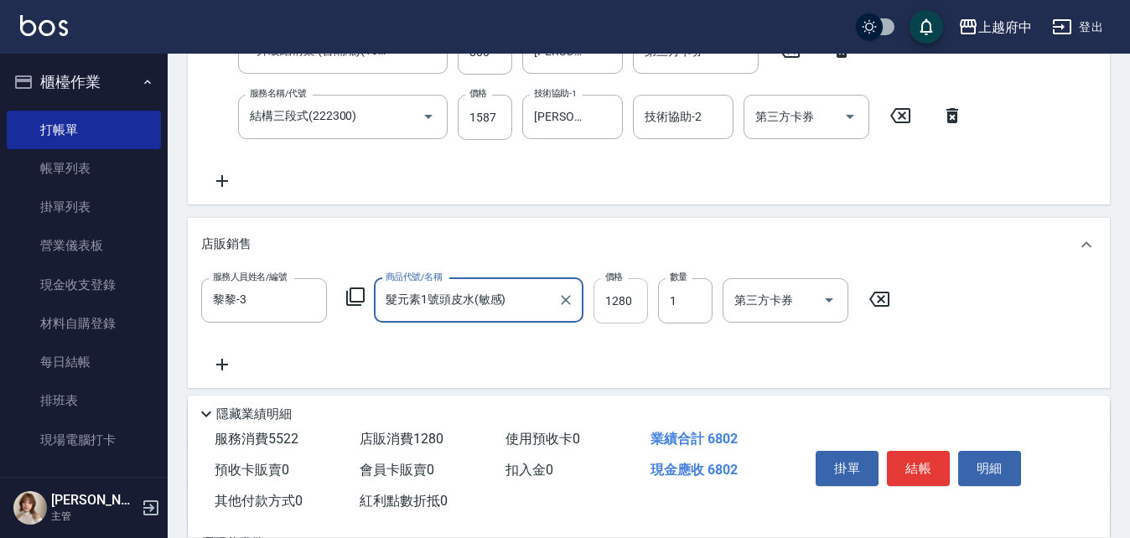
type input "髮元素1號頭皮水(敏感)"
click at [628, 295] on input "1280" at bounding box center [621, 300] width 54 height 45
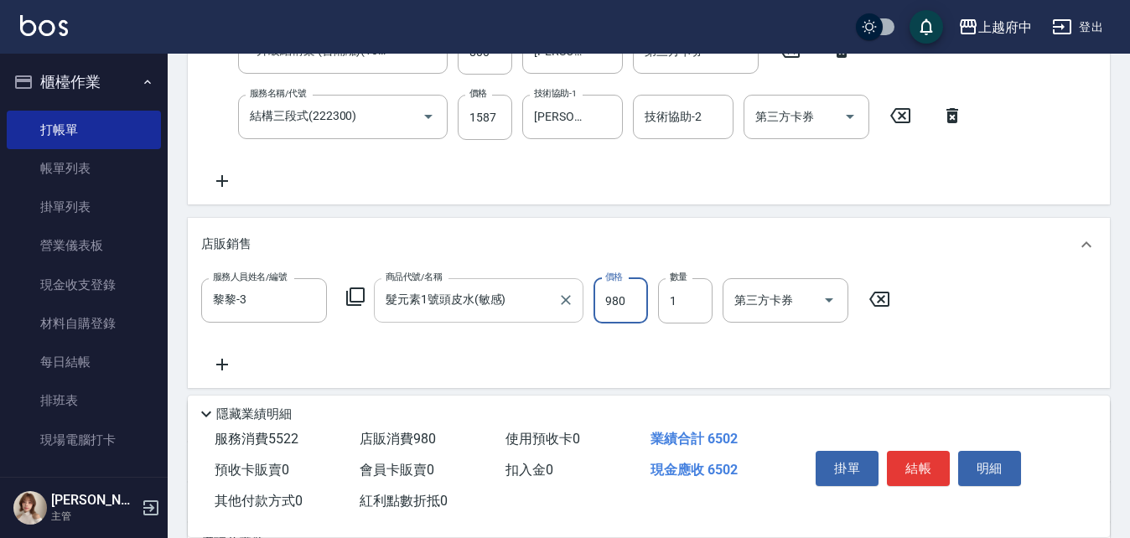
type input "980"
click at [671, 374] on div "服務人員姓名/編號 黎黎-3 服務人員姓名/編號 商品代號/名稱 髮元素1號頭皮水(敏感) 商品代號/名稱 價格 980 價格 數量 1 數量 第三方卡券 第…" at bounding box center [648, 326] width 895 height 96
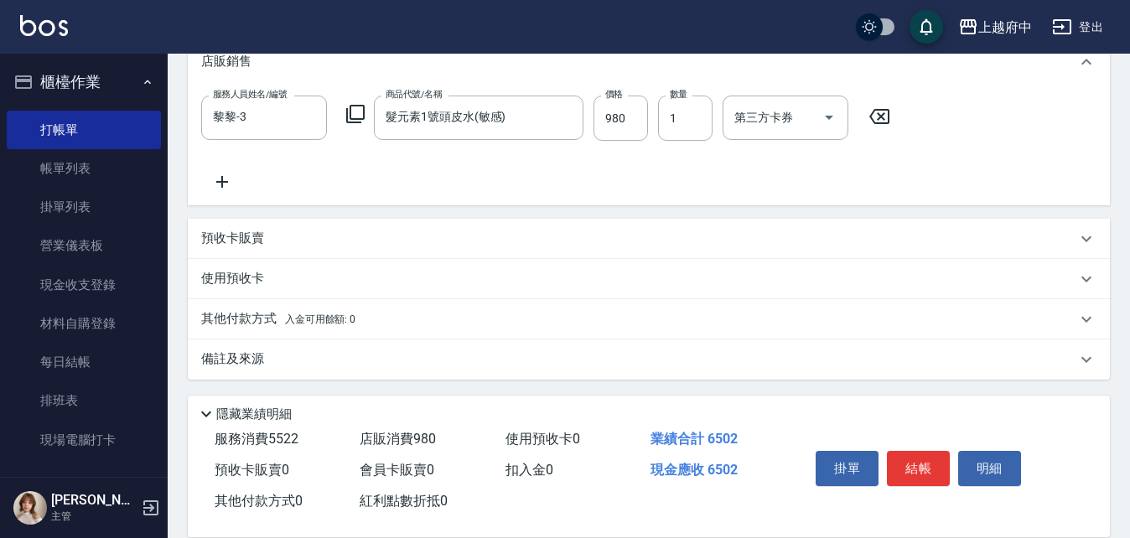
scroll to position [688, 0]
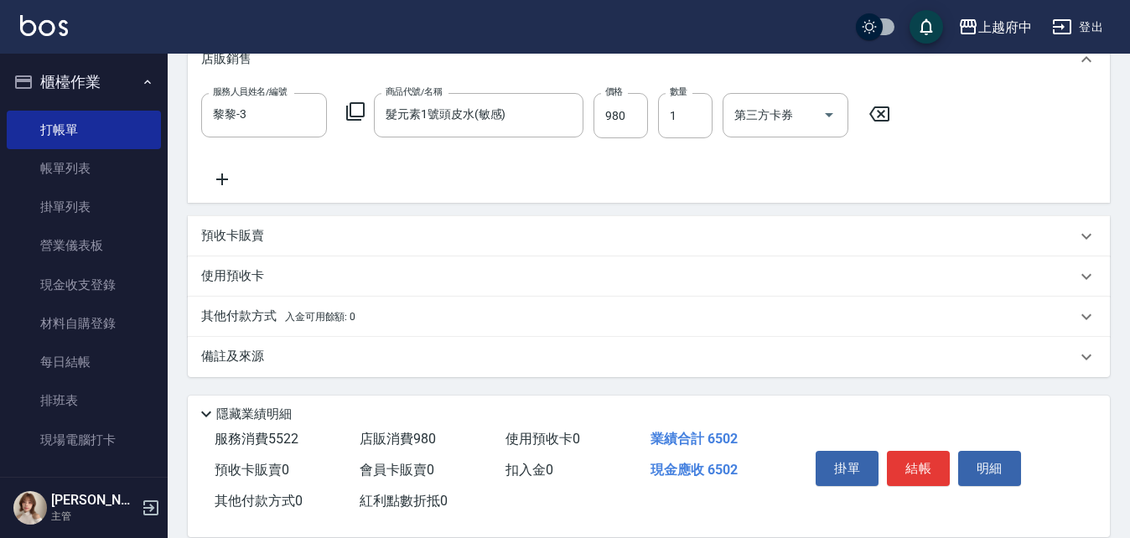
click at [242, 318] on p "其他付款方式 入金可用餘額: 0" at bounding box center [278, 317] width 154 height 18
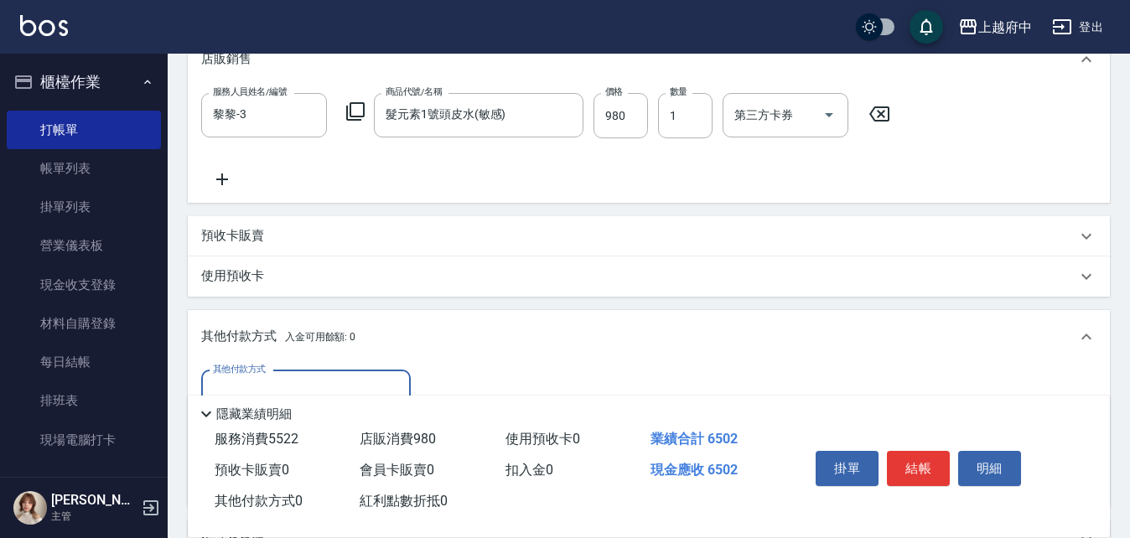
scroll to position [0, 0]
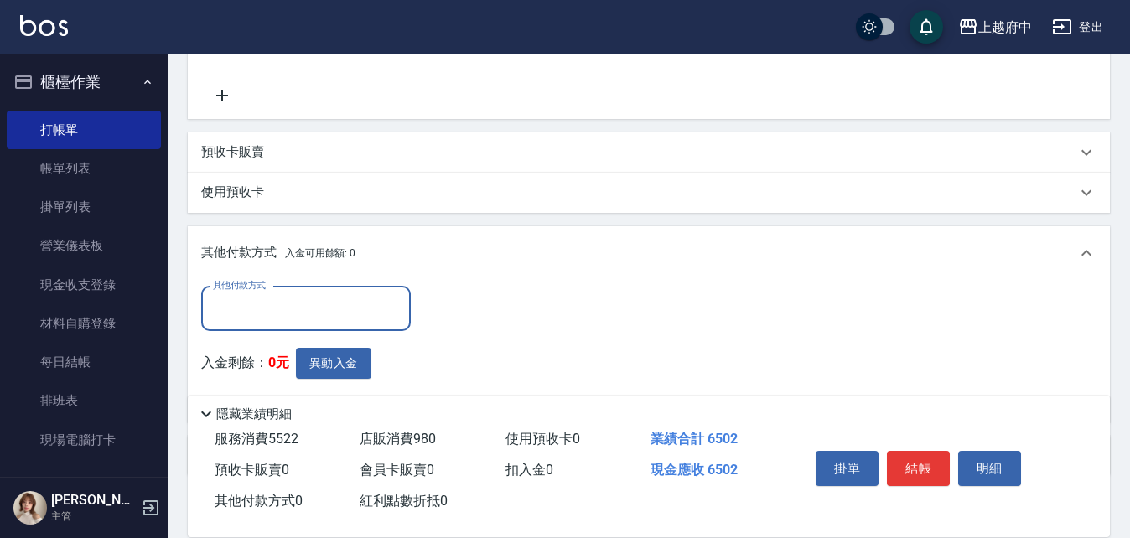
click at [319, 313] on input "其他付款方式" at bounding box center [306, 308] width 194 height 29
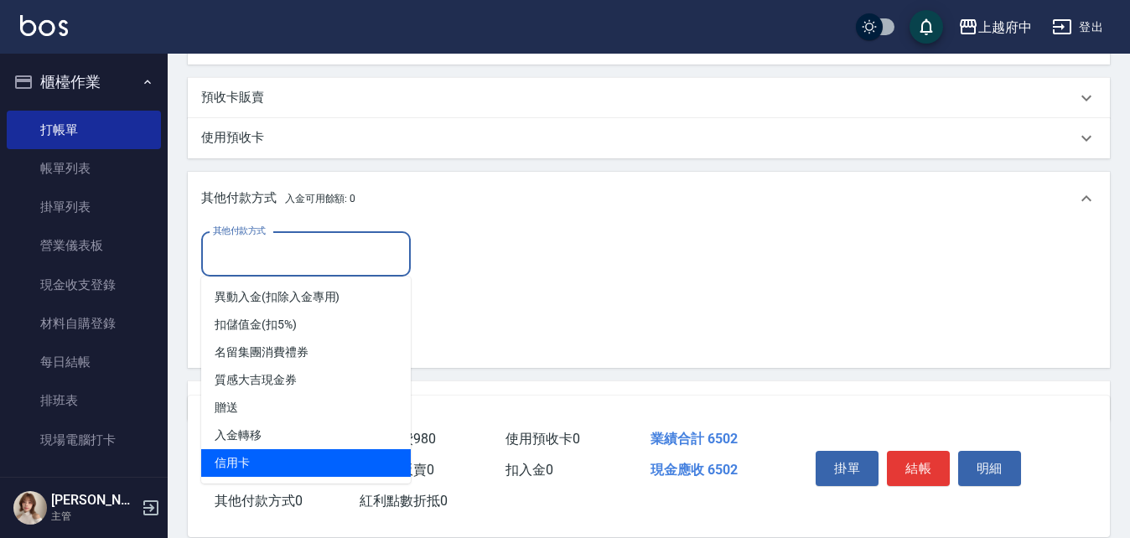
scroll to position [856, 0]
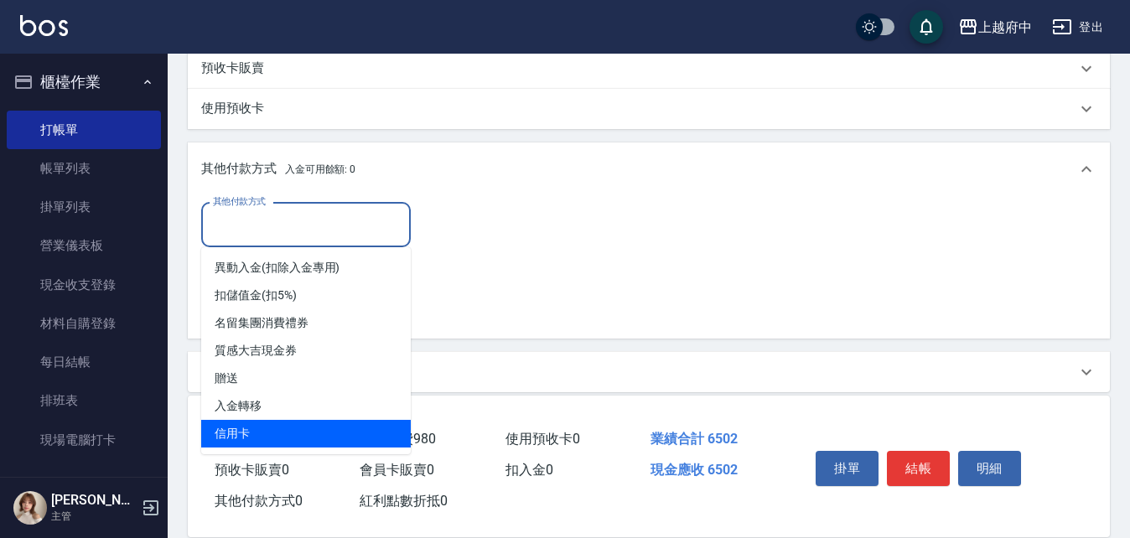
click at [240, 438] on span "信用卡" at bounding box center [306, 434] width 210 height 28
type input "信用卡"
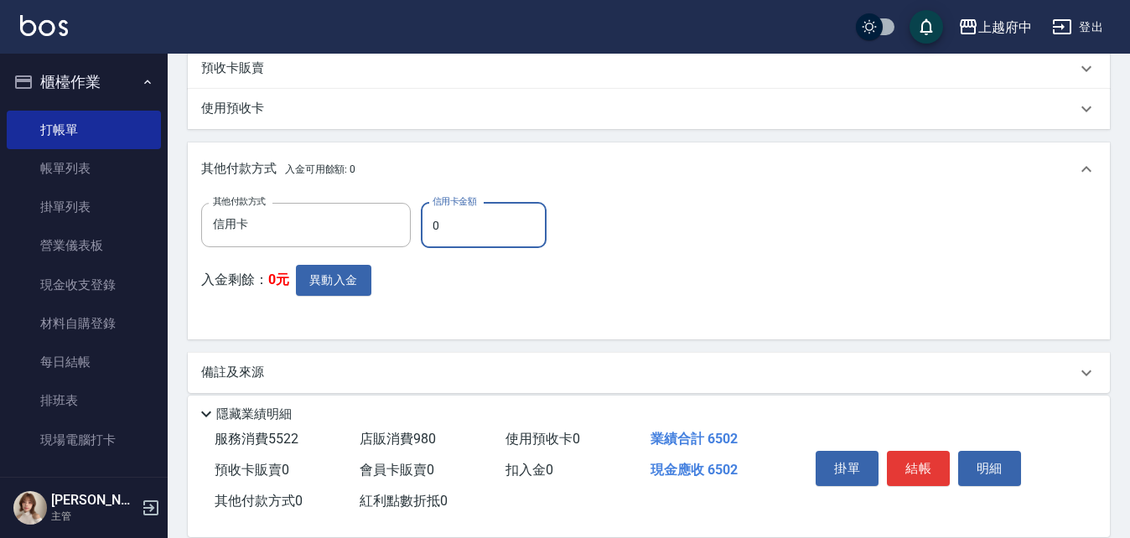
drag, startPoint x: 463, startPoint y: 231, endPoint x: 416, endPoint y: 231, distance: 47.0
click at [416, 231] on div "其他付款方式 信用卡 其他付款方式 信用卡金額 0 信用卡金額" at bounding box center [378, 225] width 355 height 45
type input "5522"
click at [672, 292] on div "其他付款方式 信用卡 其他付款方式 信用卡金額 5522 信用卡金額 入金剩餘： 0元 異動入金" at bounding box center [648, 264] width 895 height 123
click at [930, 456] on button "結帳" at bounding box center [918, 468] width 63 height 35
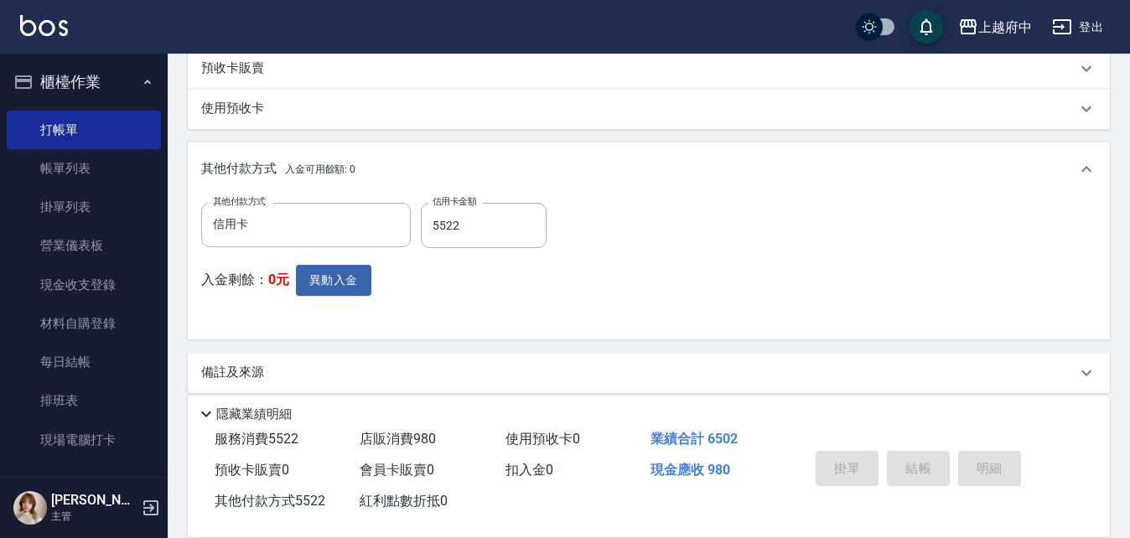
type input "2025/10/04 18:20"
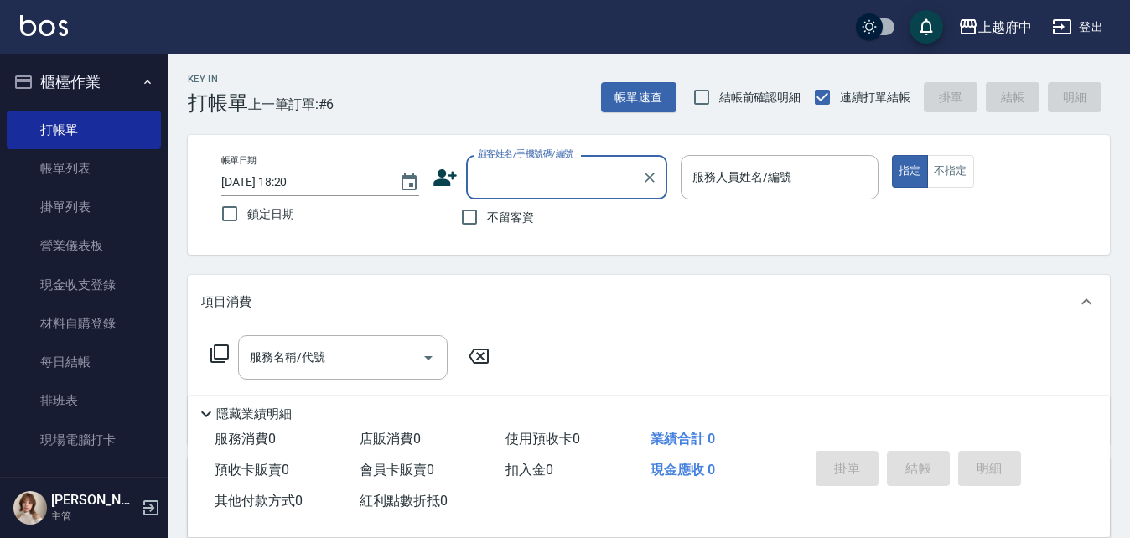
click at [100, 78] on button "櫃檯作業" at bounding box center [84, 82] width 154 height 44
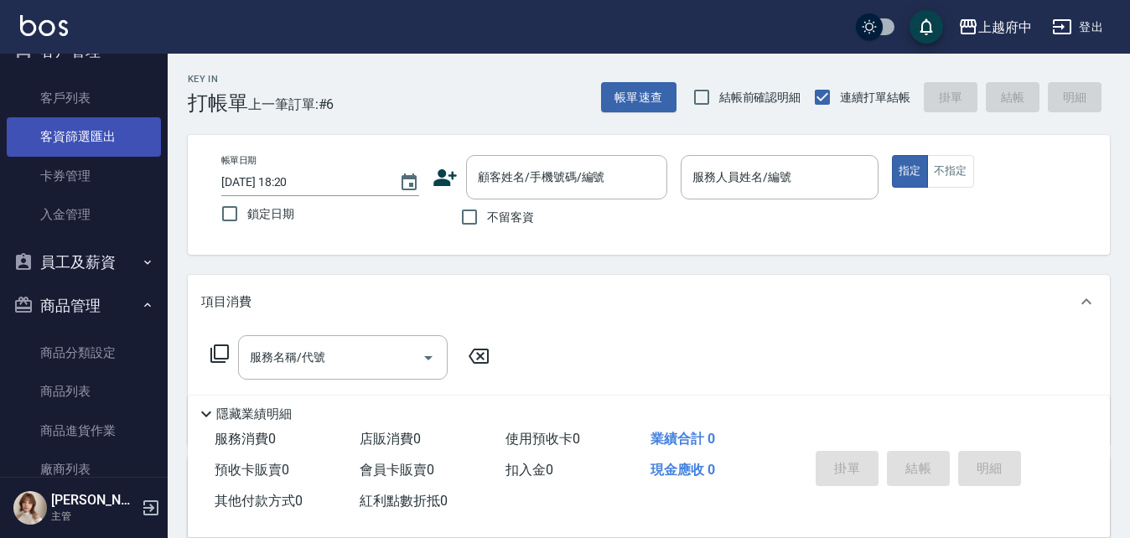
scroll to position [168, 0]
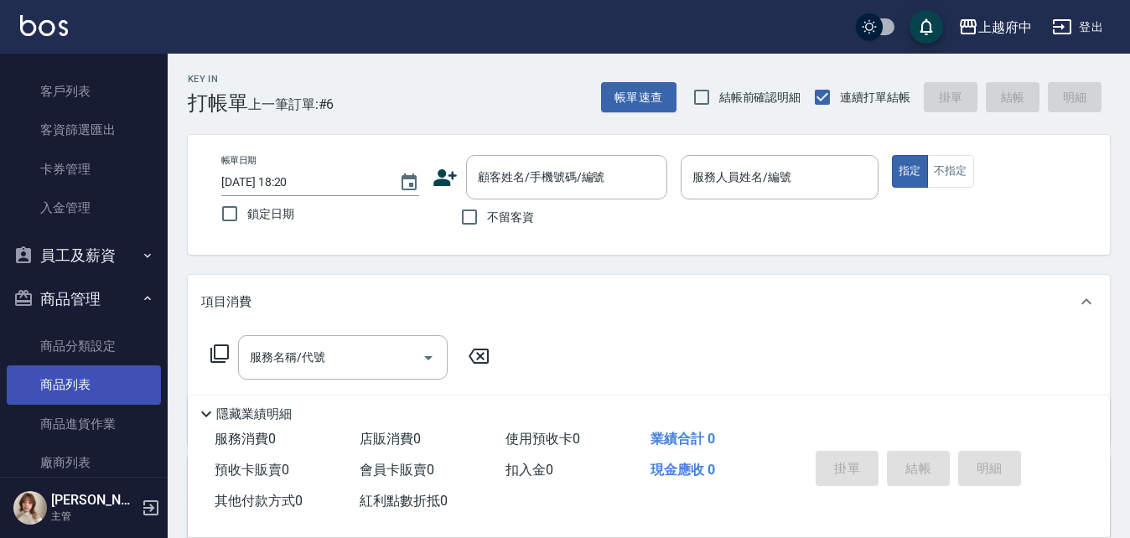
click at [72, 381] on link "商品列表" at bounding box center [84, 385] width 154 height 39
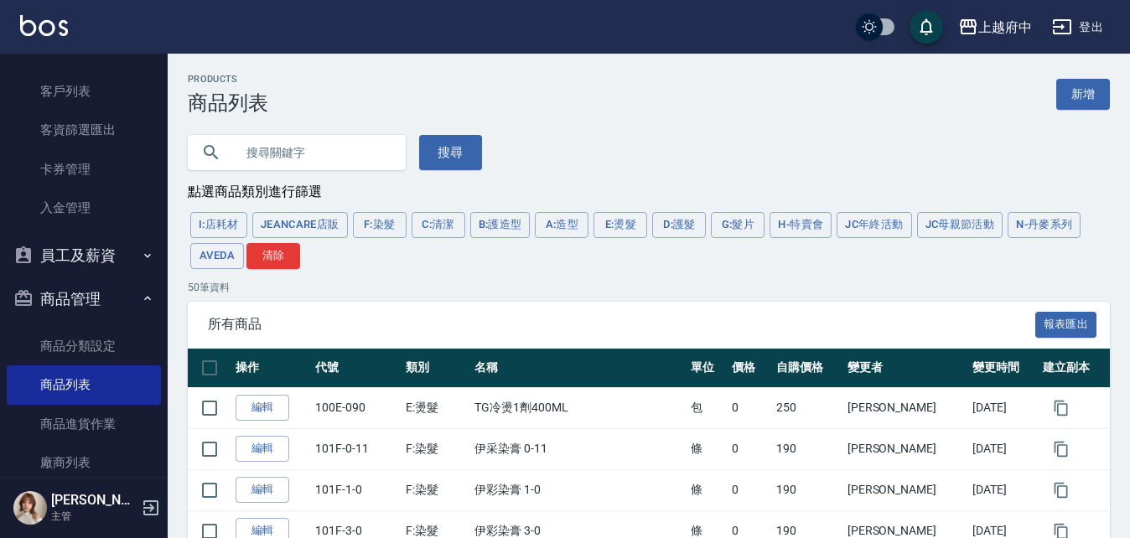
click at [280, 152] on input "text" at bounding box center [314, 152] width 158 height 45
type input "1號"
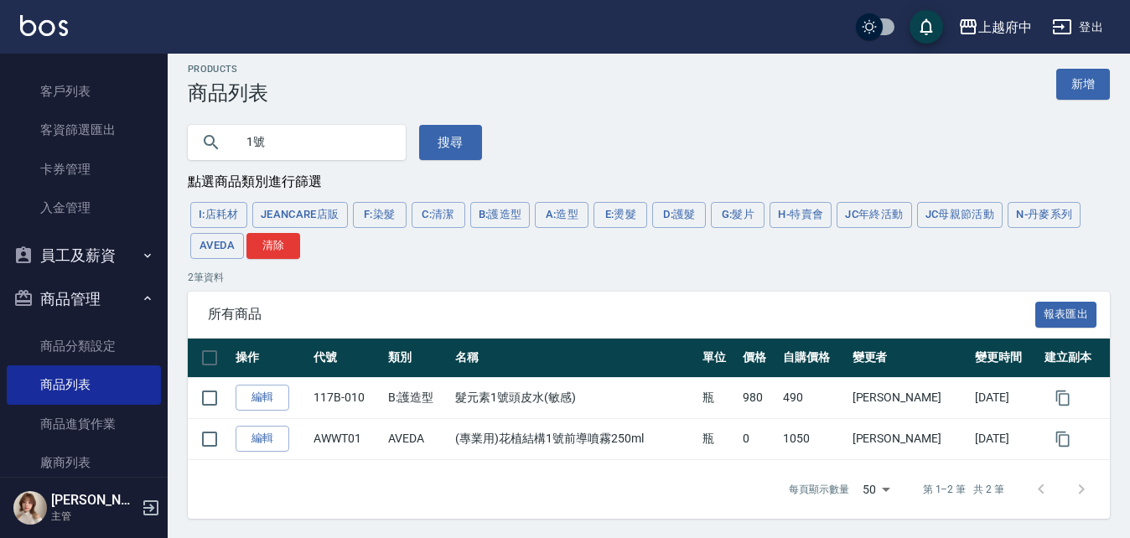
scroll to position [13, 0]
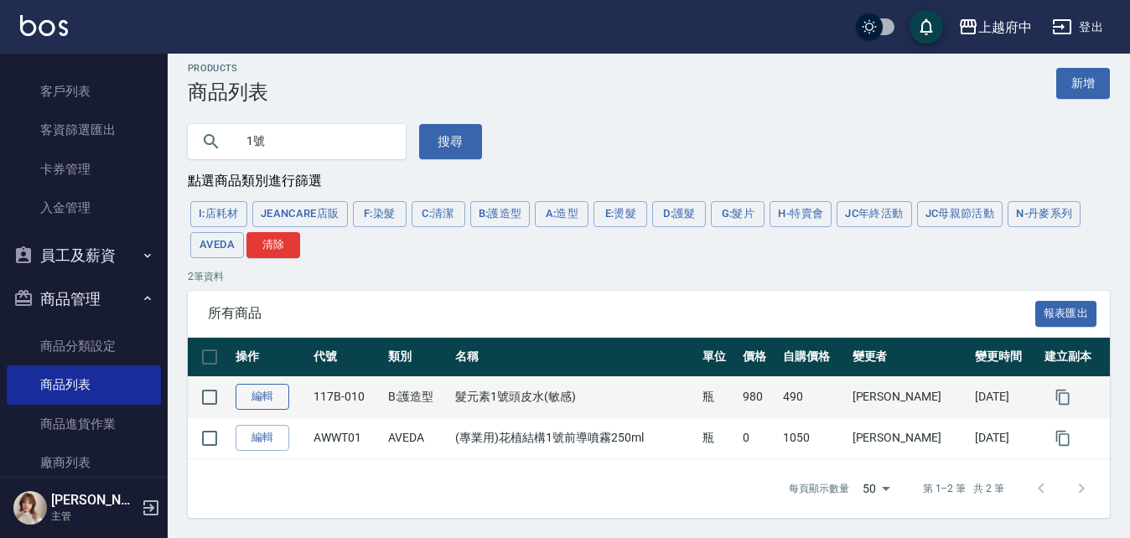
click at [249, 395] on link "編輯" at bounding box center [263, 397] width 54 height 26
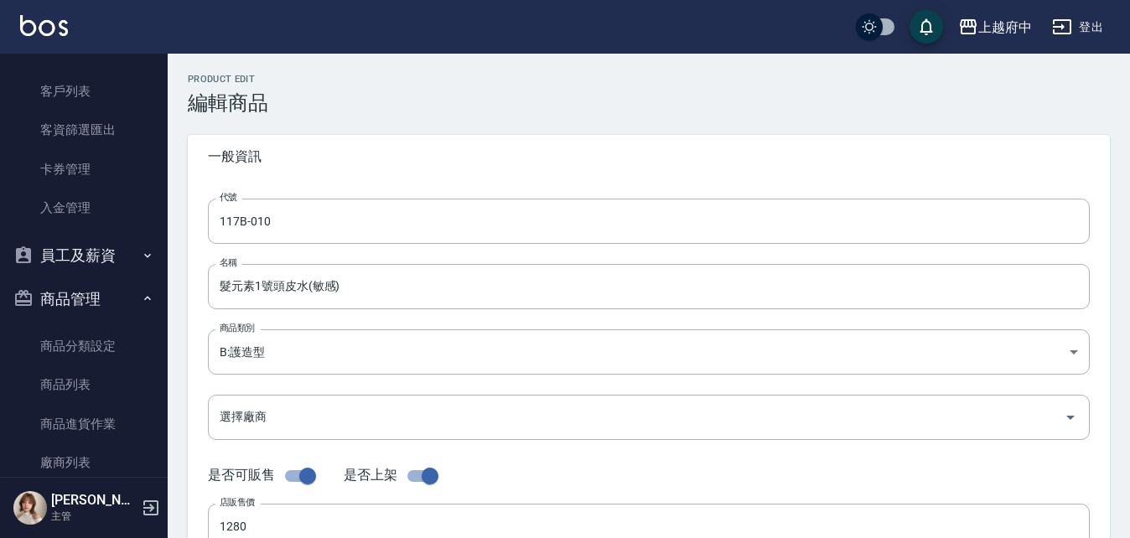
type input "980"
type input "490"
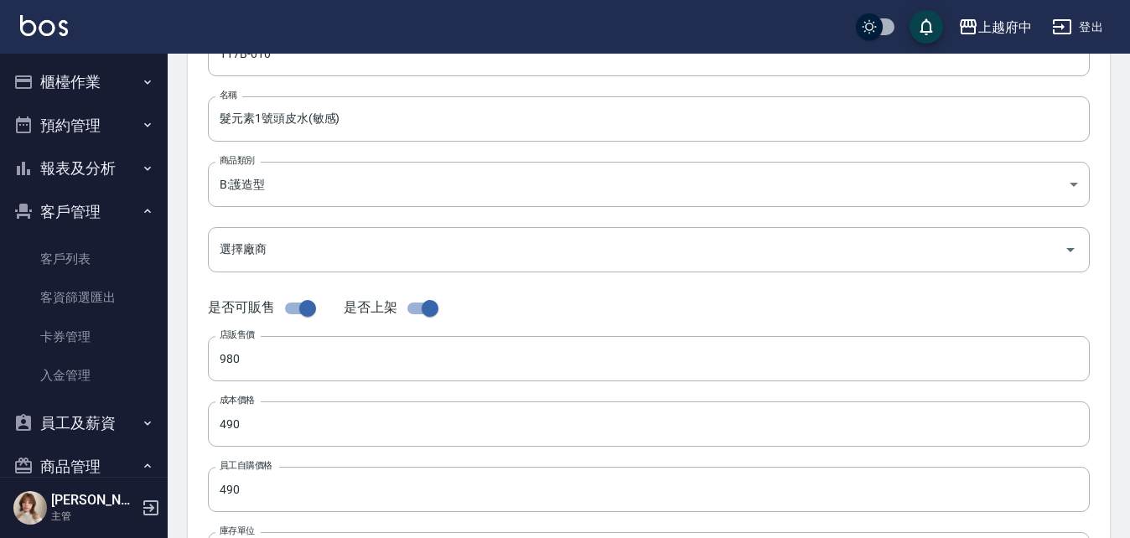
click at [65, 86] on button "櫃檯作業" at bounding box center [84, 82] width 154 height 44
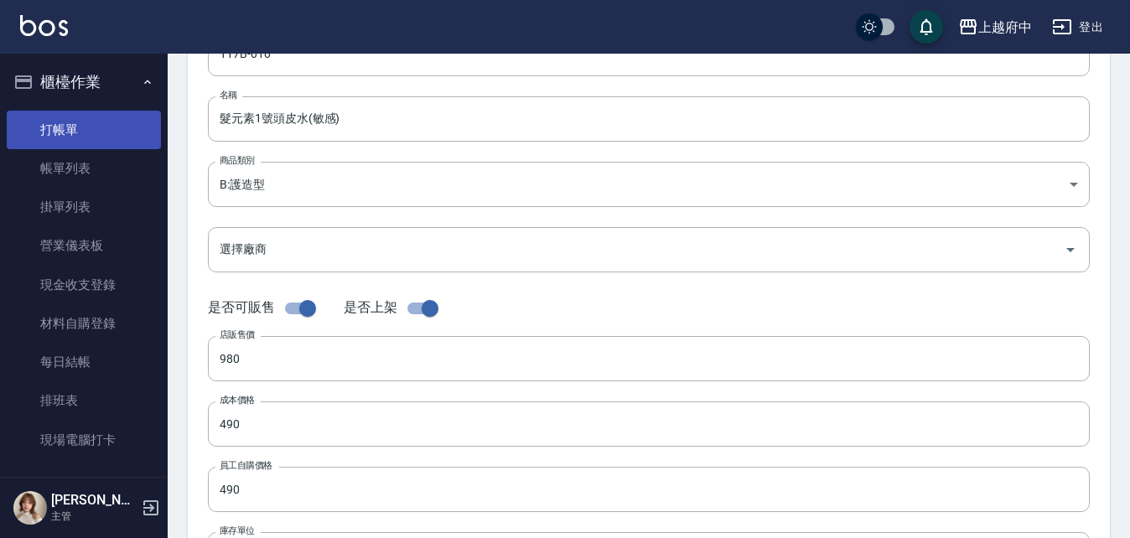
click at [60, 133] on link "打帳單" at bounding box center [84, 130] width 154 height 39
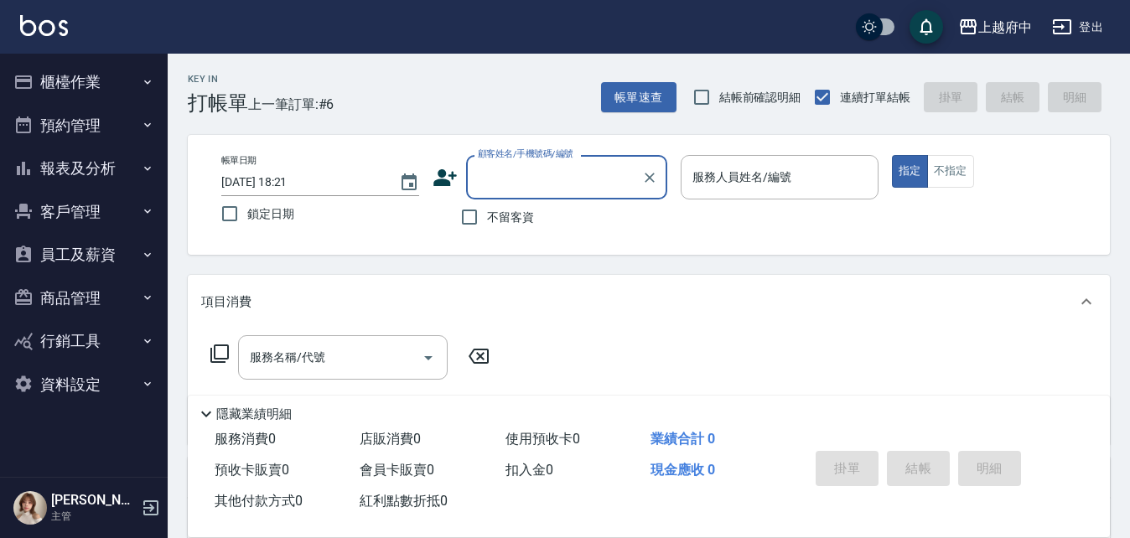
click at [64, 60] on ul "櫃檯作業 打帳單 帳單列表 掛單列表 營業儀表板 現金收支登錄 材料自購登錄 每日結帳 排班表 現場電腦打卡 預約管理 預約管理 單日預約紀錄 單週預約紀錄 …" at bounding box center [84, 233] width 154 height 359
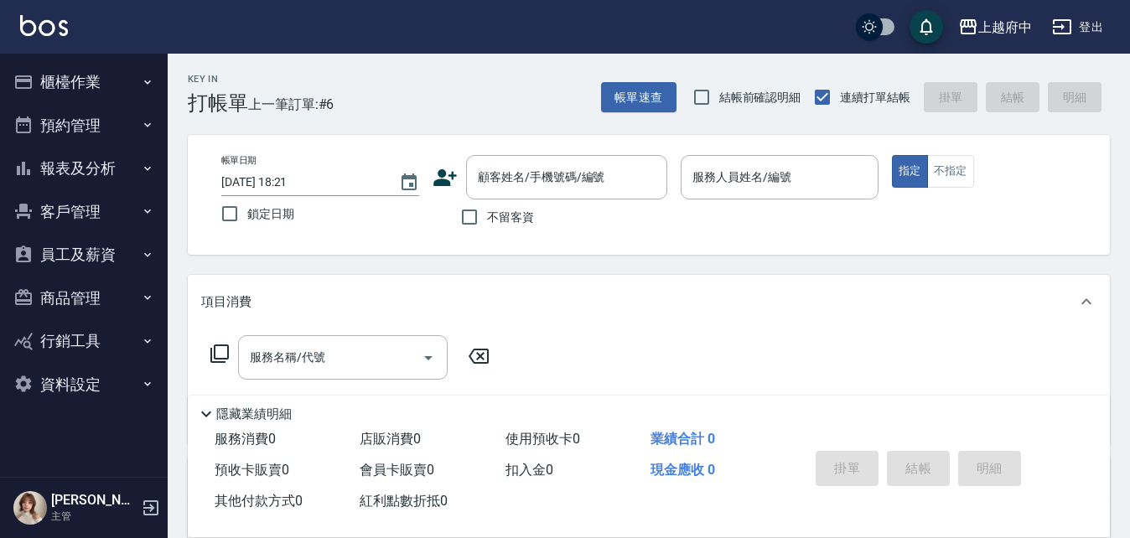
click at [65, 70] on button "櫃檯作業" at bounding box center [84, 82] width 154 height 44
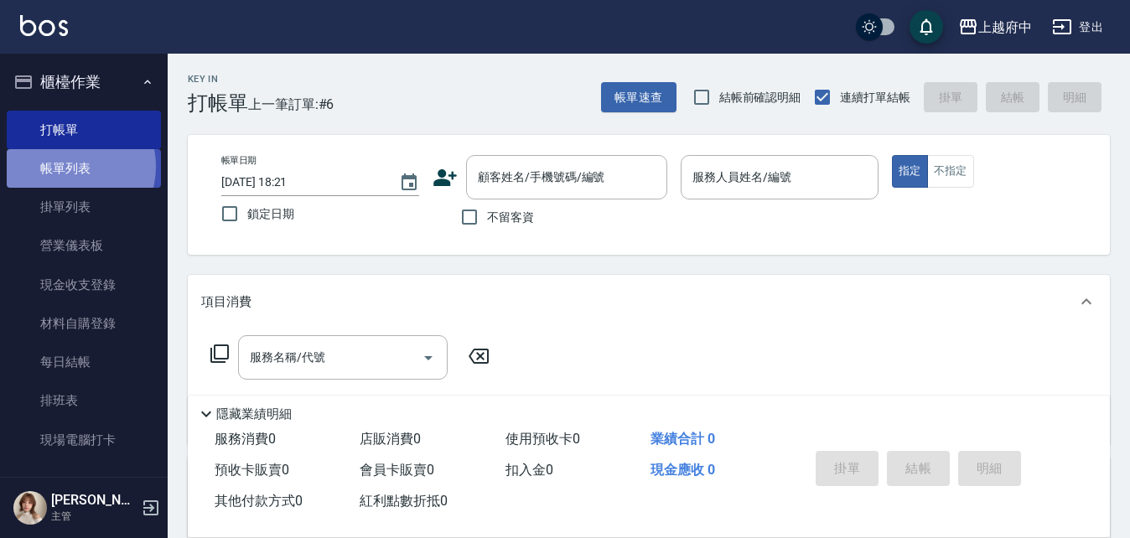
click at [69, 167] on link "帳單列表" at bounding box center [84, 168] width 154 height 39
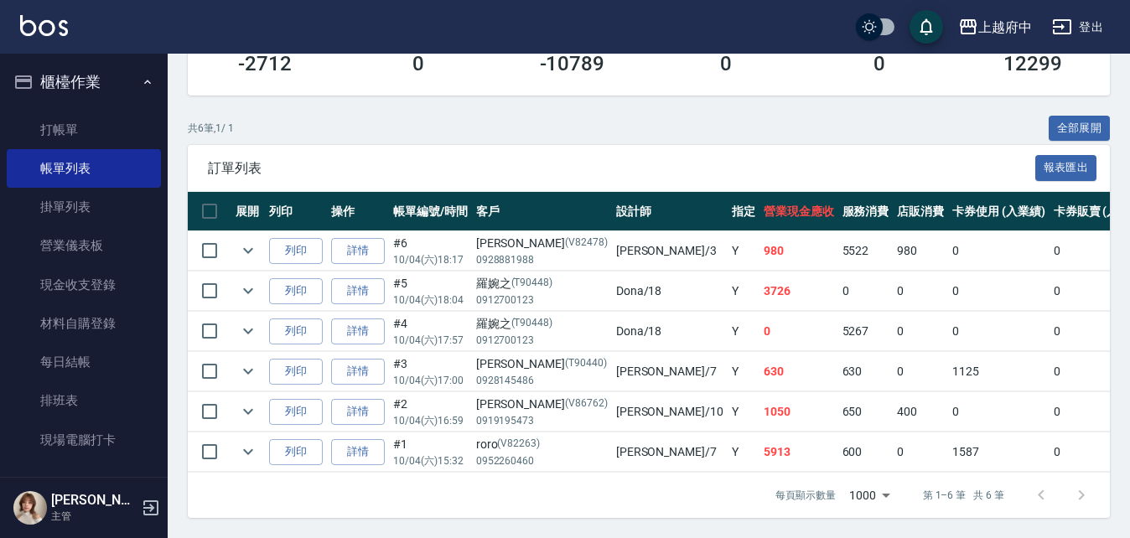
scroll to position [339, 0]
click at [253, 241] on icon "expand row" at bounding box center [248, 251] width 20 height 20
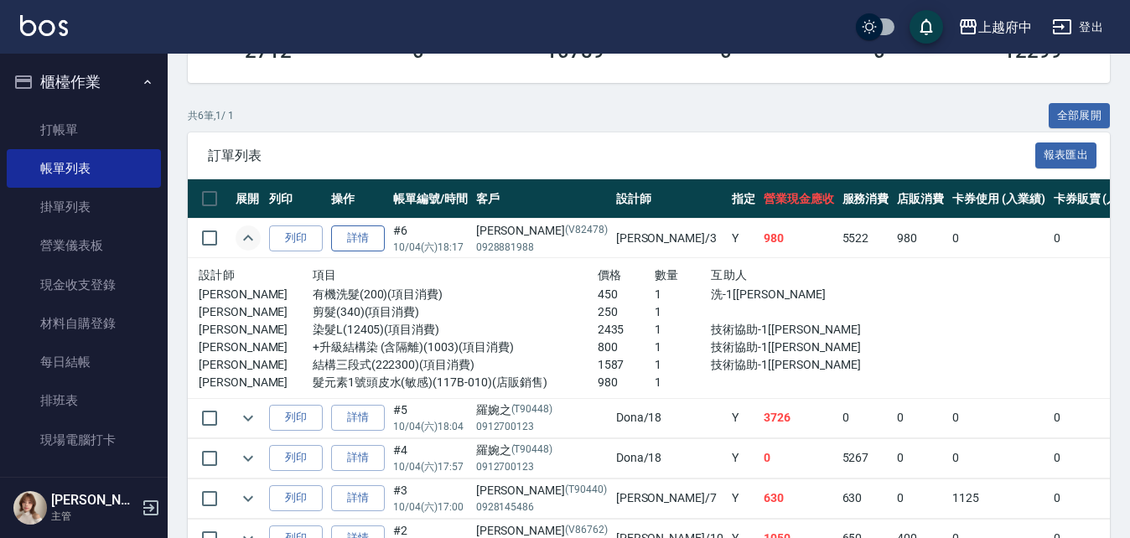
click at [360, 244] on link "詳情" at bounding box center [358, 239] width 54 height 26
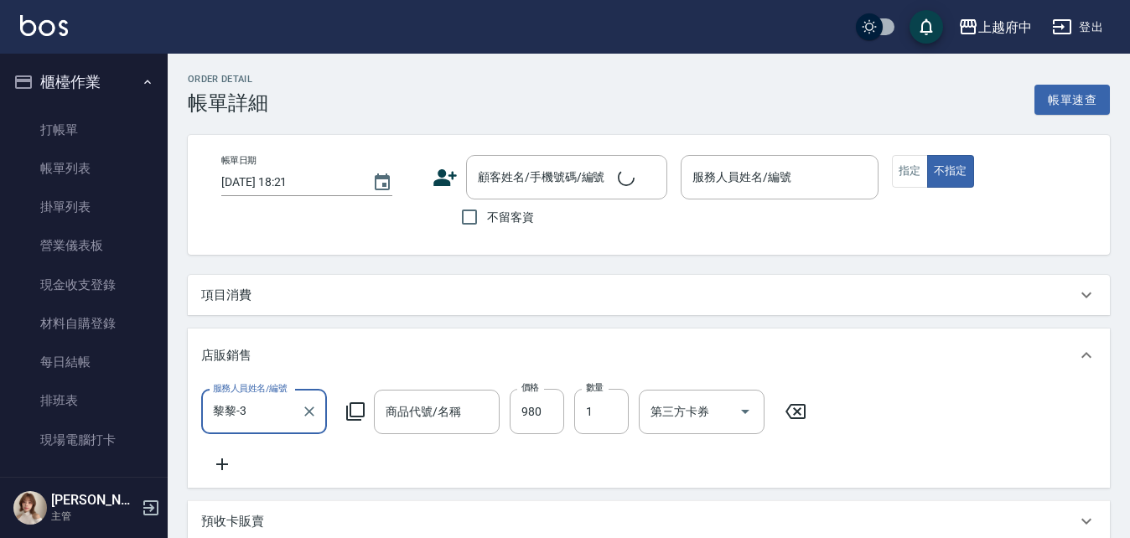
type input "2025/10/04 18:17"
type input "黎黎-3"
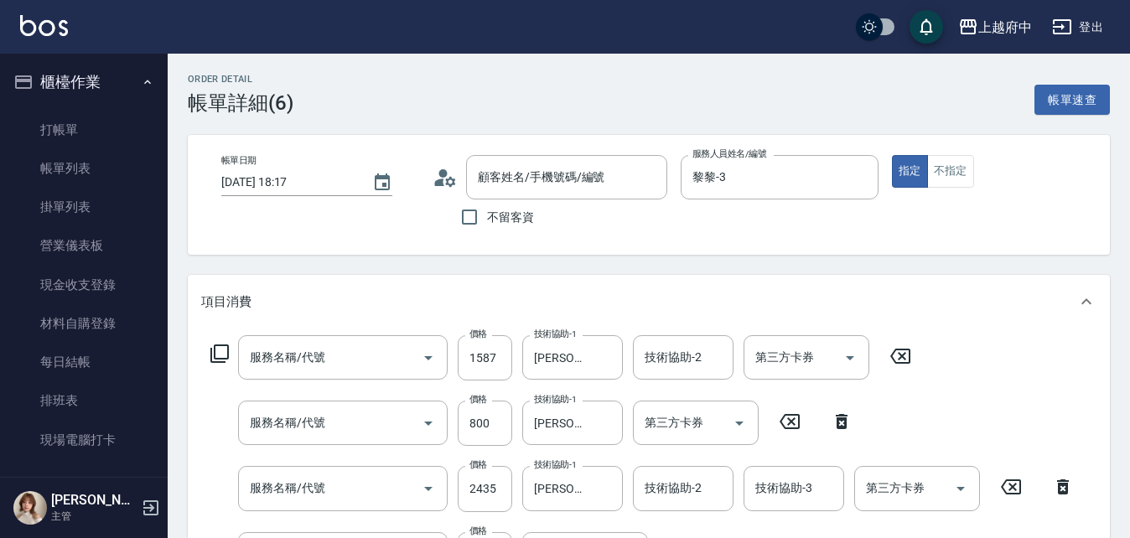
type input "髮元素1號頭皮水(敏感)"
type input "林彥伶/0928881988/V82478"
type input "結構三段式(222300)"
type input "+升級結構染 (含隔離)(1003)"
type input "染髮L(12405)"
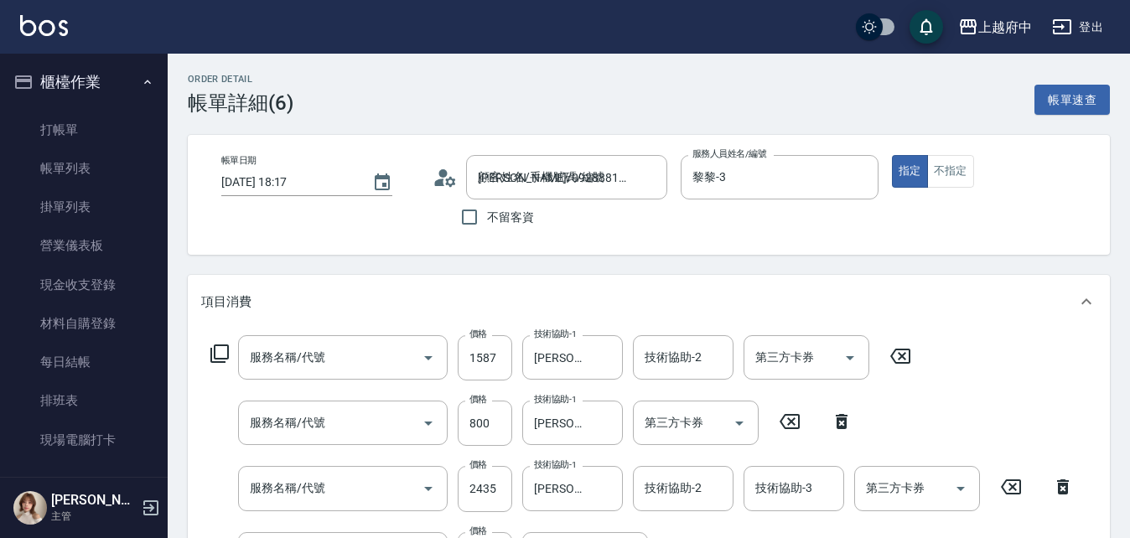
type input "剪髮(340)"
type input "有機洗髮(200)"
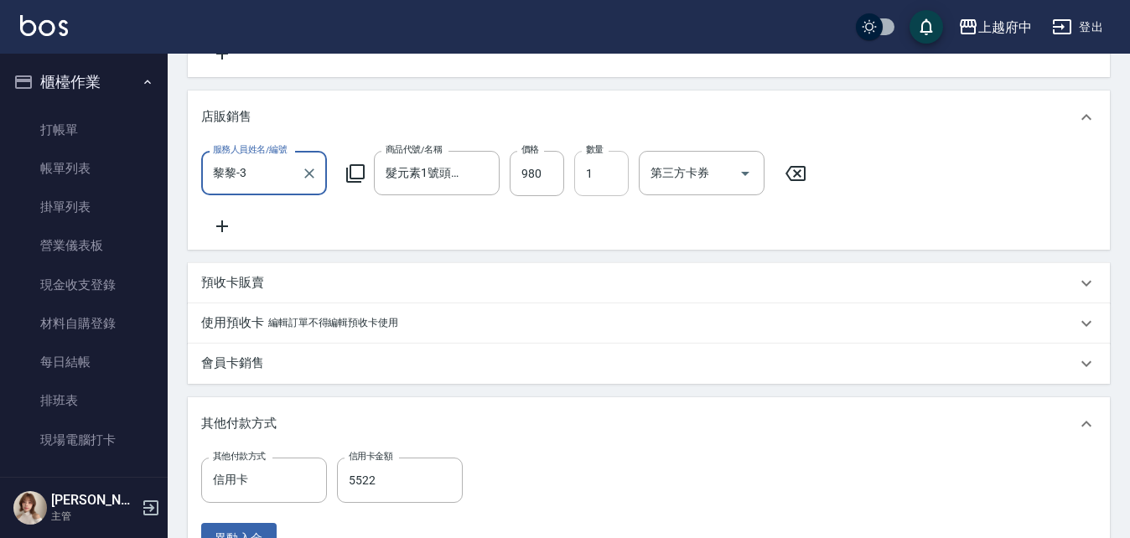
scroll to position [503, 0]
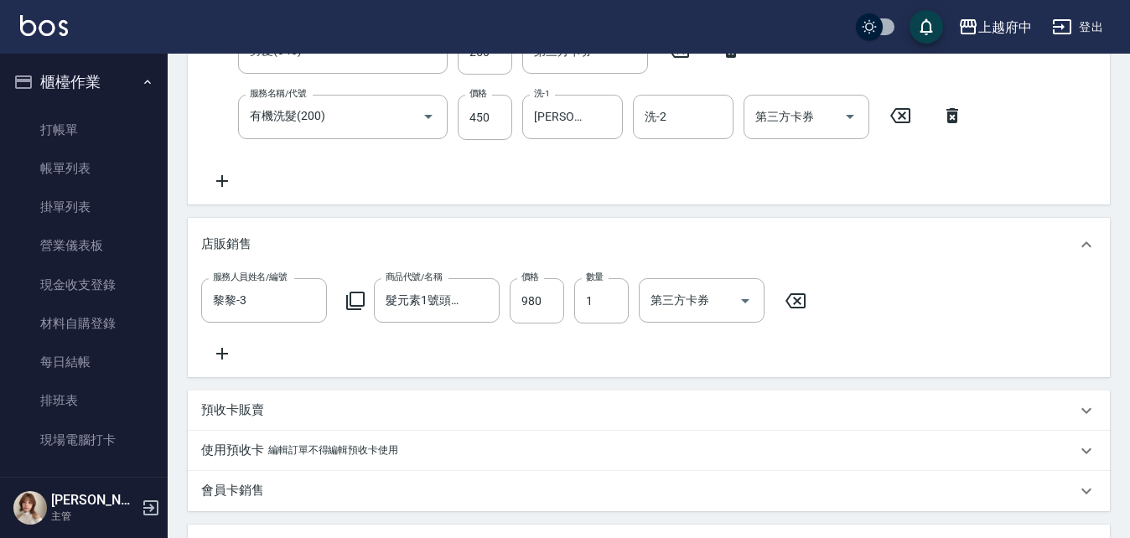
click at [801, 303] on icon at bounding box center [796, 301] width 42 height 20
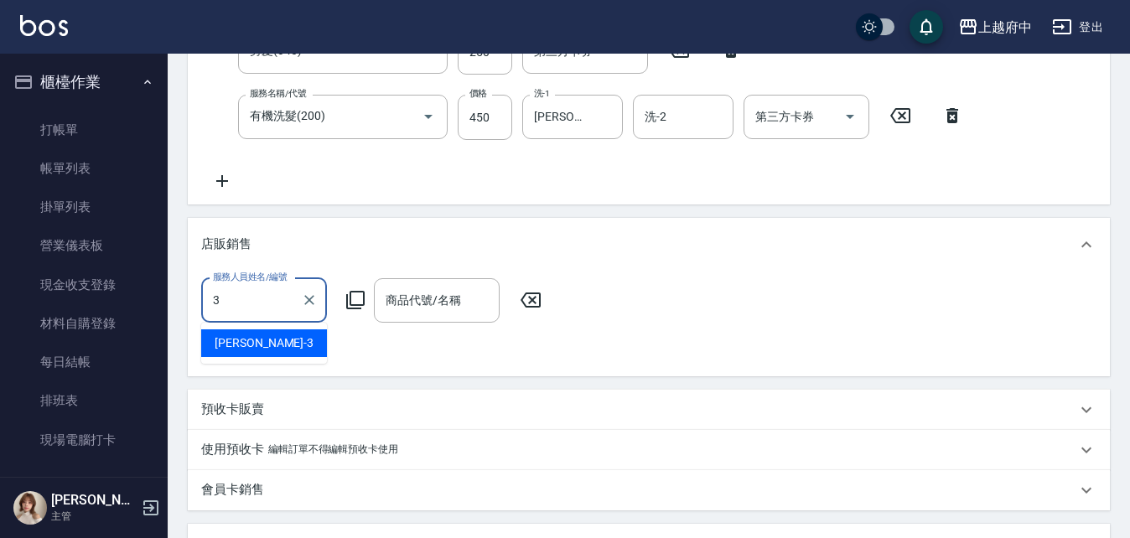
click at [241, 340] on span "黎黎 -3" at bounding box center [264, 343] width 99 height 18
type input "黎黎-3"
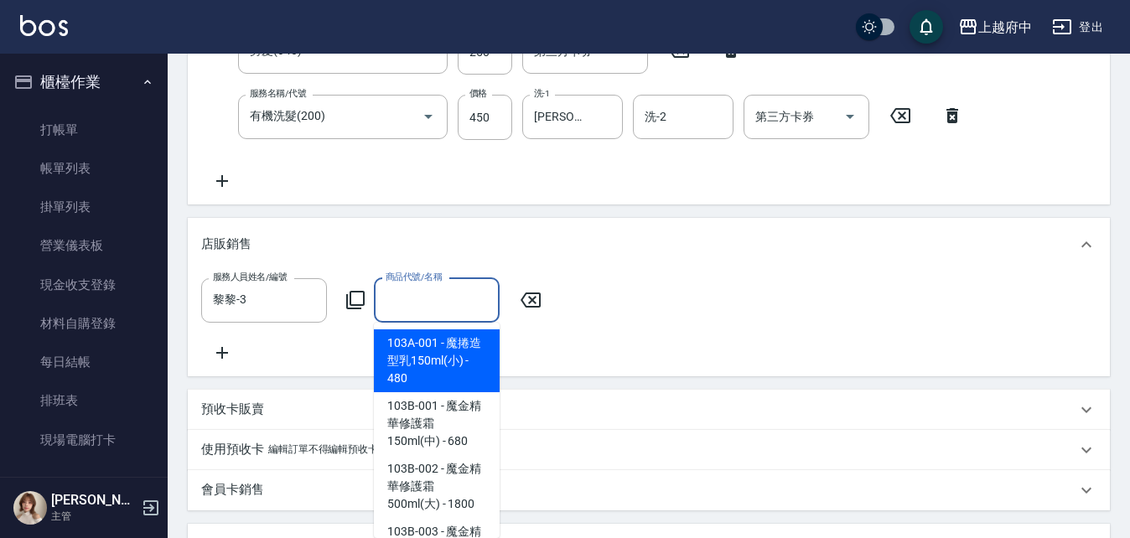
click at [425, 303] on input "商品代號/名稱" at bounding box center [436, 300] width 111 height 29
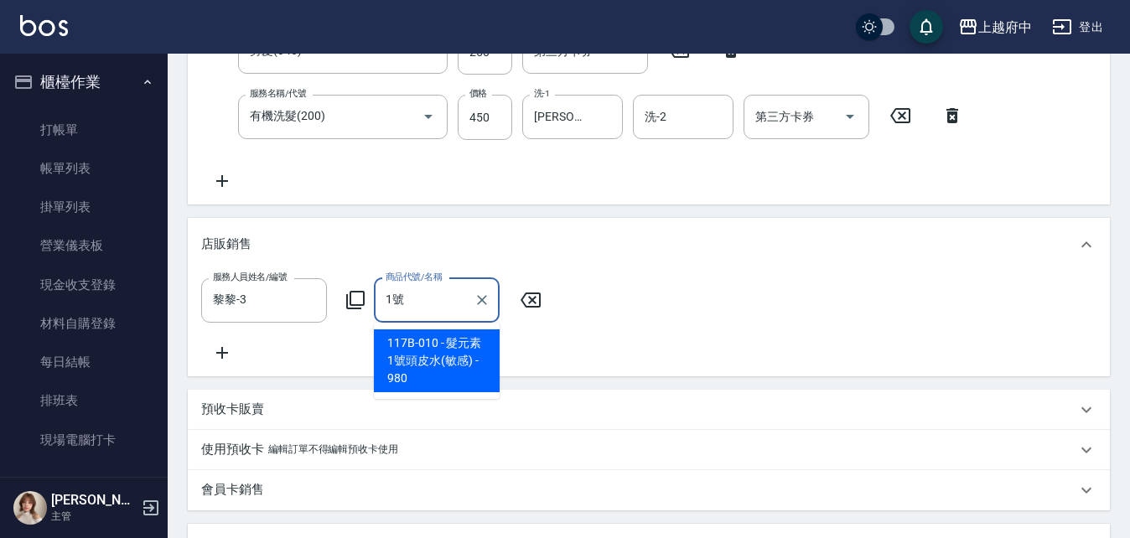
click at [449, 350] on span "117B-010 - 髮元素1號頭皮水(敏感) - 980" at bounding box center [437, 360] width 126 height 63
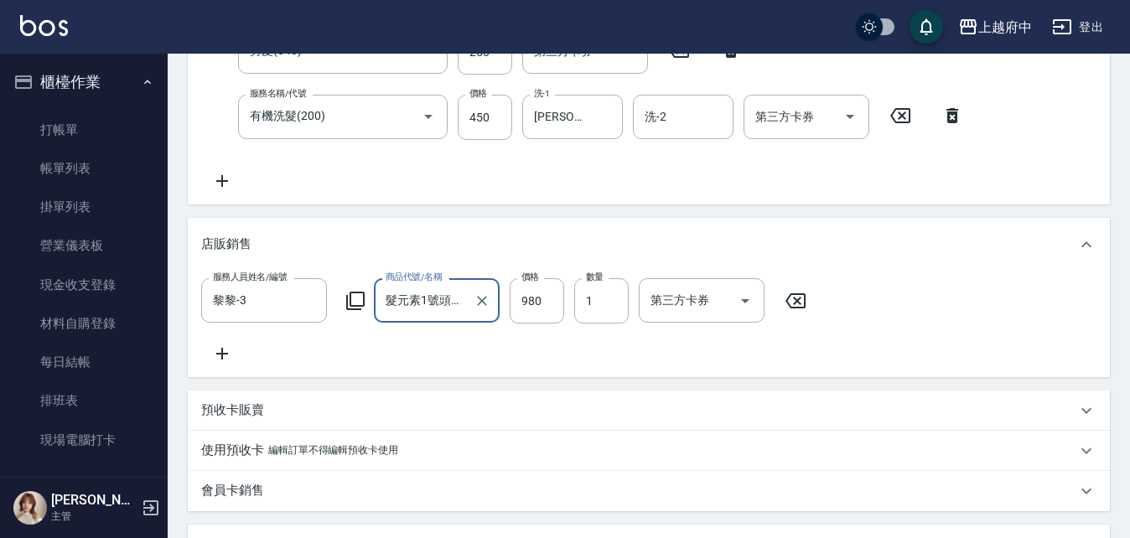
type input "髮元素1號頭皮水(敏感)"
click at [561, 355] on div "服務人員姓名/編號 黎黎-3 服務人員姓名/編號 商品代號/名稱 髮元素1號頭皮水(敏感) 商品代號/名稱 價格 980 價格 數量 1 數量 第三方卡券 第…" at bounding box center [648, 321] width 895 height 86
click at [539, 351] on div "服務人員姓名/編號 黎黎-3 服務人員姓名/編號 商品代號/名稱 髮元素1號頭皮水(敏感) 商品代號/名稱 價格 980 價格 數量 1 數量 第三方卡券 第…" at bounding box center [648, 321] width 895 height 86
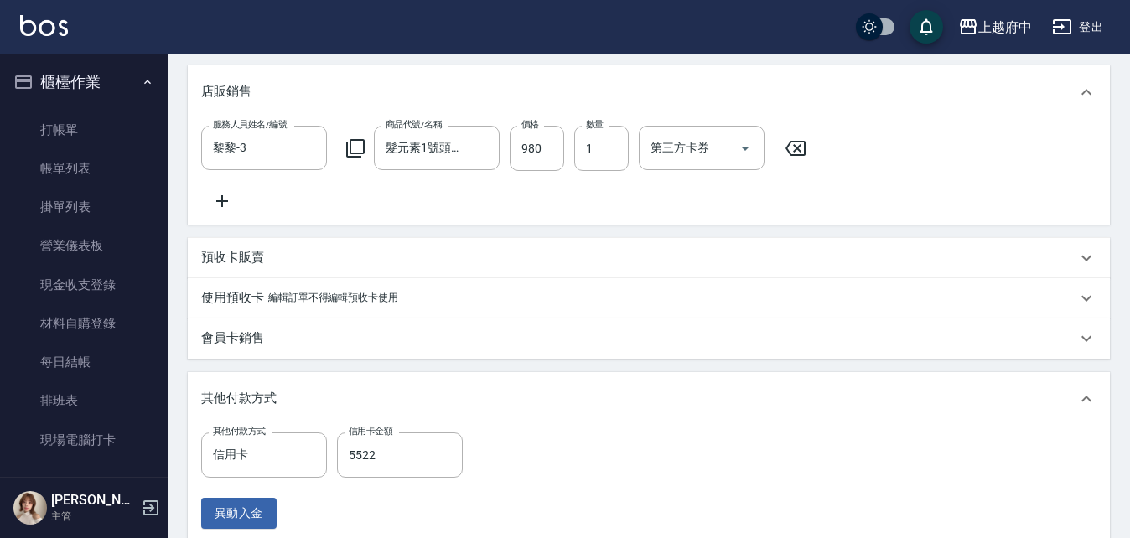
scroll to position [671, 0]
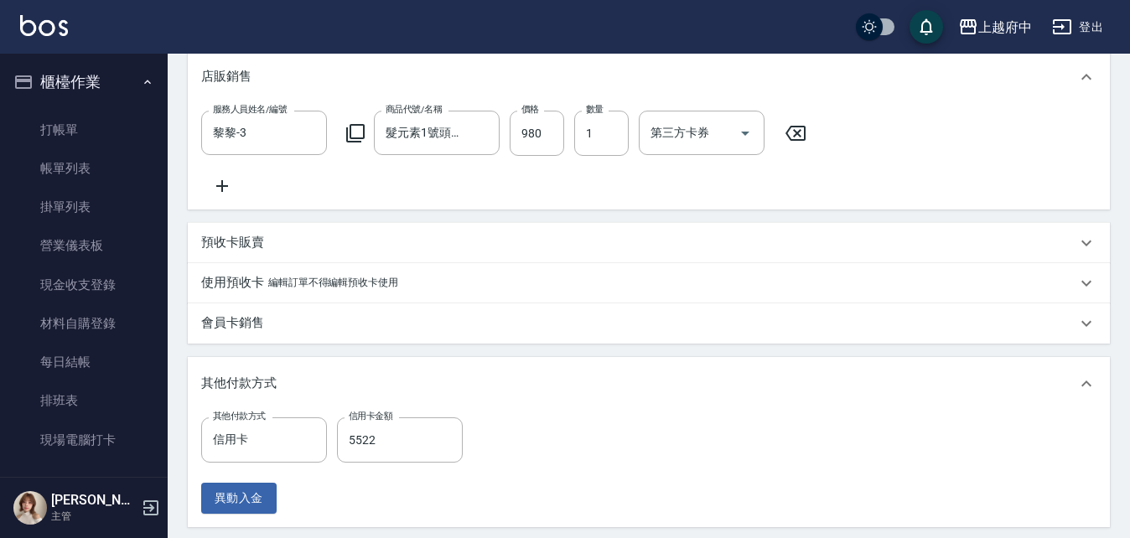
click at [423, 195] on div "服務人員姓名/編號 黎黎-3 服務人員姓名/編號 商品代號/名稱 髮元素1號頭皮水(敏感) 商品代號/名稱 價格 980 價格 數量 1 數量 第三方卡券 第…" at bounding box center [648, 154] width 895 height 86
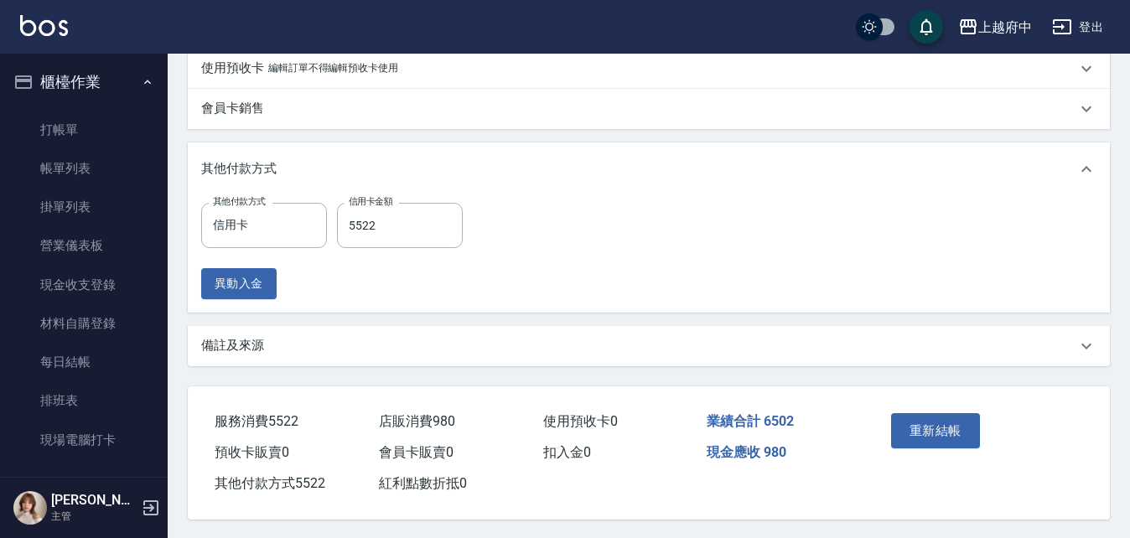
scroll to position [907, 0]
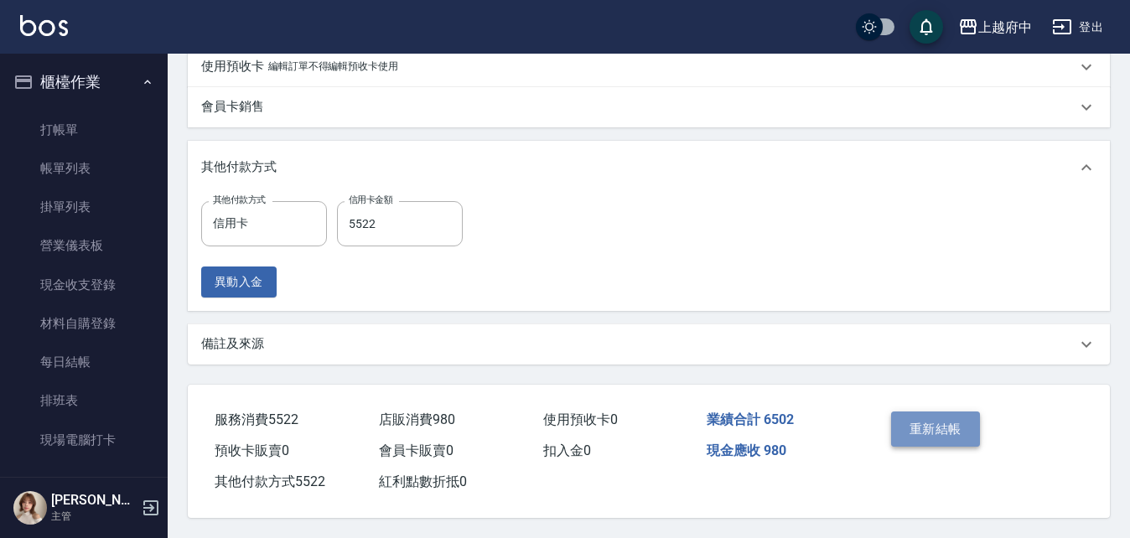
click at [925, 415] on button "重新結帳" at bounding box center [935, 429] width 89 height 35
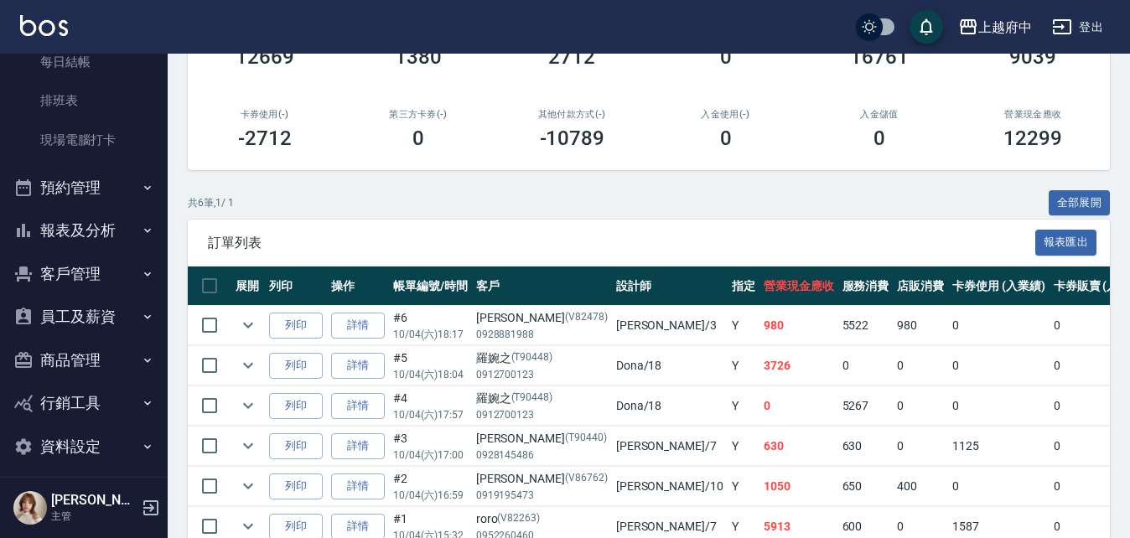
scroll to position [311, 0]
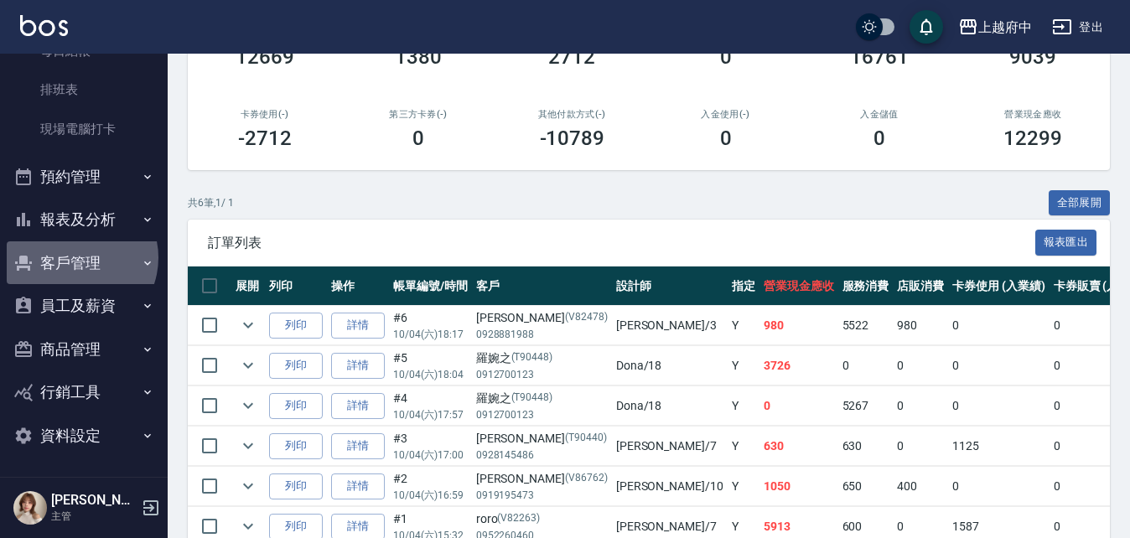
click at [75, 257] on button "客戶管理" at bounding box center [84, 263] width 154 height 44
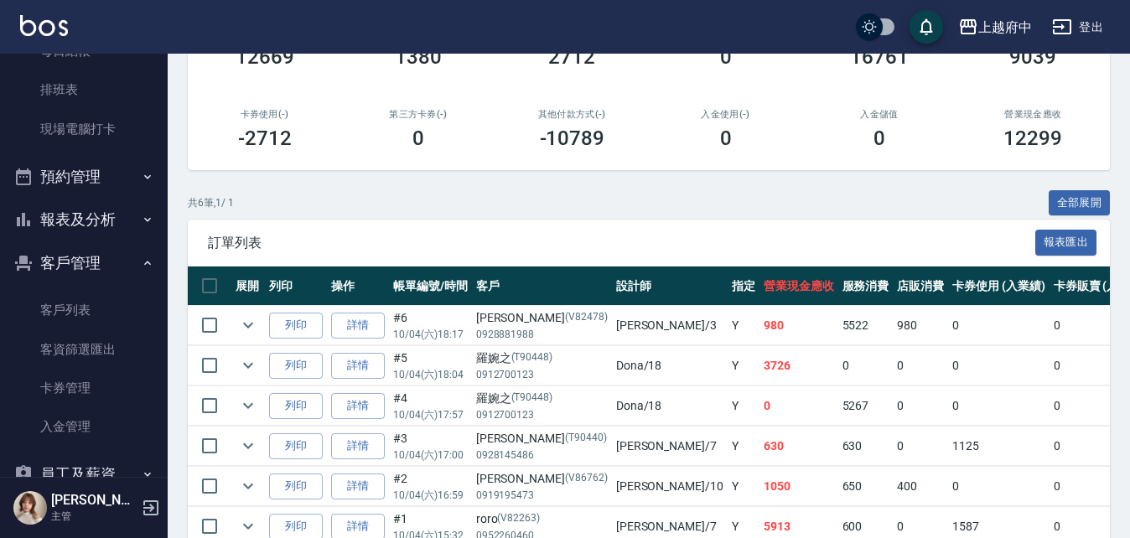
click at [81, 261] on button "客戶管理" at bounding box center [84, 263] width 154 height 44
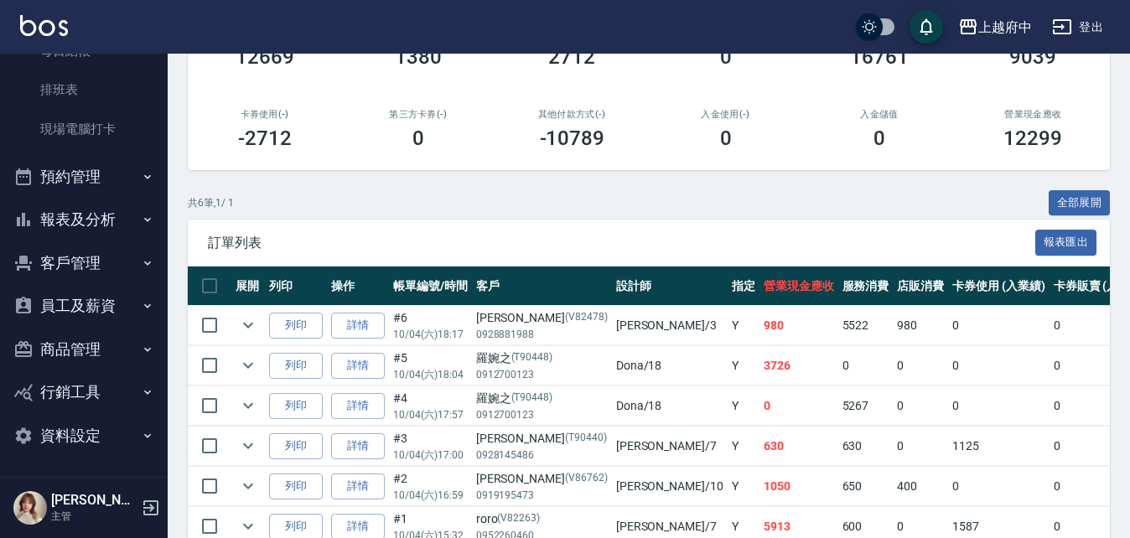
click at [76, 345] on button "商品管理" at bounding box center [84, 350] width 154 height 44
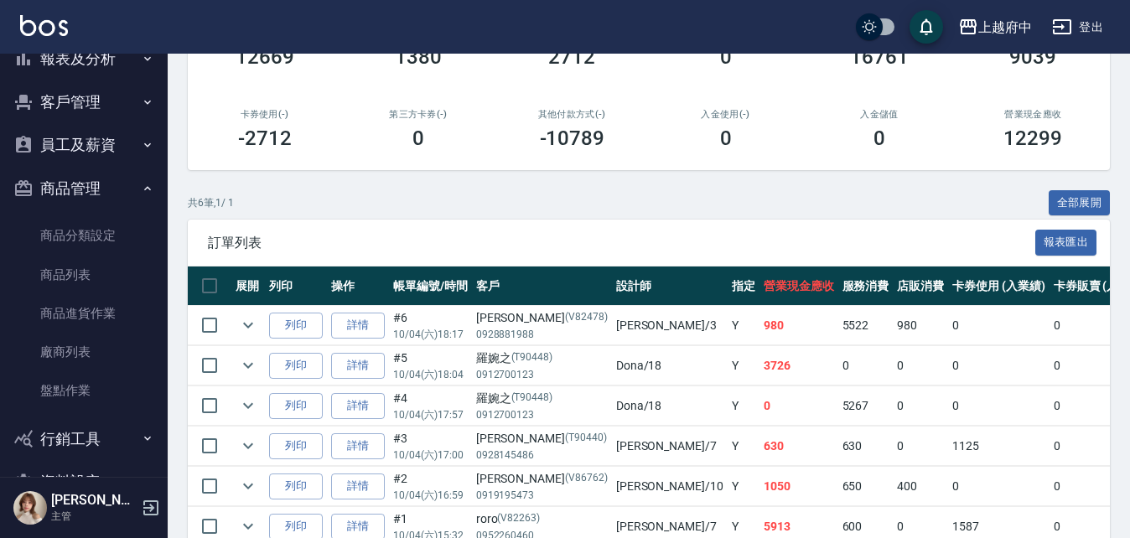
scroll to position [479, 0]
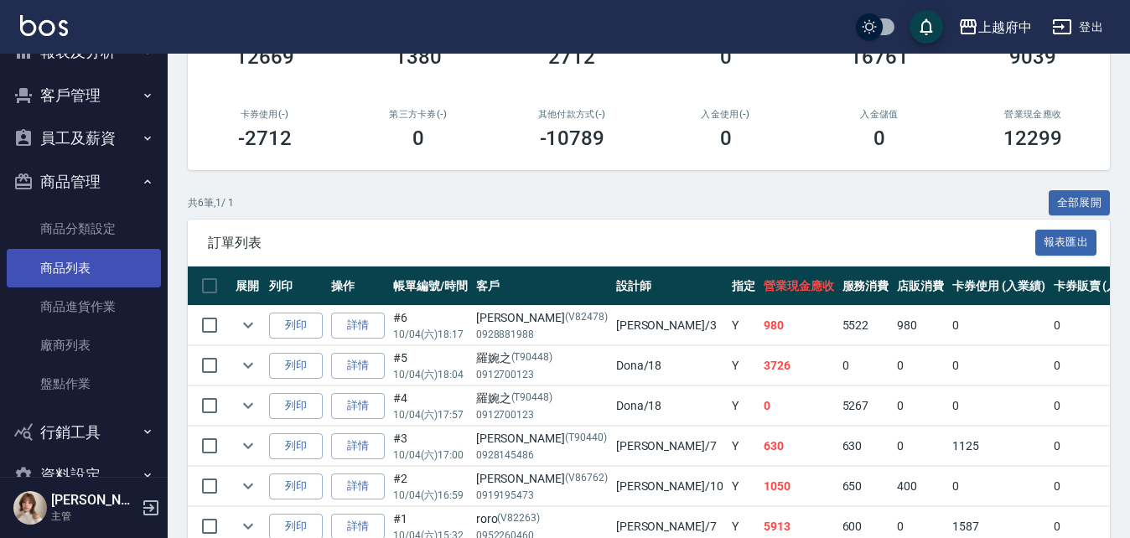
click at [77, 267] on link "商品列表" at bounding box center [84, 268] width 154 height 39
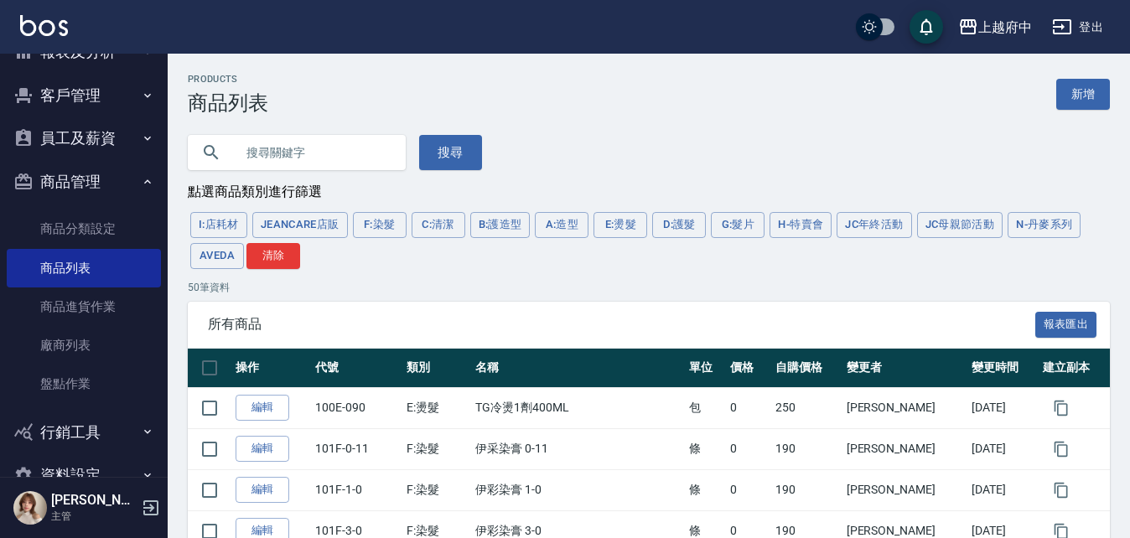
click at [295, 158] on input "text" at bounding box center [314, 152] width 158 height 45
type input "1號"
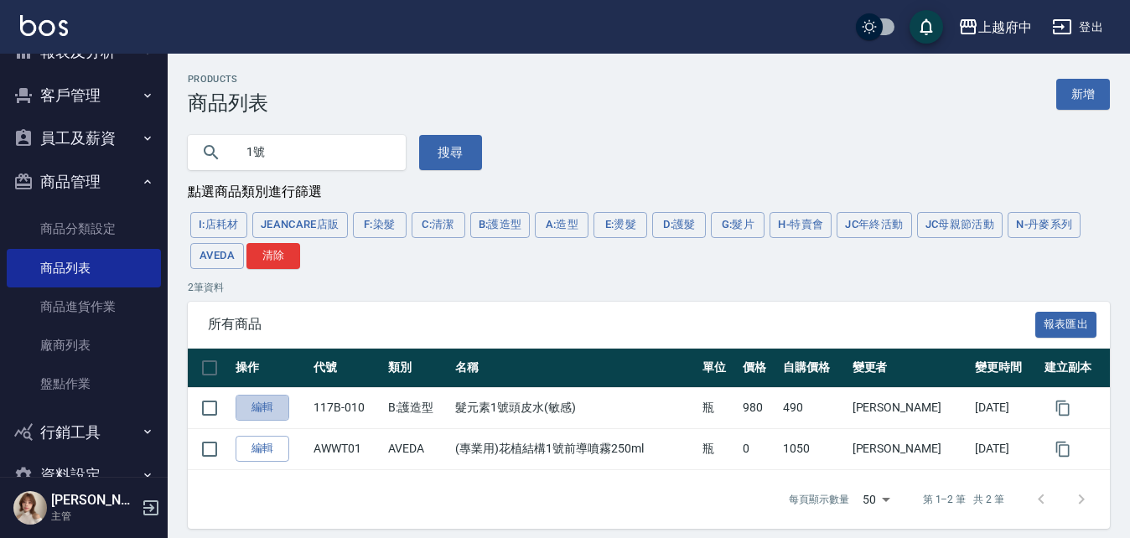
click at [261, 411] on link "編輯" at bounding box center [263, 408] width 54 height 26
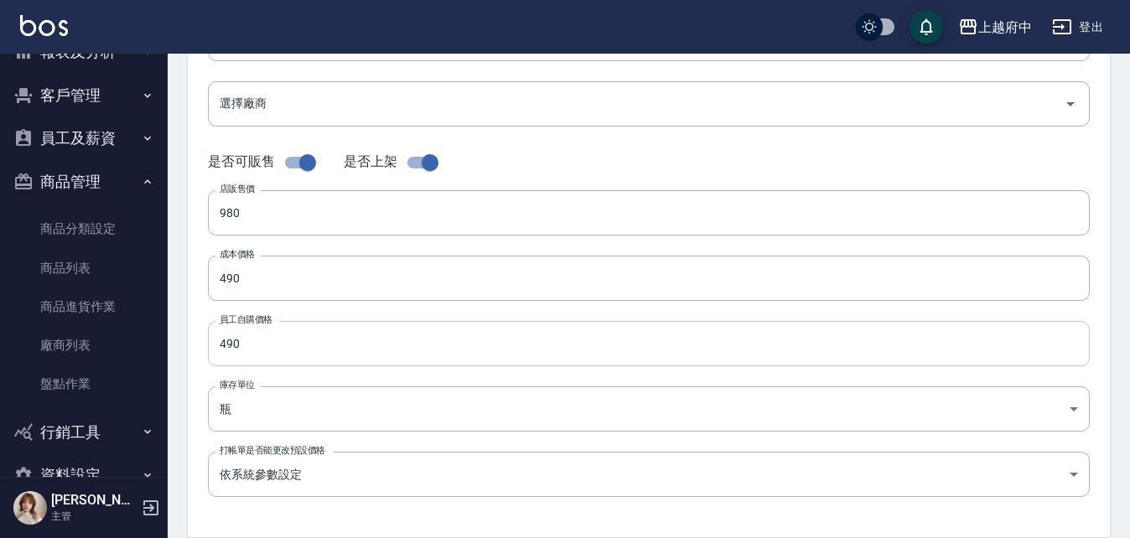
scroll to position [335, 0]
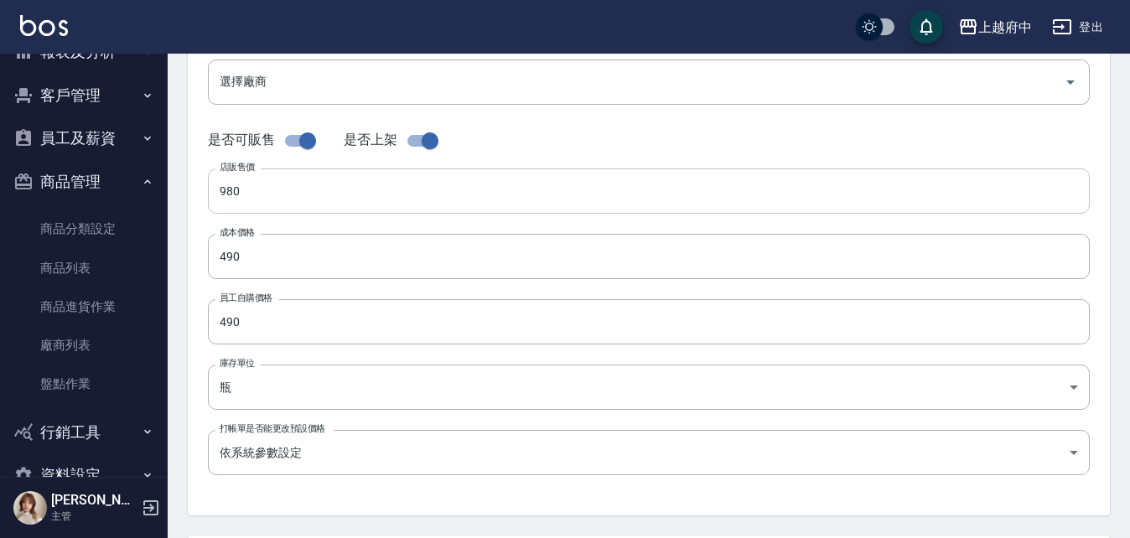
click at [301, 198] on input "980" at bounding box center [649, 191] width 882 height 45
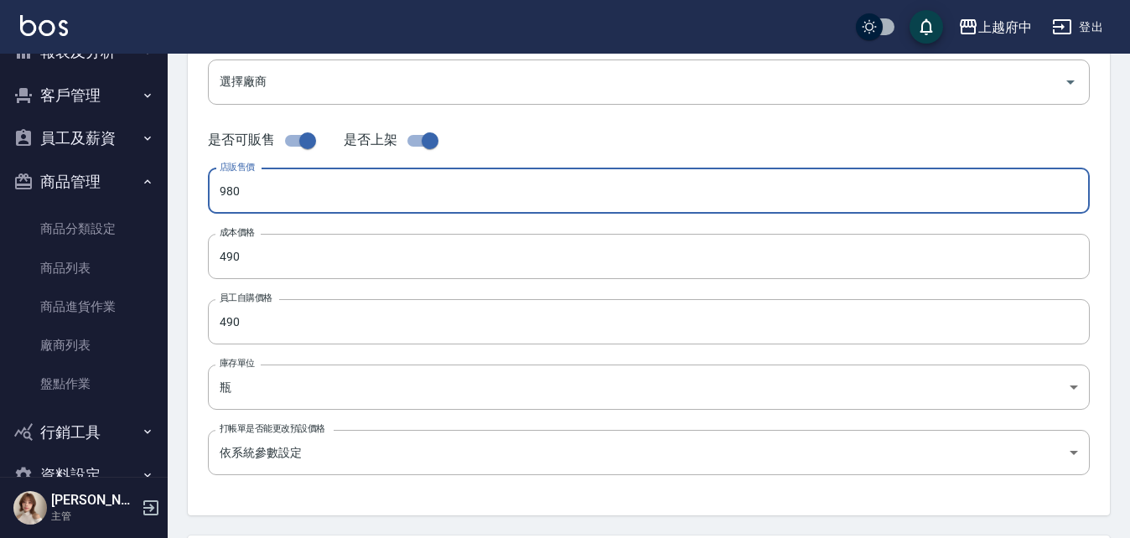
drag, startPoint x: 301, startPoint y: 198, endPoint x: 192, endPoint y: 194, distance: 109.1
click at [192, 194] on div "代號 117B-010 代號 名稱 髮元素1號頭皮水(敏感) 名稱 商品類別 B:護造型 80a5041c-1dff-46ad-9b52-9243a007…" at bounding box center [649, 179] width 922 height 672
type input "1280"
drag, startPoint x: 259, startPoint y: 253, endPoint x: 149, endPoint y: 262, distance: 110.2
click at [149, 262] on div "上越府中 登出 櫃檯作業 打帳單 帳單列表 掛單列表 營業儀表板 現金收支登錄 材料自購登錄 每日結帳 排班表 現場電腦打卡 預約管理 預約管理 單日預約紀錄…" at bounding box center [565, 243] width 1130 height 1157
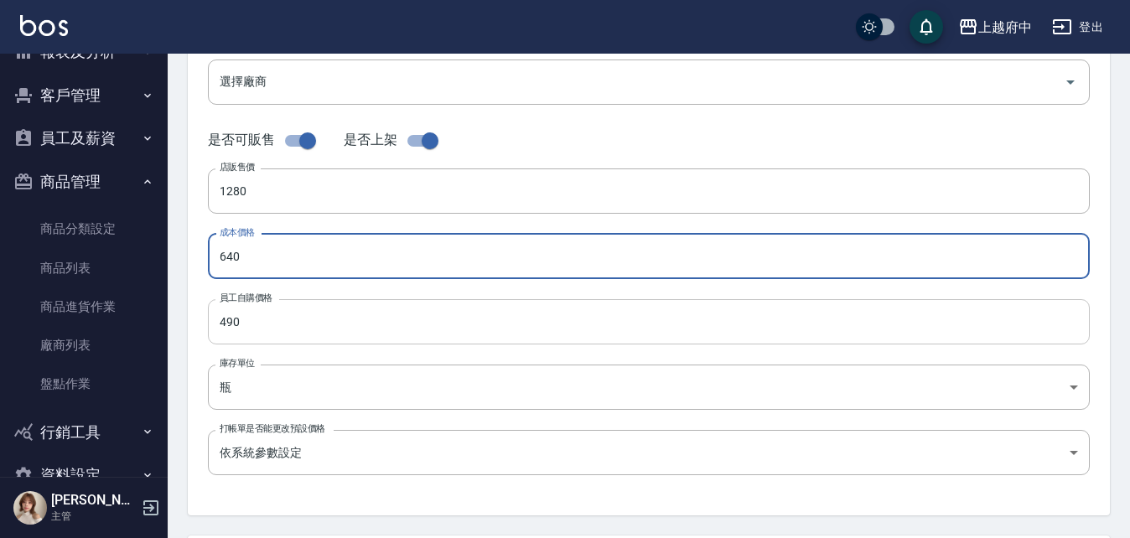
type input "640"
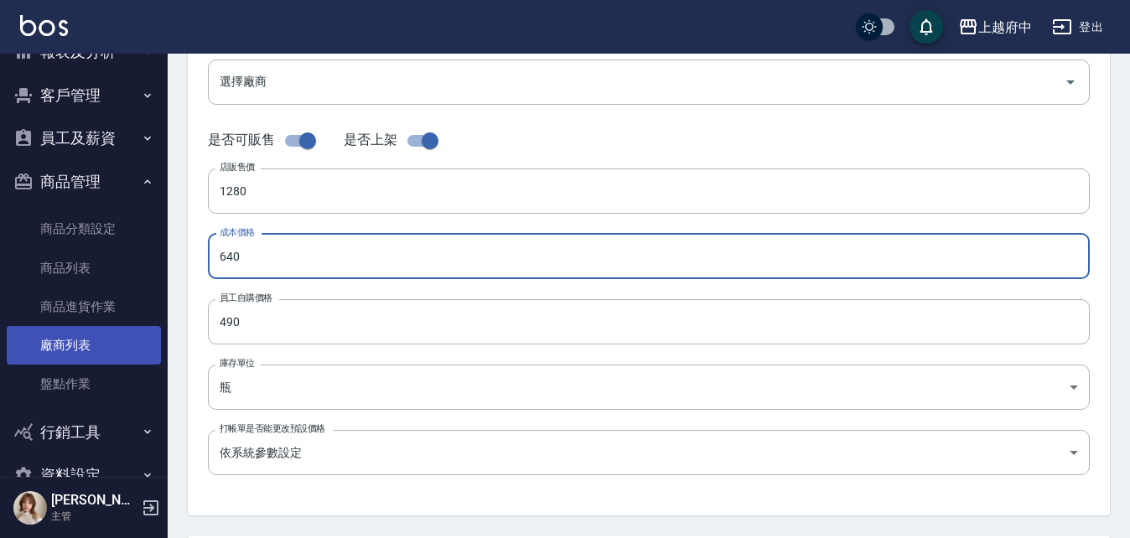
drag, startPoint x: 254, startPoint y: 322, endPoint x: 129, endPoint y: 341, distance: 126.4
click at [129, 341] on div "上越府中 登出 櫃檯作業 打帳單 帳單列表 掛單列表 營業儀表板 現金收支登錄 材料自購登錄 每日結帳 排班表 現場電腦打卡 預約管理 預約管理 單日預約紀錄…" at bounding box center [565, 243] width 1130 height 1157
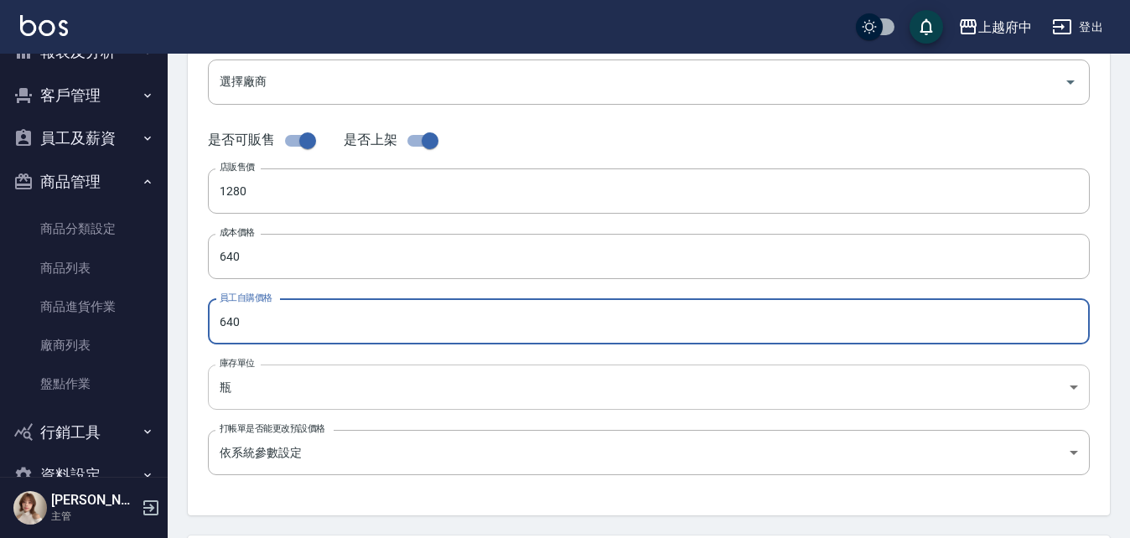
type input "640"
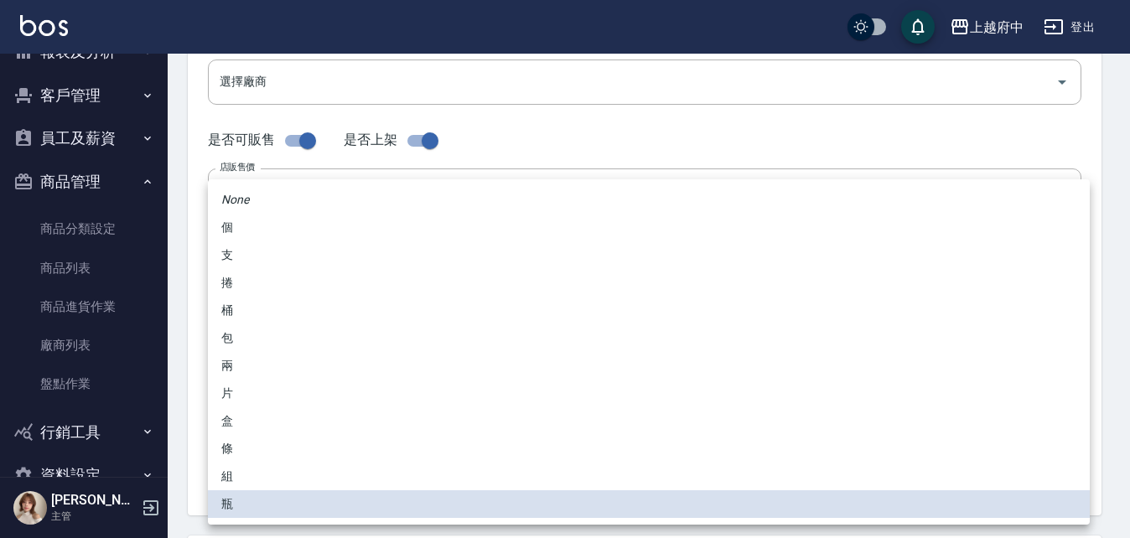
click at [208, 366] on body "上越府中 登出 櫃檯作業 打帳單 帳單列表 掛單列表 營業儀表板 現金收支登錄 材料自購登錄 每日結帳 排班表 現場電腦打卡 預約管理 預約管理 單日預約紀錄…" at bounding box center [565, 243] width 1130 height 1157
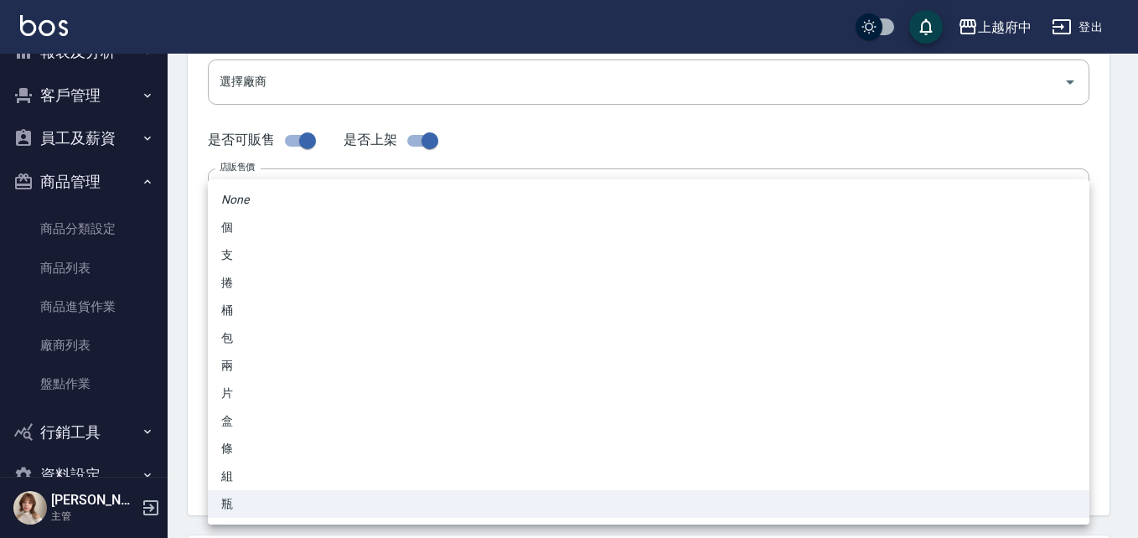
click at [175, 371] on div at bounding box center [569, 269] width 1138 height 538
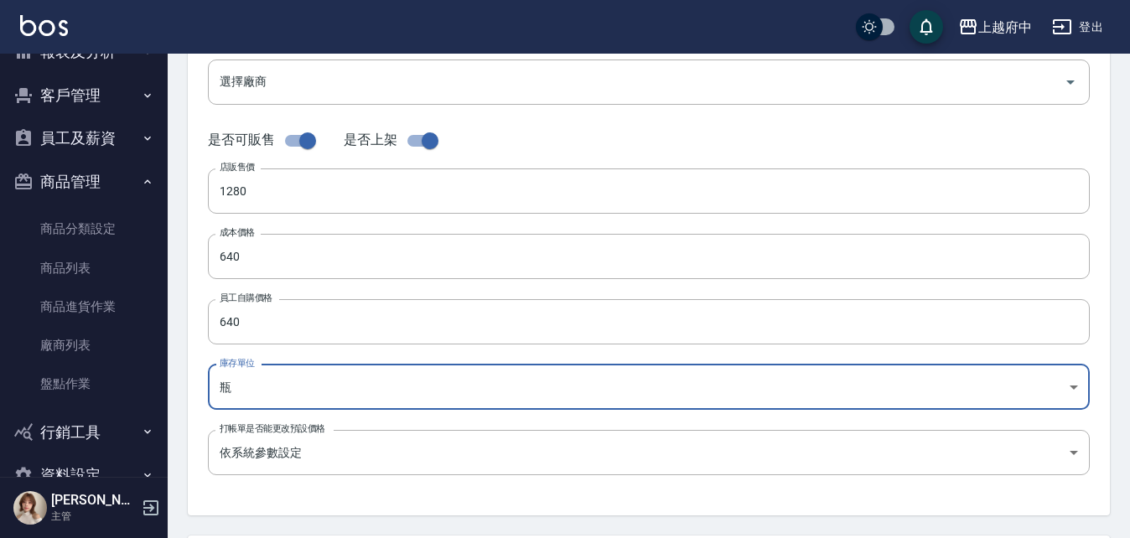
click at [200, 352] on div "代號 117B-010 代號 名稱 髮元素1號頭皮水(敏感) 名稱 商品類別 B:護造型 80a5041c-1dff-46ad-9b52-9243a007…" at bounding box center [649, 179] width 922 height 672
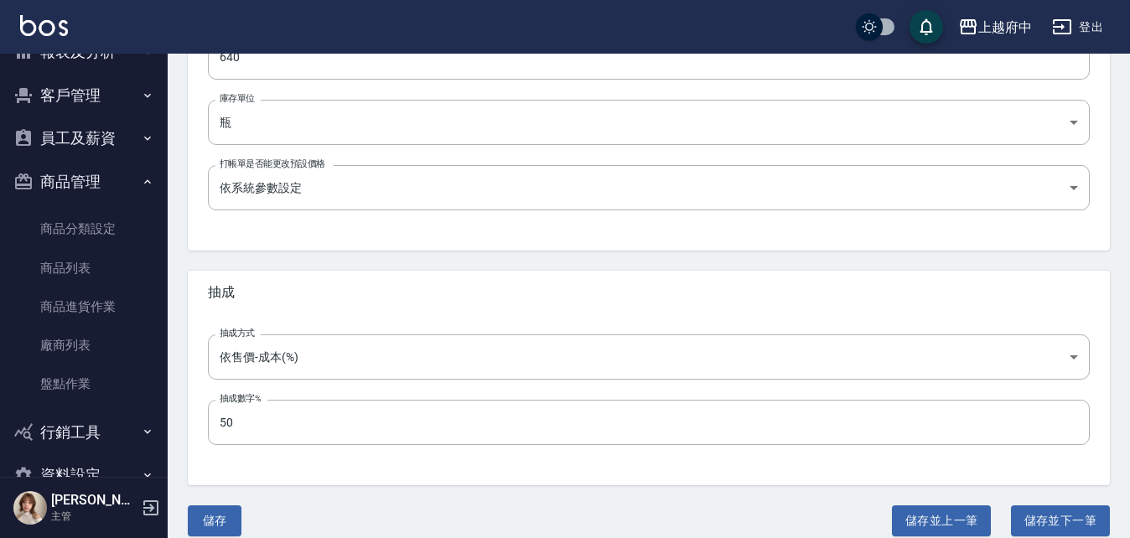
scroll to position [619, 0]
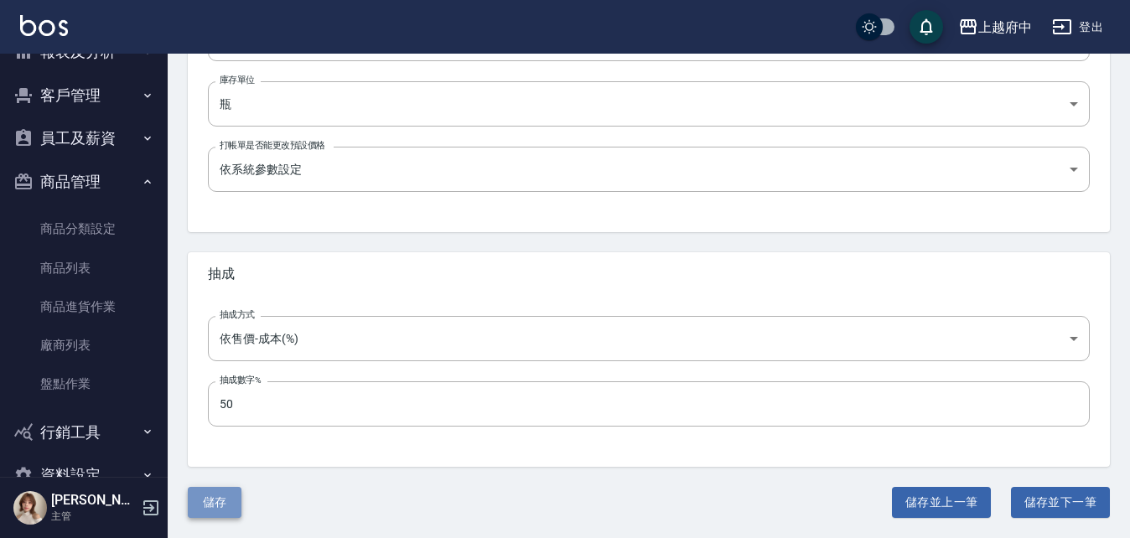
click at [197, 505] on button "儲存" at bounding box center [215, 502] width 54 height 31
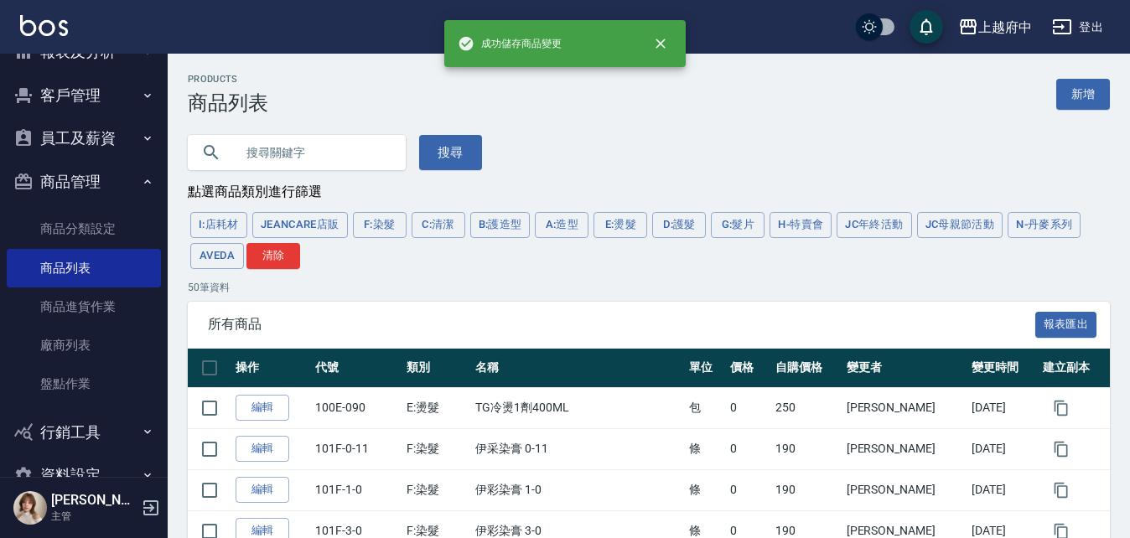
click at [276, 157] on input "text" at bounding box center [314, 152] width 158 height 45
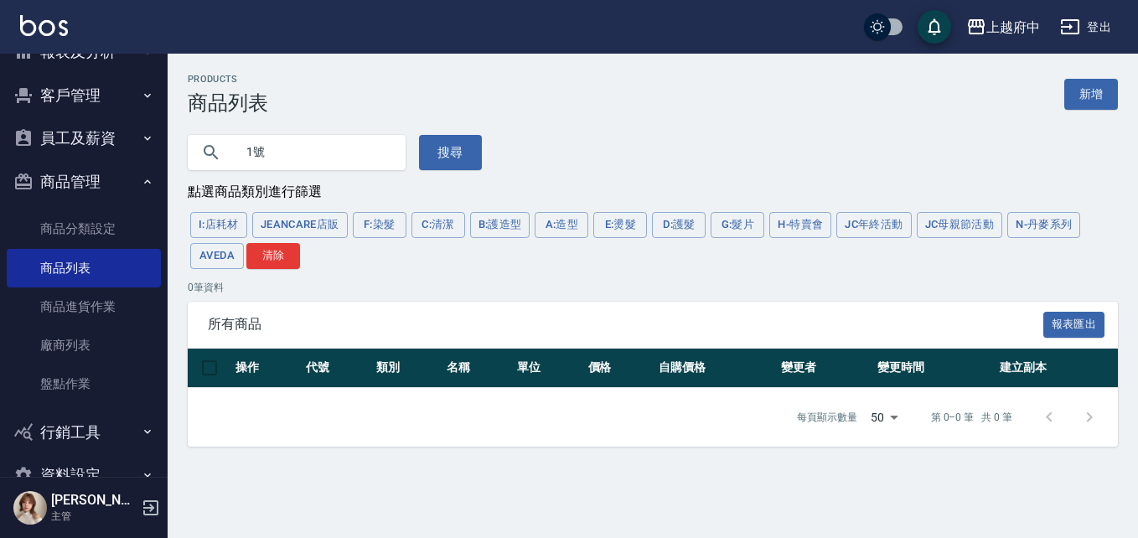
type input "1號"
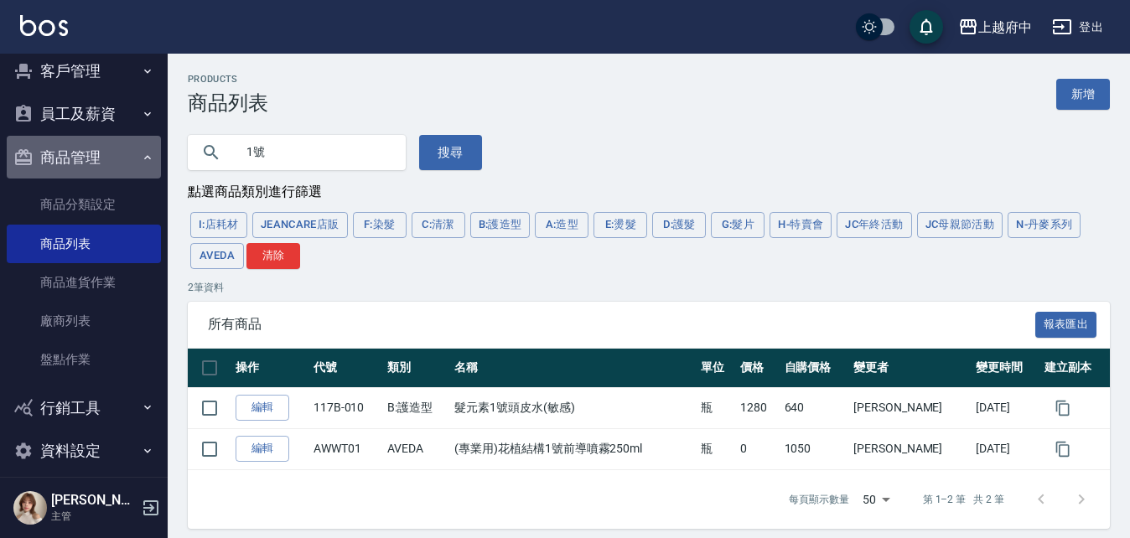
click at [84, 153] on button "商品管理" at bounding box center [84, 158] width 154 height 44
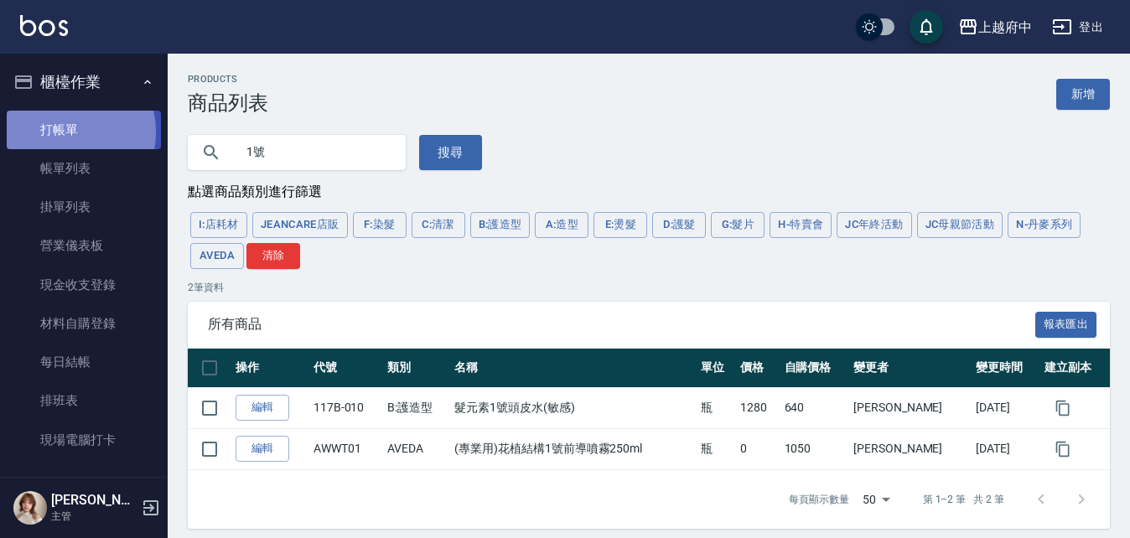
click at [63, 132] on link "打帳單" at bounding box center [84, 130] width 154 height 39
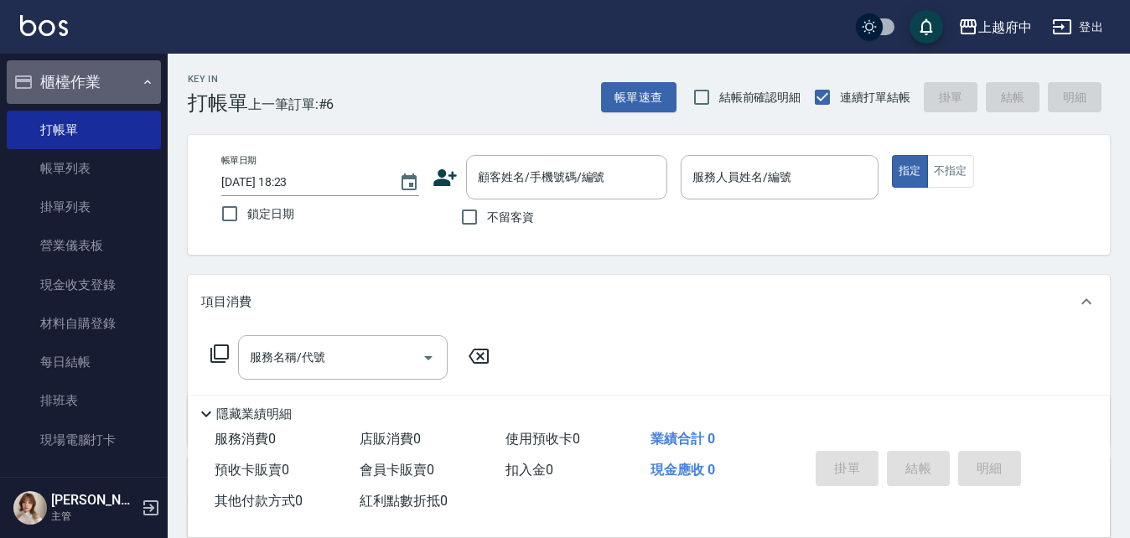
click at [96, 74] on button "櫃檯作業" at bounding box center [84, 82] width 154 height 44
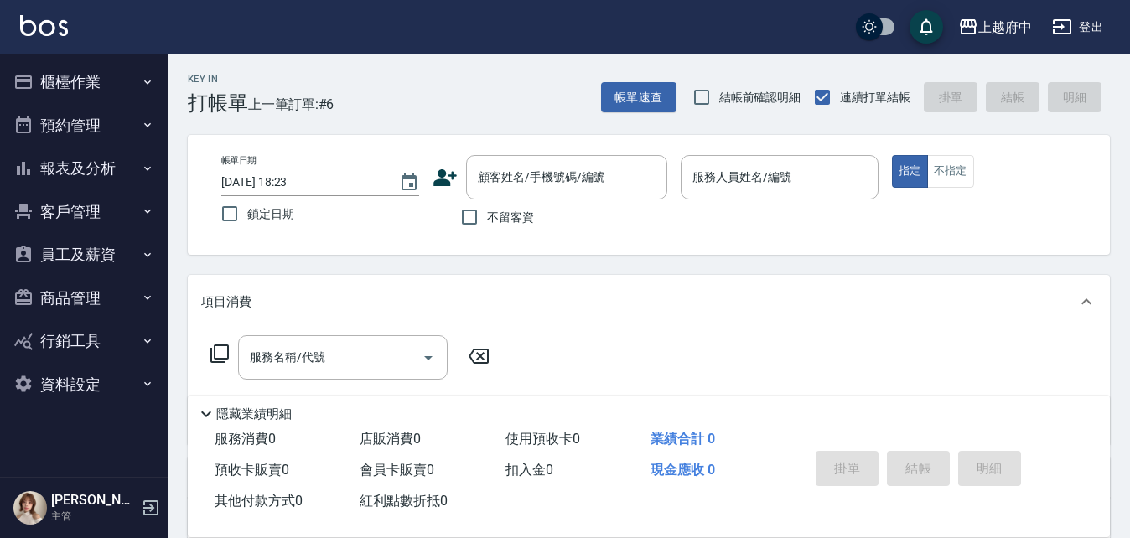
click at [69, 206] on button "客戶管理" at bounding box center [84, 212] width 154 height 44
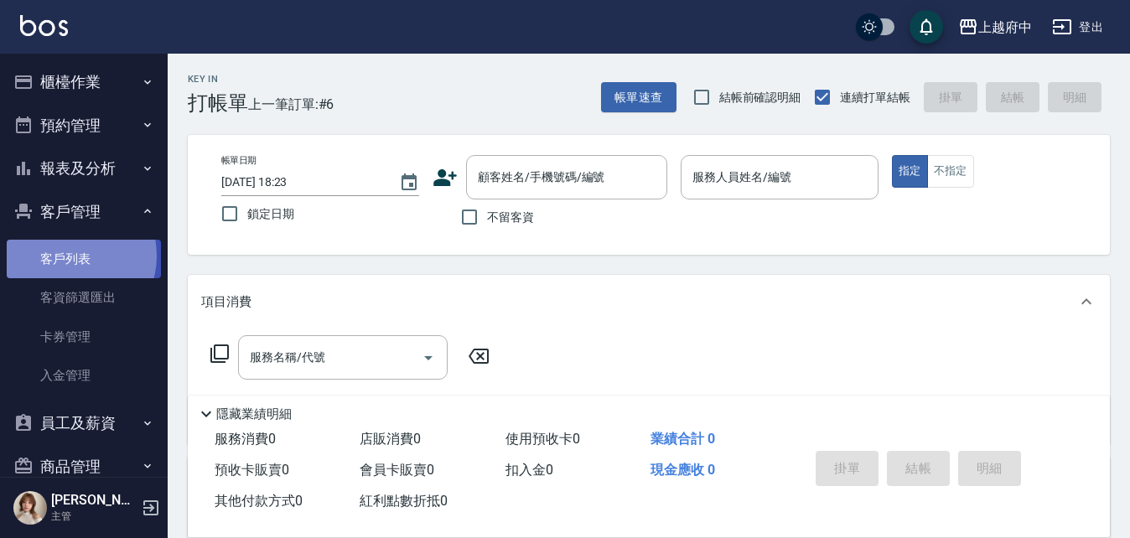
click at [68, 256] on link "客戶列表" at bounding box center [84, 259] width 154 height 39
